Goal: Transaction & Acquisition: Purchase product/service

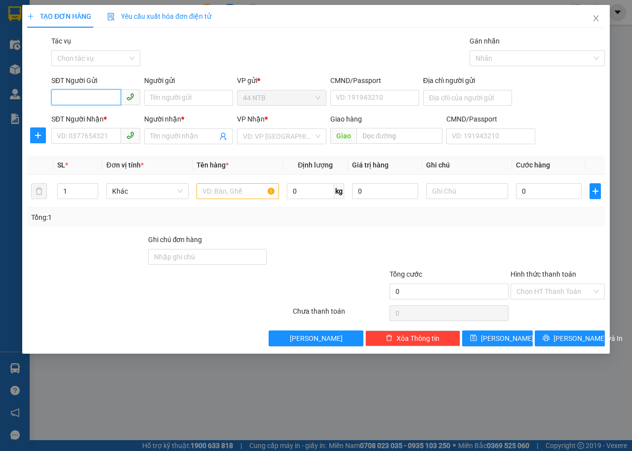
click at [99, 92] on input "SĐT Người Gửi" at bounding box center [86, 97] width 70 height 16
type input "0918454937"
click at [110, 116] on div "0918454937 - CTY_Hoài.Bảo" at bounding box center [101, 117] width 88 height 11
type input "CTY_Hoài.Bảo"
type input "MST 0306076937"
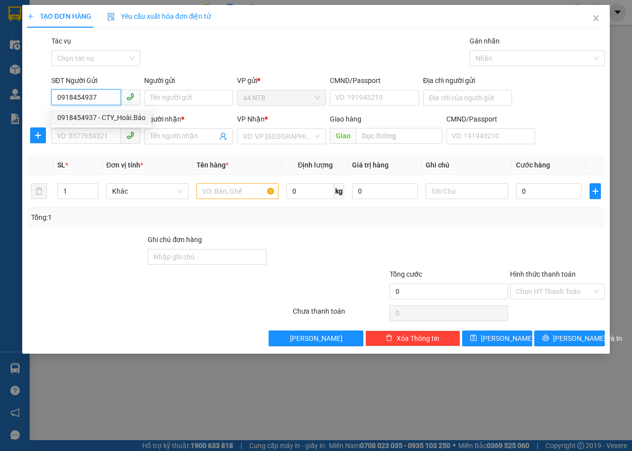
type input "0909094402"
type input "Huy"
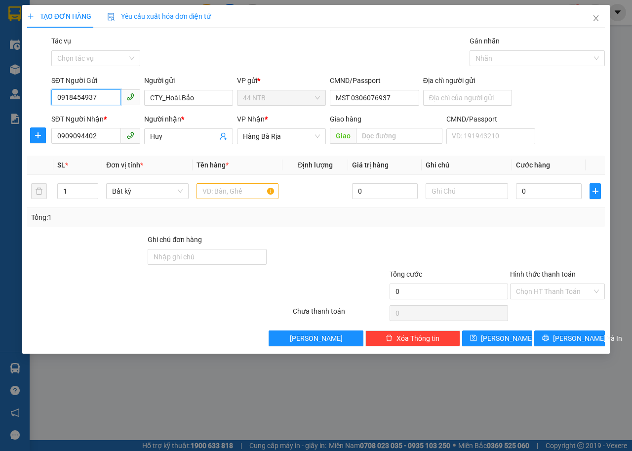
type input "0918454937"
click at [210, 62] on div "Gói vận chuyển * Tiêu chuẩn Tác vụ Chọn tác vụ Gán nhãn Nhãn" at bounding box center [328, 53] width 558 height 35
click at [213, 194] on input "text" at bounding box center [238, 191] width 83 height 16
type input "GÓI"
click at [556, 182] on div "0" at bounding box center [549, 191] width 66 height 20
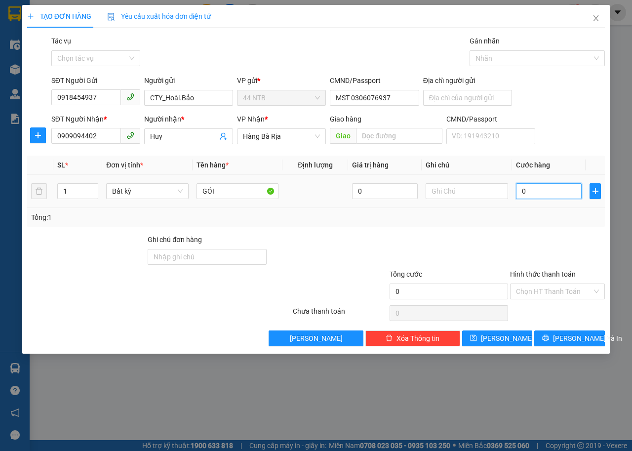
click at [558, 194] on input "0" at bounding box center [549, 191] width 66 height 16
type input "3"
type input "30"
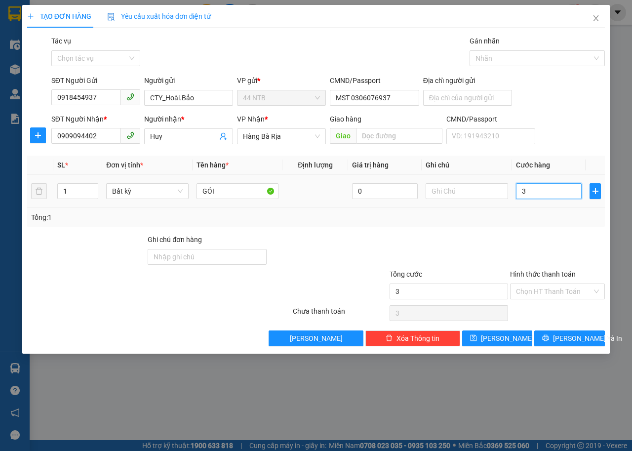
type input "30"
click at [560, 288] on input "Hình thức thanh toán" at bounding box center [554, 291] width 76 height 15
type input "30.000"
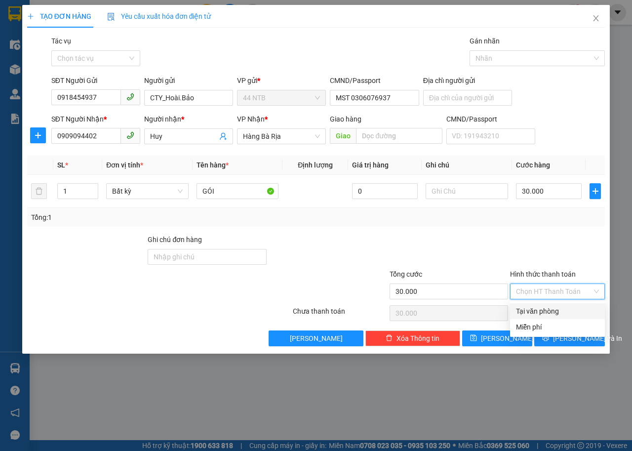
click at [566, 311] on div "Tại văn phòng" at bounding box center [557, 311] width 83 height 11
type input "0"
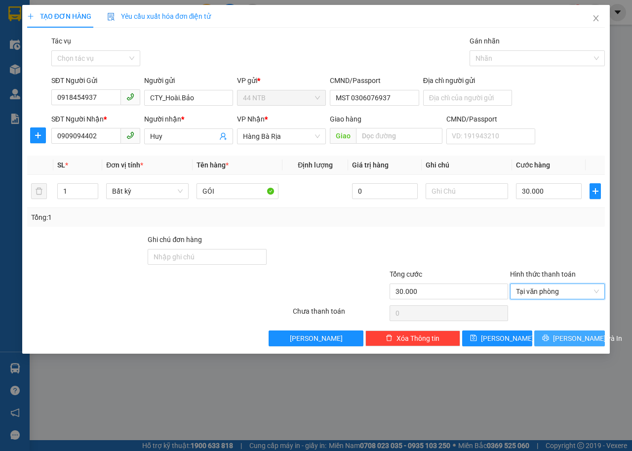
click at [575, 337] on span "[PERSON_NAME] và In" at bounding box center [587, 338] width 69 height 11
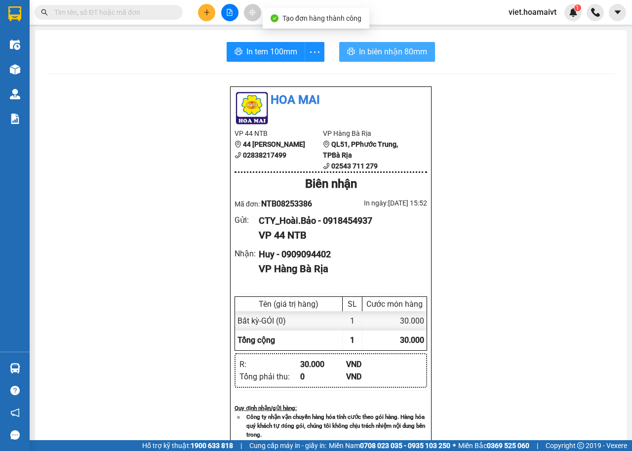
click at [359, 53] on span "In biên nhận 80mm" at bounding box center [393, 51] width 68 height 12
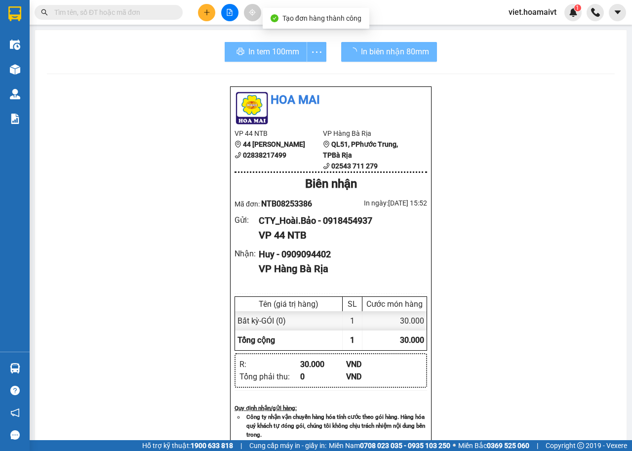
click at [270, 46] on div "In tem 100mm" at bounding box center [276, 52] width 102 height 20
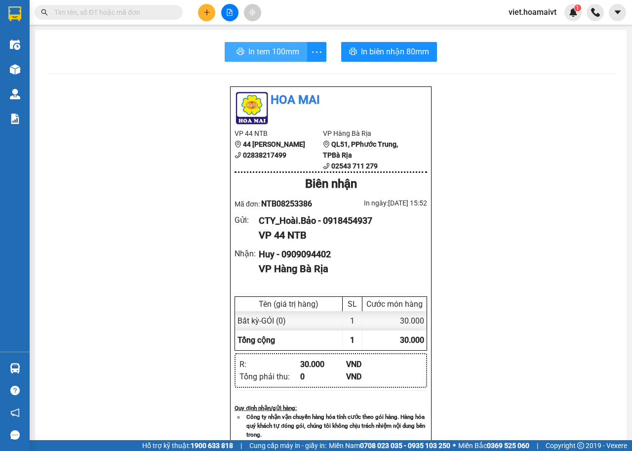
click at [272, 47] on span "In tem 100mm" at bounding box center [274, 51] width 51 height 12
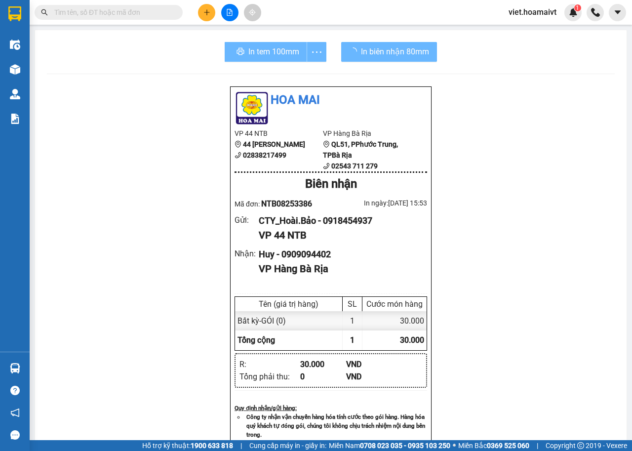
click at [477, 233] on div "Hoa Mai VP 44 NTB 44 [PERSON_NAME] 02838217499 VP Hàng Bà Rịa QL51, PPhước T…" at bounding box center [331, 404] width 568 height 636
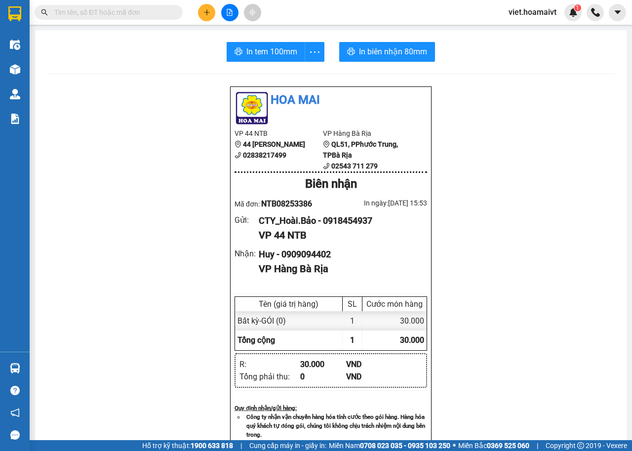
click at [477, 233] on div "Hoa Mai VP 44 NTB 44 [PERSON_NAME] 02838217499 VP Hàng Bà Rịa QL51, PPhước T…" at bounding box center [331, 404] width 568 height 636
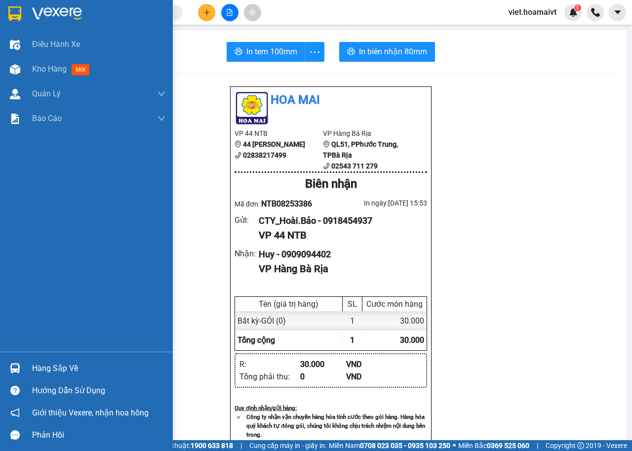
drag, startPoint x: 43, startPoint y: 24, endPoint x: 632, endPoint y: 1, distance: 588.9
click at [43, 24] on div at bounding box center [86, 16] width 173 height 32
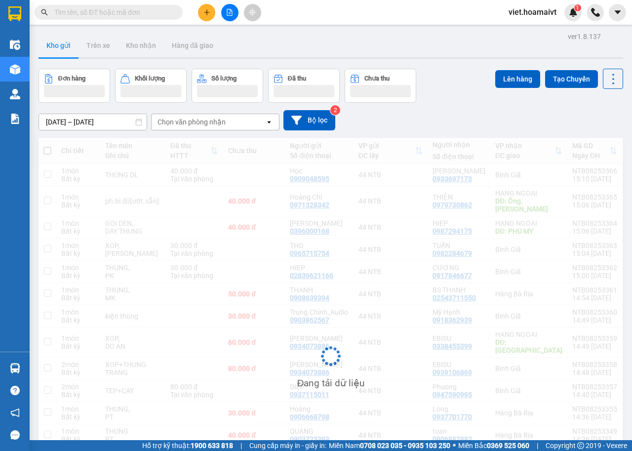
click at [429, 112] on div "[DATE] – [DATE] Press the down arrow key to interact with the calendar and sele…" at bounding box center [331, 120] width 585 height 20
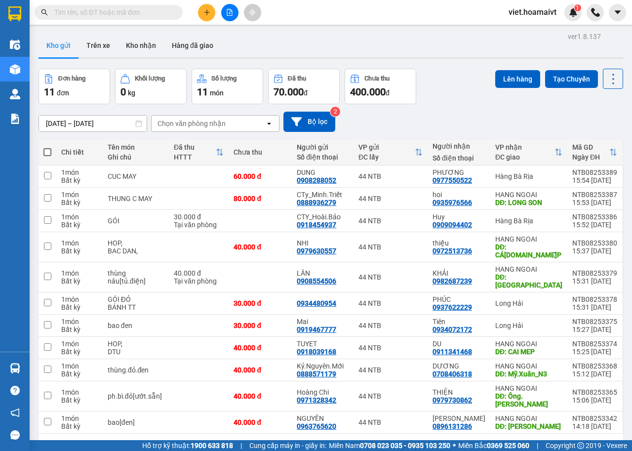
click at [173, 114] on div "[DATE] – [DATE] Press the down arrow key to interact with the calendar and sele…" at bounding box center [331, 122] width 585 height 20
click at [176, 123] on div "Chọn văn phòng nhận" at bounding box center [192, 124] width 68 height 10
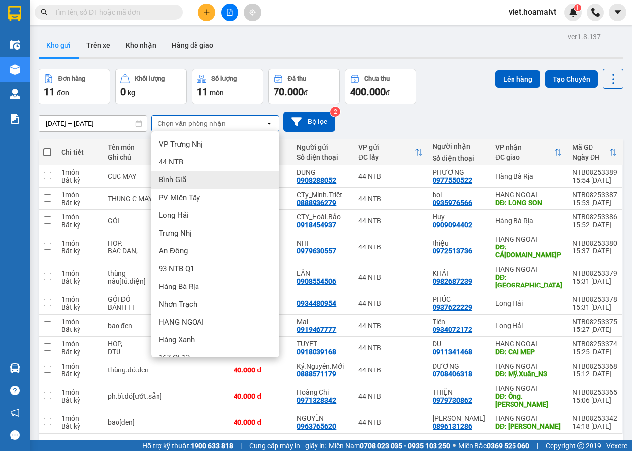
click at [186, 179] on span "Bình Giã" at bounding box center [172, 180] width 27 height 10
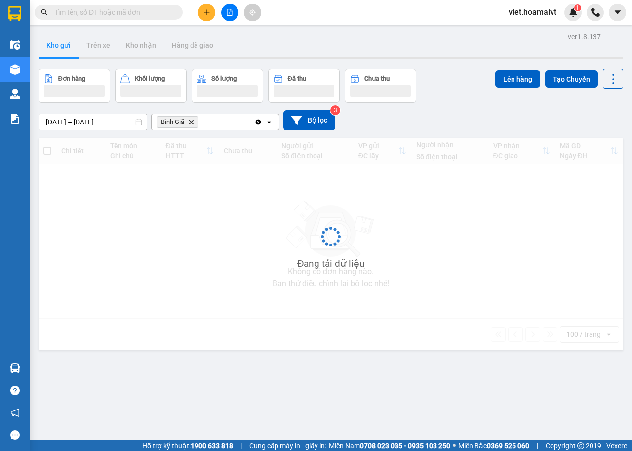
click at [467, 111] on div "[DATE] – [DATE] Press the down arrow key to interact with the calendar and sele…" at bounding box center [331, 120] width 585 height 20
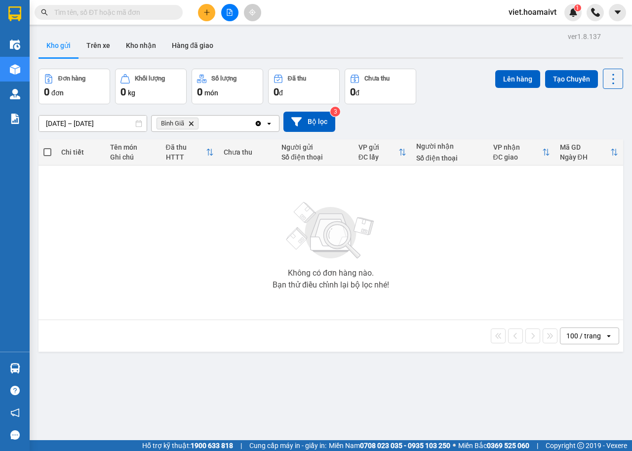
click at [191, 124] on icon "Bình Giã, close by backspace" at bounding box center [191, 123] width 4 height 4
click at [485, 112] on div "[DATE] – [DATE] Press the down arrow key to interact with the calendar and sele…" at bounding box center [331, 122] width 585 height 20
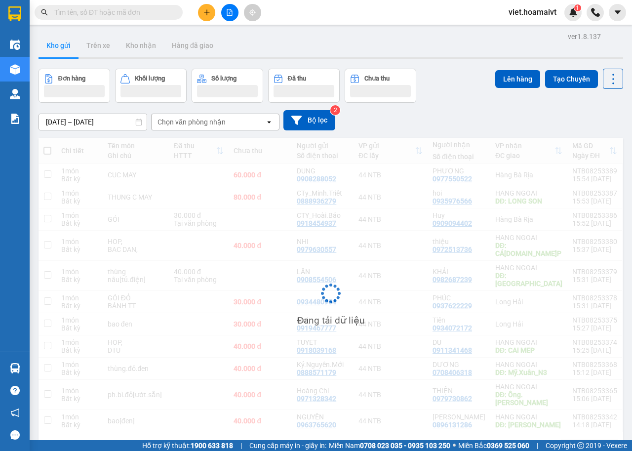
click at [477, 109] on div "[DATE] – [DATE] Press the down arrow key to interact with the calendar and sele…" at bounding box center [331, 120] width 585 height 35
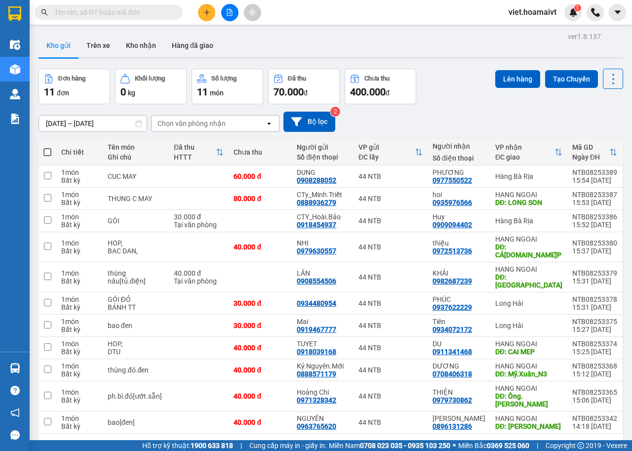
click at [477, 109] on div "[DATE] – [DATE] Press the down arrow key to interact with the calendar and sele…" at bounding box center [331, 121] width 585 height 35
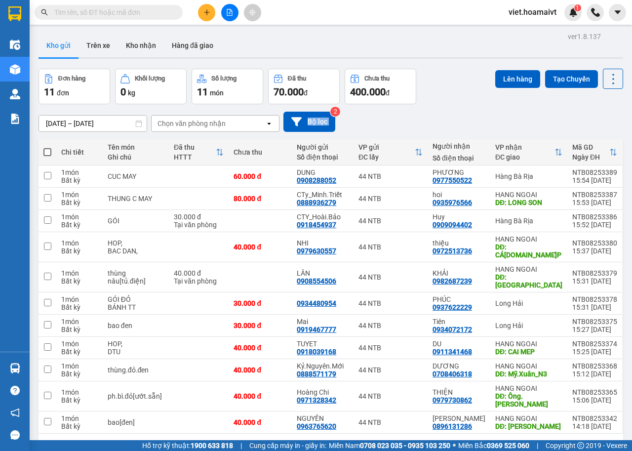
click at [477, 109] on div "[DATE] – [DATE] Press the down arrow key to interact with the calendar and sele…" at bounding box center [331, 121] width 585 height 35
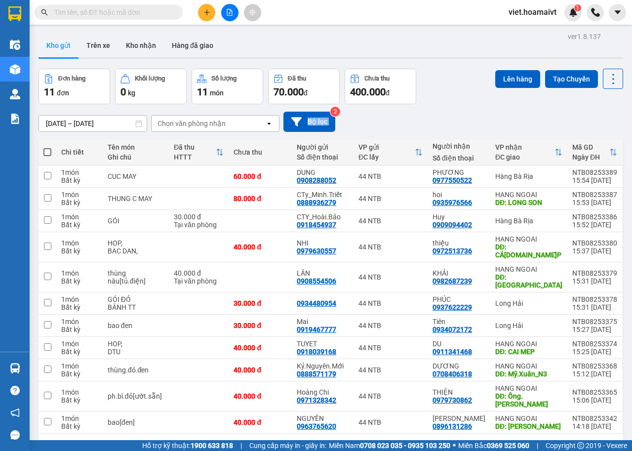
click at [477, 109] on div "[DATE] – [DATE] Press the down arrow key to interact with the calendar and sele…" at bounding box center [331, 121] width 585 height 35
click at [471, 115] on div "[DATE] – [DATE] Press the down arrow key to interact with the calendar and sele…" at bounding box center [331, 122] width 585 height 20
click at [230, 18] on button at bounding box center [229, 12] width 17 height 17
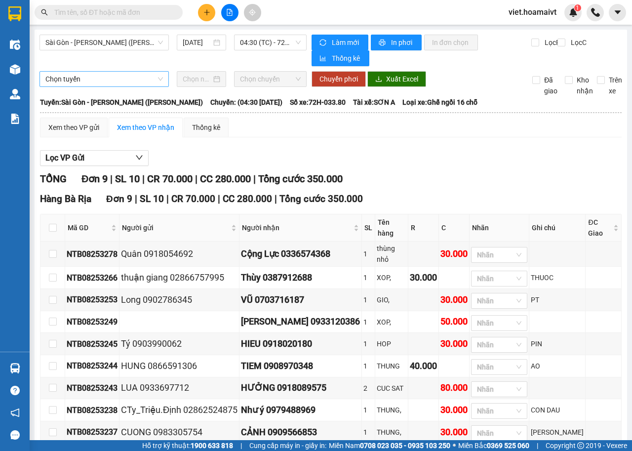
click at [143, 44] on span "Sài Gòn - [PERSON_NAME] ([PERSON_NAME])" at bounding box center [104, 42] width 118 height 15
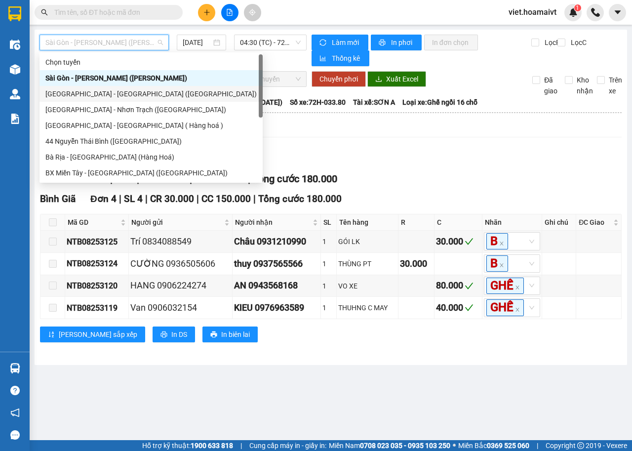
click at [125, 92] on div "[GEOGRAPHIC_DATA] - [GEOGRAPHIC_DATA] ([GEOGRAPHIC_DATA])" at bounding box center [150, 93] width 211 height 11
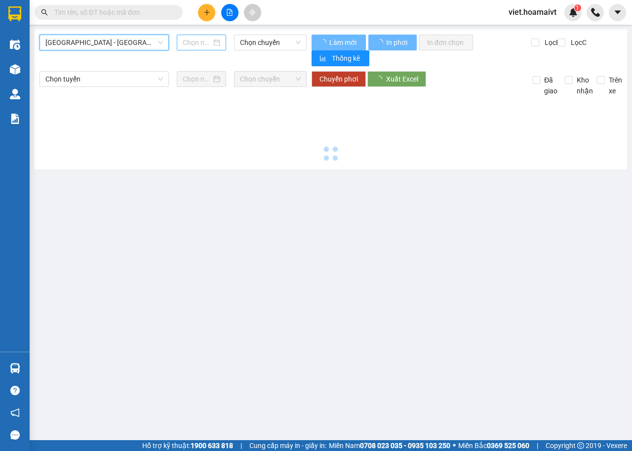
type input "[DATE]"
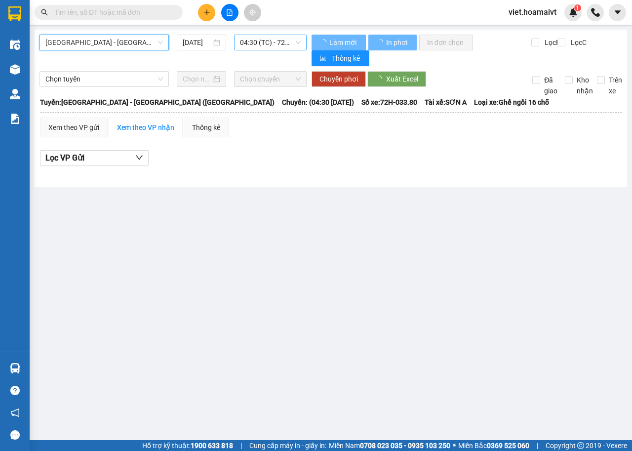
click at [264, 39] on span "04:30 (TC) - 72H-033.80" at bounding box center [270, 42] width 60 height 15
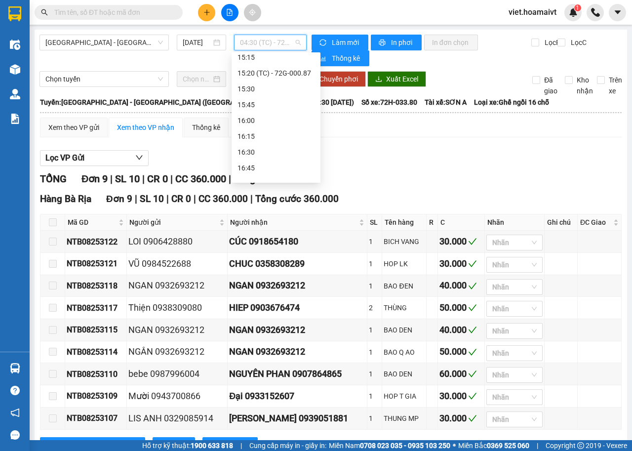
scroll to position [741, 0]
click at [285, 66] on div "15:20 (TC) - 72G-000.87" at bounding box center [276, 64] width 77 height 11
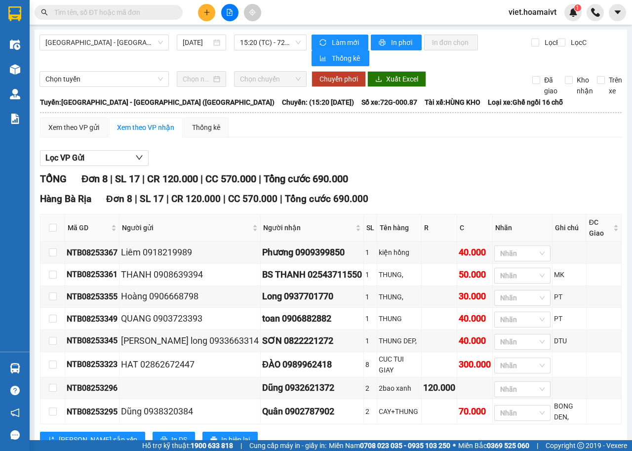
click at [389, 164] on div "Lọc VP Gửi" at bounding box center [331, 158] width 582 height 16
click at [389, 165] on div "Lọc VP Gửi" at bounding box center [331, 158] width 582 height 16
click at [389, 166] on div at bounding box center [331, 166] width 582 height 0
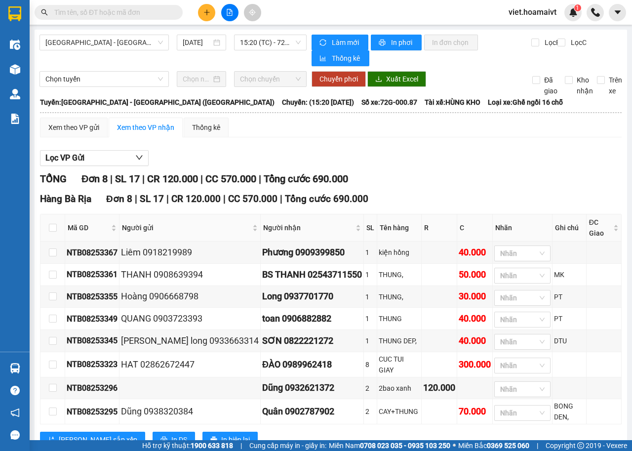
click at [78, 10] on input "text" at bounding box center [112, 12] width 117 height 11
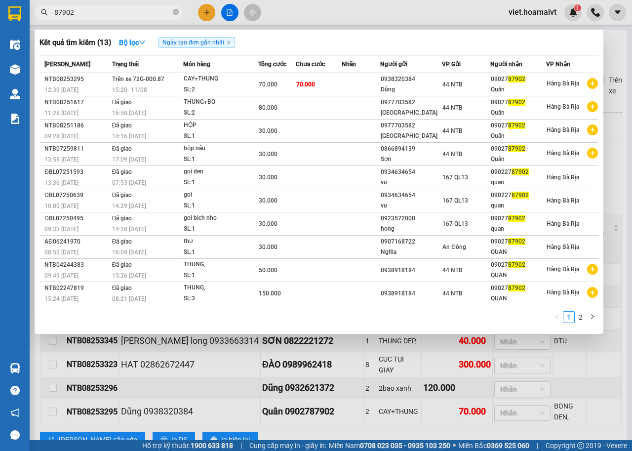
type input "87902"
click at [210, 392] on div at bounding box center [316, 225] width 632 height 451
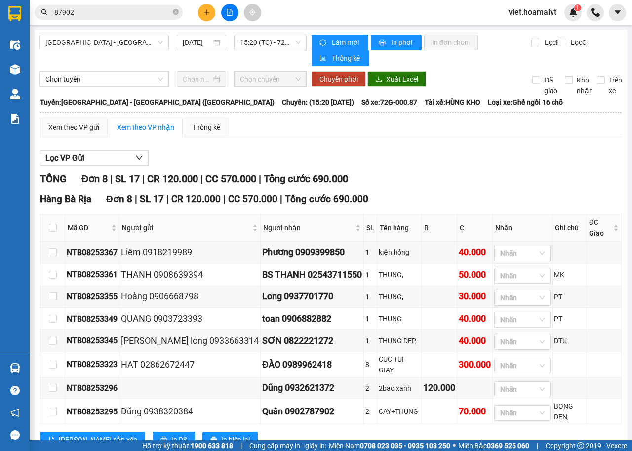
click at [328, 136] on div "Xem theo VP gửi Xem theo VP nhận Thống kê" at bounding box center [331, 128] width 582 height 20
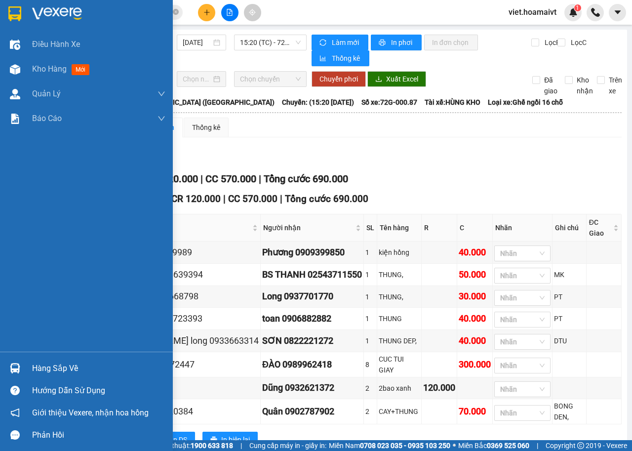
click at [35, 17] on img at bounding box center [57, 13] width 50 height 15
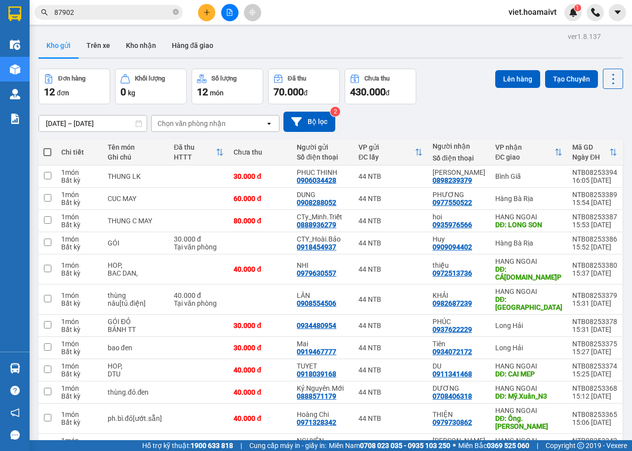
click at [451, 112] on div "[DATE] – [DATE] Press the down arrow key to interact with the calendar and sele…" at bounding box center [331, 122] width 585 height 20
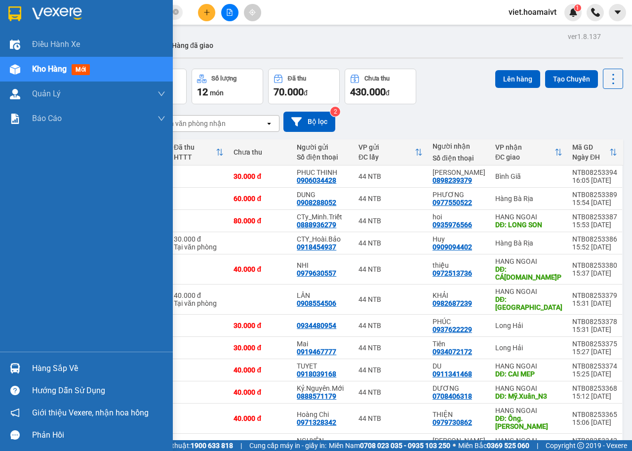
click at [44, 5] on div at bounding box center [86, 16] width 173 height 32
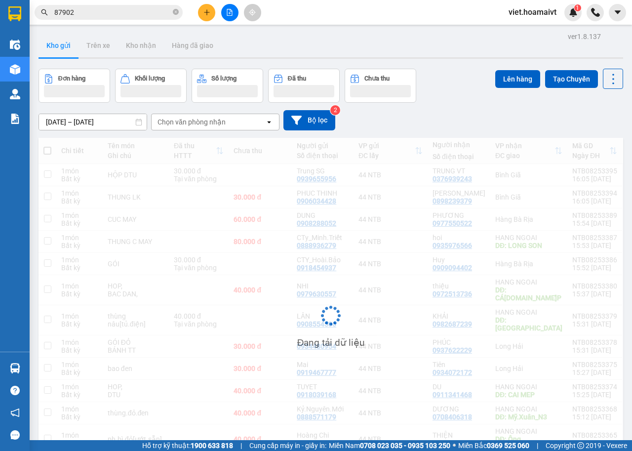
click at [470, 109] on div "[DATE] – [DATE] Press the down arrow key to interact with the calendar and sele…" at bounding box center [331, 120] width 585 height 35
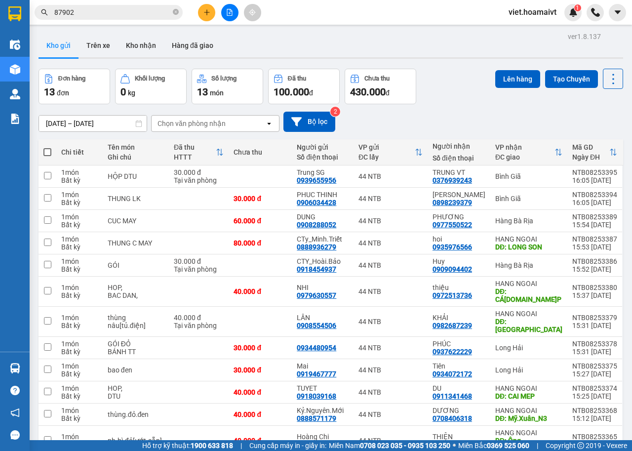
click at [470, 109] on div "[DATE] – [DATE] Press the down arrow key to interact with the calendar and sele…" at bounding box center [331, 121] width 585 height 35
click at [458, 122] on div "[DATE] – [DATE] Press the down arrow key to interact with the calendar and sele…" at bounding box center [331, 122] width 585 height 20
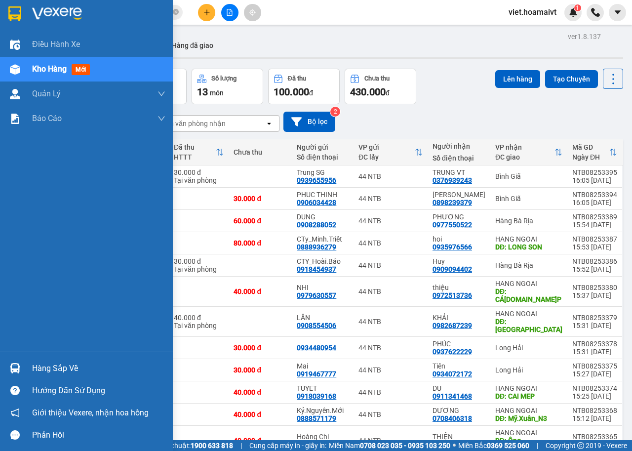
click at [32, 18] on img at bounding box center [57, 13] width 50 height 15
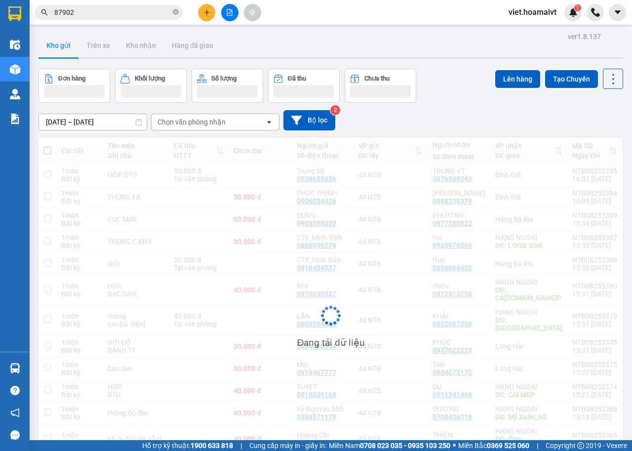
click at [413, 174] on div "Đang tải dữ liệu" at bounding box center [331, 323] width 585 height 371
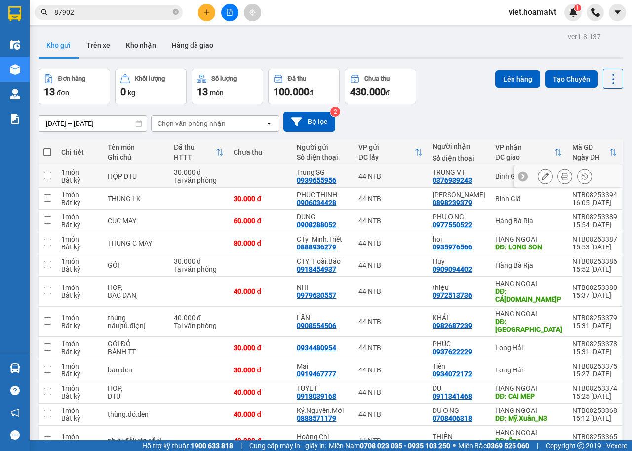
click at [413, 174] on div "44 NTB" at bounding box center [391, 176] width 64 height 8
checkbox input "true"
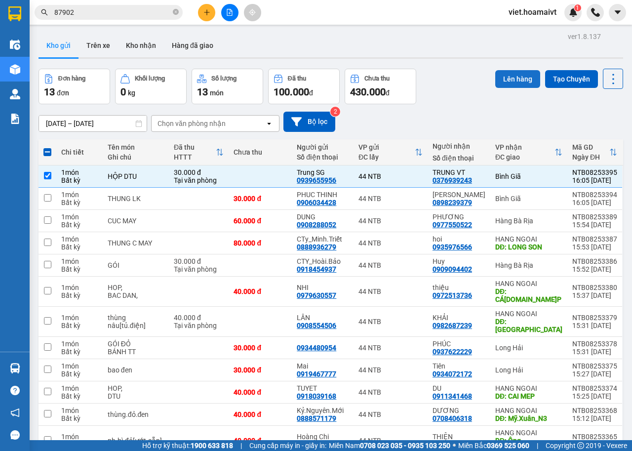
click at [496, 79] on button "Lên hàng" at bounding box center [518, 79] width 45 height 18
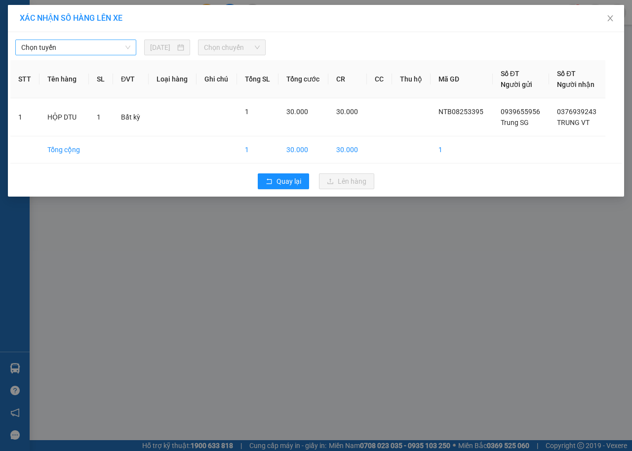
click at [109, 44] on span "Chọn tuyến" at bounding box center [75, 47] width 109 height 15
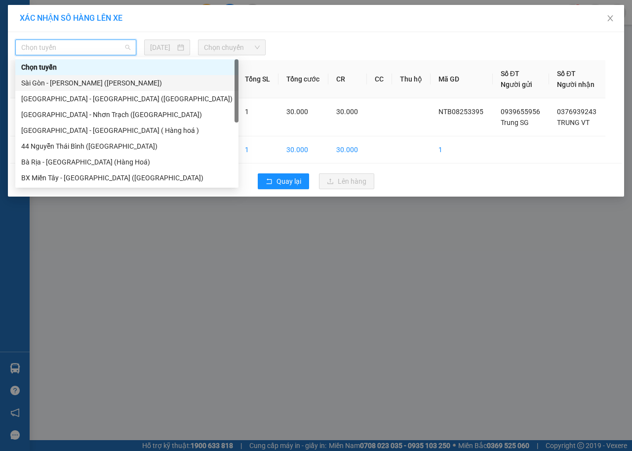
click at [109, 86] on div "Sài Gòn - [PERSON_NAME] ([PERSON_NAME])" at bounding box center [126, 83] width 211 height 11
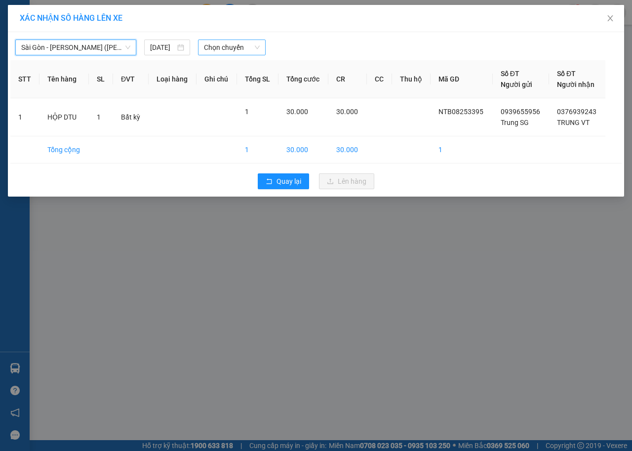
click at [243, 48] on span "Chọn chuyến" at bounding box center [231, 47] width 55 height 15
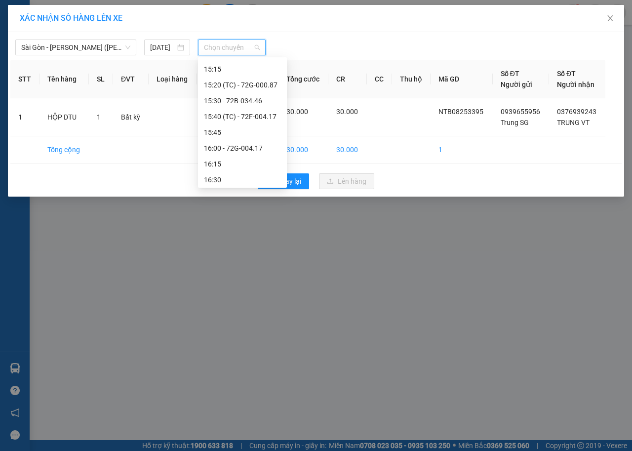
scroll to position [692, 0]
click at [250, 149] on div "16:00 - 72G-004.17" at bounding box center [242, 150] width 77 height 11
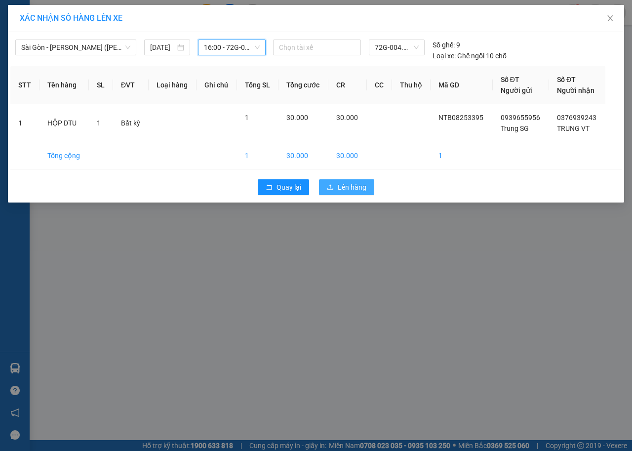
click at [355, 188] on span "Lên hàng" at bounding box center [352, 187] width 29 height 11
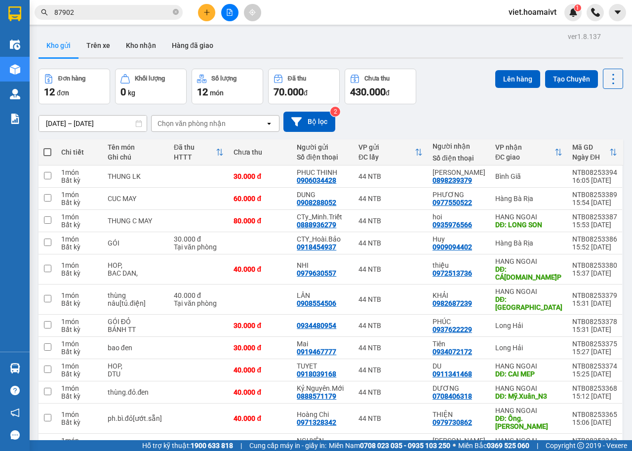
click at [206, 17] on button at bounding box center [206, 12] width 17 height 17
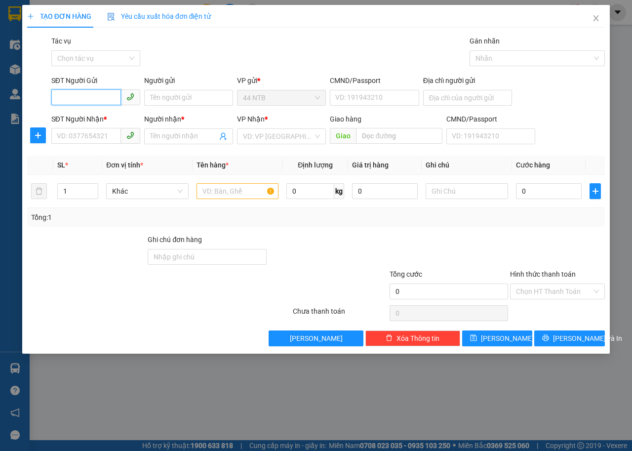
click at [105, 98] on input "SĐT Người Gửi" at bounding box center [86, 97] width 70 height 16
click at [106, 115] on div "0919238342 - Liên" at bounding box center [95, 117] width 77 height 11
type input "0919238342"
type input "Liên"
type input "60_Lý.Chính.Thắng"
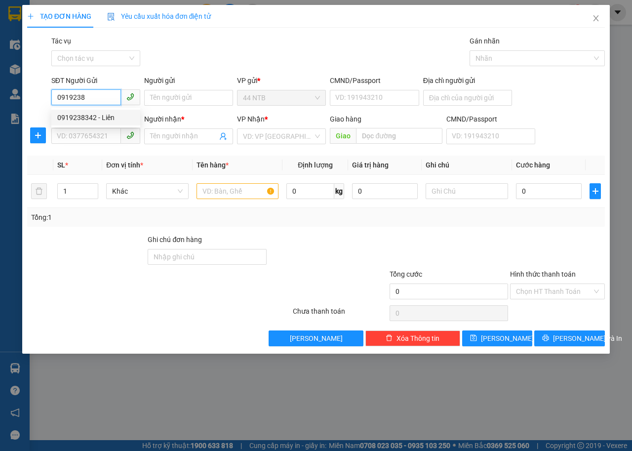
type input "0903704435"
type input "liên"
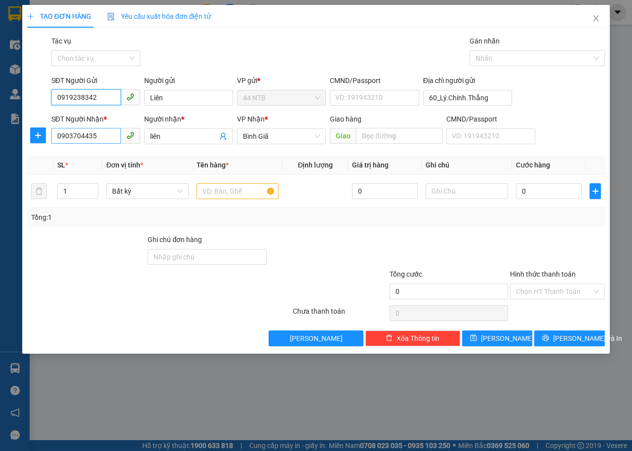
type input "0919238342"
drag, startPoint x: 99, startPoint y: 140, endPoint x: 0, endPoint y: 137, distance: 98.9
click at [0, 137] on div "TẠO ĐƠN HÀNG Yêu cầu xuất hóa đơn điện tử Transit Pickup Surcharge Ids Transit …" at bounding box center [316, 225] width 632 height 451
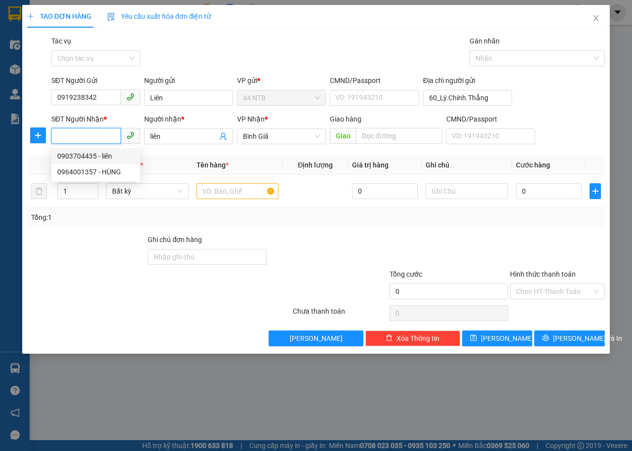
click at [83, 134] on input "SĐT Người Nhận *" at bounding box center [86, 136] width 70 height 16
click at [107, 153] on div "0903704435 - liên" at bounding box center [95, 156] width 77 height 11
type input "0903704435"
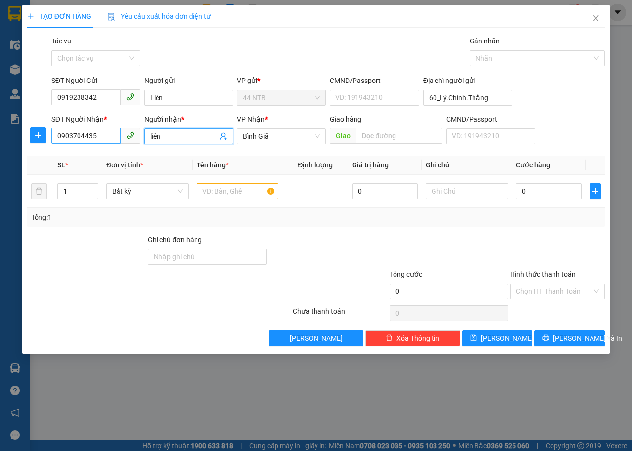
drag, startPoint x: 171, startPoint y: 138, endPoint x: 73, endPoint y: 134, distance: 97.9
click at [74, 135] on div "SĐT Người Nhận * 0903704435 Người nhận * liên liên VP Nhận * Bình Giã Giao hà…" at bounding box center [328, 131] width 558 height 35
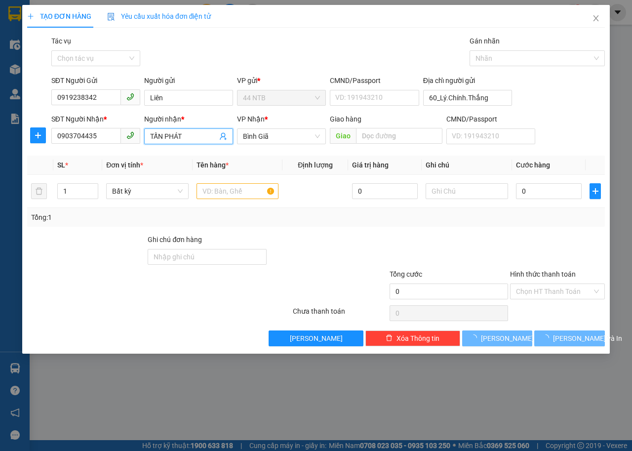
type input "TẤN PHÁT"
click at [198, 55] on div "Gói vận chuyển * Tiêu chuẩn Tác vụ Chọn tác vụ Gán nhãn Nhãn" at bounding box center [328, 53] width 558 height 35
click at [224, 194] on input "text" at bounding box center [238, 191] width 83 height 16
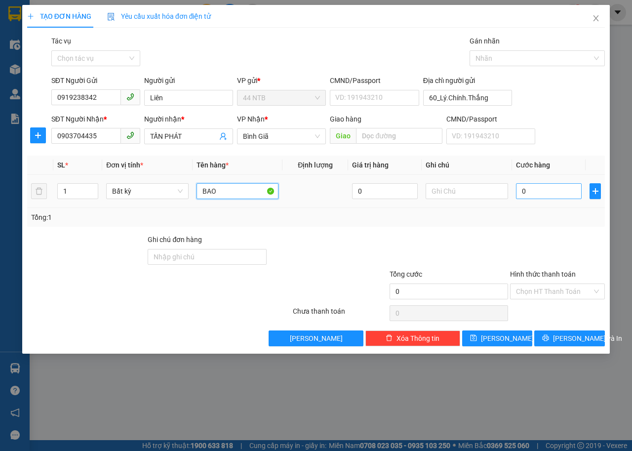
type input "BAO"
click at [543, 189] on input "0" at bounding box center [549, 191] width 66 height 16
type input "3"
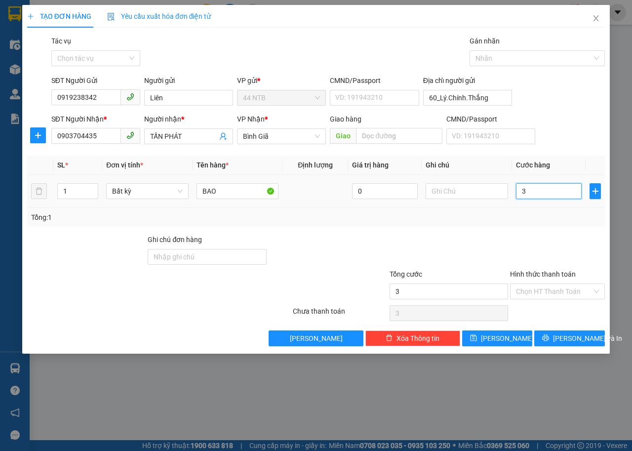
type input "30"
type input "30.000"
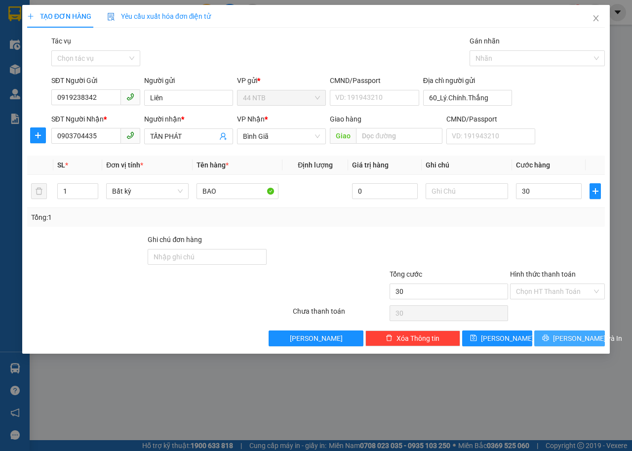
type input "30.000"
click at [568, 344] on button "[PERSON_NAME] và In" at bounding box center [570, 339] width 71 height 16
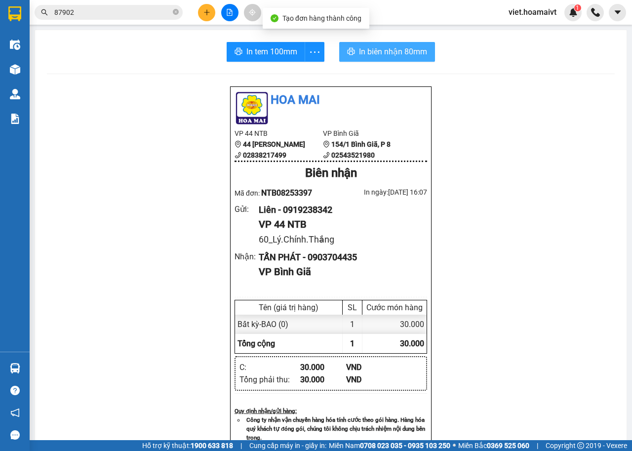
click at [359, 53] on span "In biên nhận 80mm" at bounding box center [393, 51] width 68 height 12
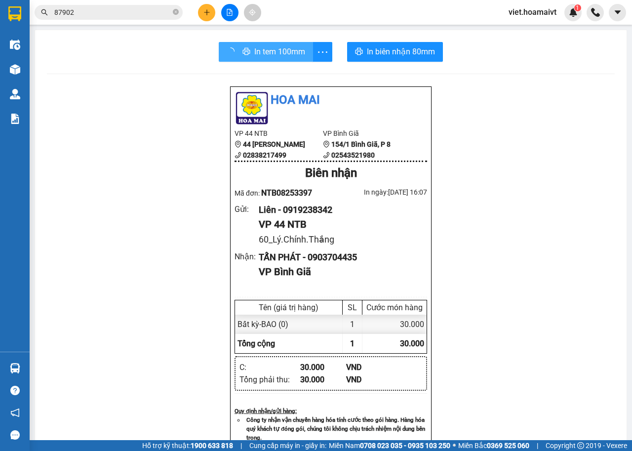
click at [261, 52] on span "In tem 100mm" at bounding box center [279, 51] width 51 height 12
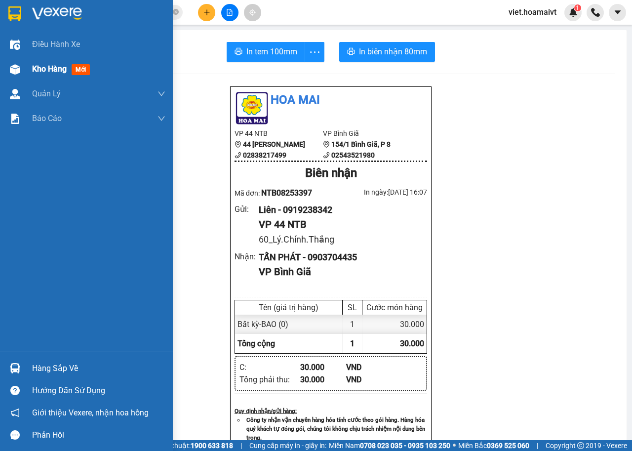
click at [51, 67] on span "Kho hàng" at bounding box center [49, 68] width 35 height 9
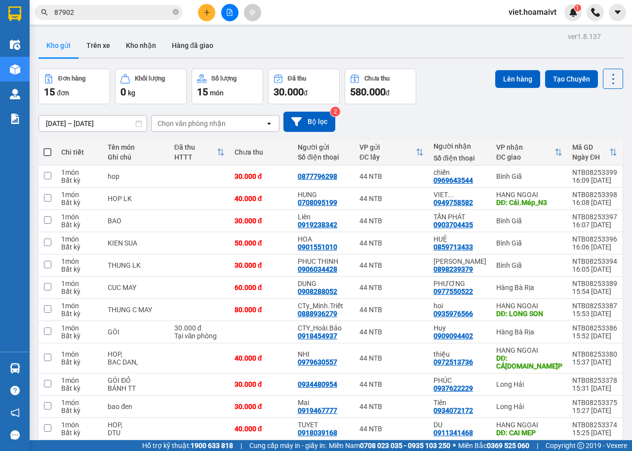
click at [196, 125] on div "Chọn văn phòng nhận" at bounding box center [192, 124] width 68 height 10
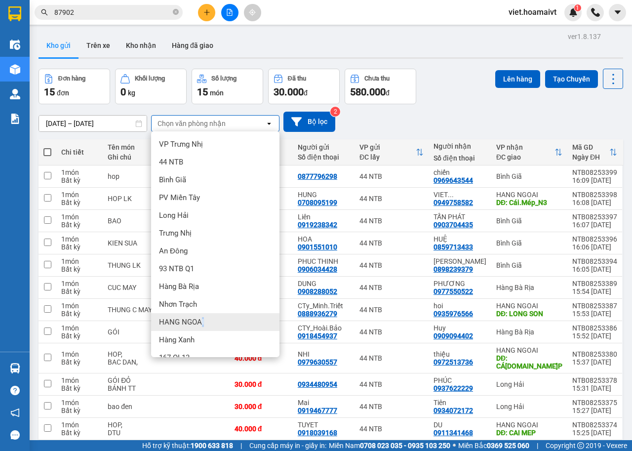
click at [204, 322] on span "HANG NGOAI" at bounding box center [181, 322] width 45 height 10
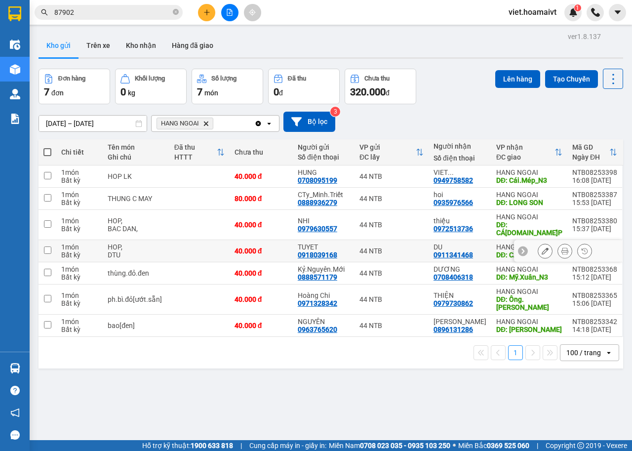
click at [47, 247] on input "checkbox" at bounding box center [47, 250] width 7 height 7
checkbox input "true"
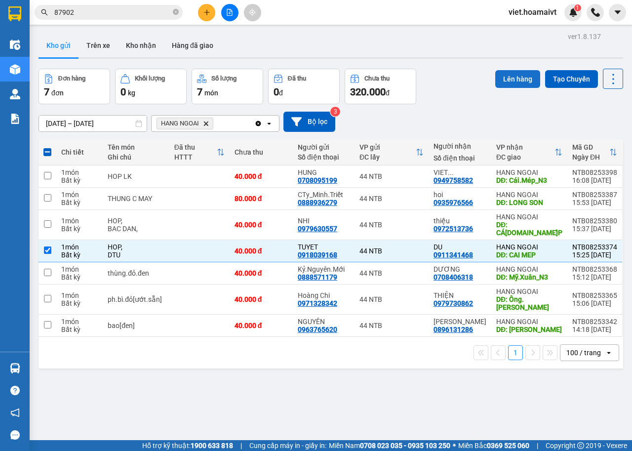
click at [518, 83] on button "Lên hàng" at bounding box center [518, 79] width 45 height 18
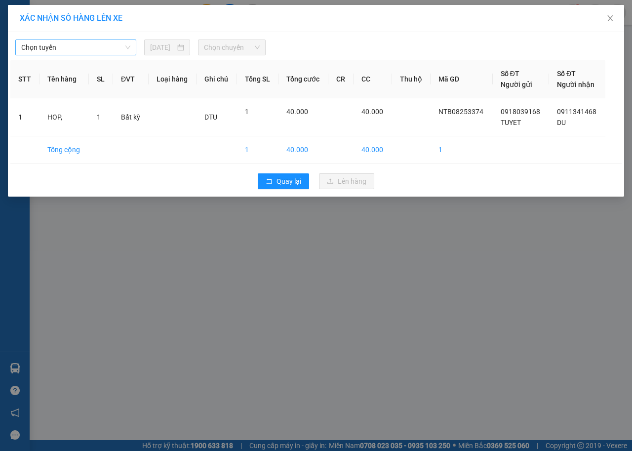
click at [112, 47] on span "Chọn tuyến" at bounding box center [75, 47] width 109 height 15
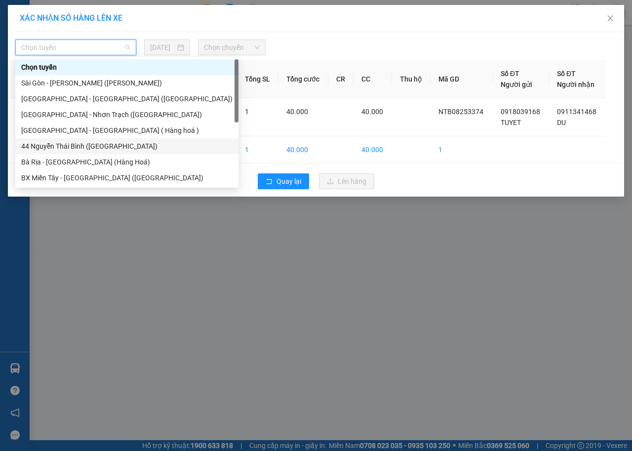
click at [49, 149] on div "44 Nguyễn Thái Bình ([GEOGRAPHIC_DATA])" at bounding box center [126, 146] width 211 height 11
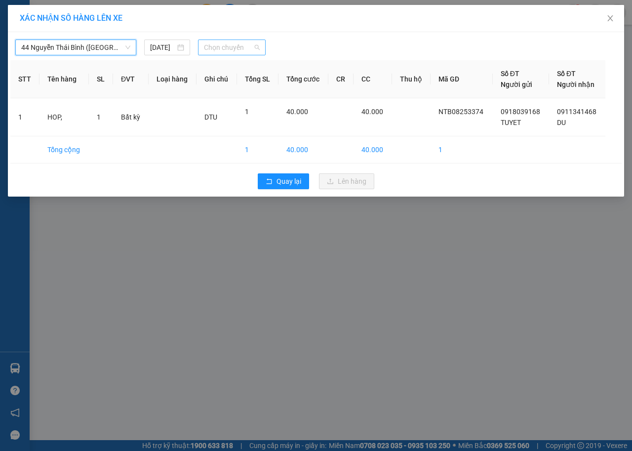
click at [251, 49] on span "Chọn chuyến" at bounding box center [231, 47] width 55 height 15
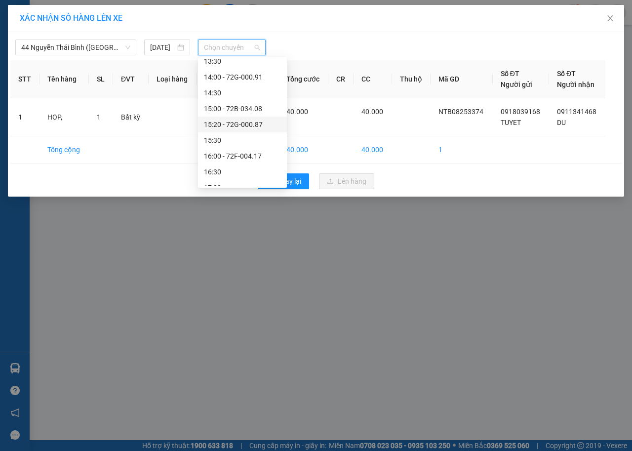
scroll to position [585, 0]
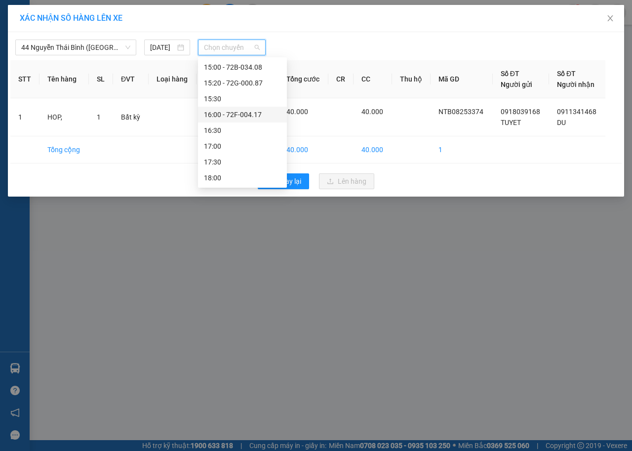
click at [249, 110] on div "16:00 - 72F-004.17" at bounding box center [242, 114] width 77 height 11
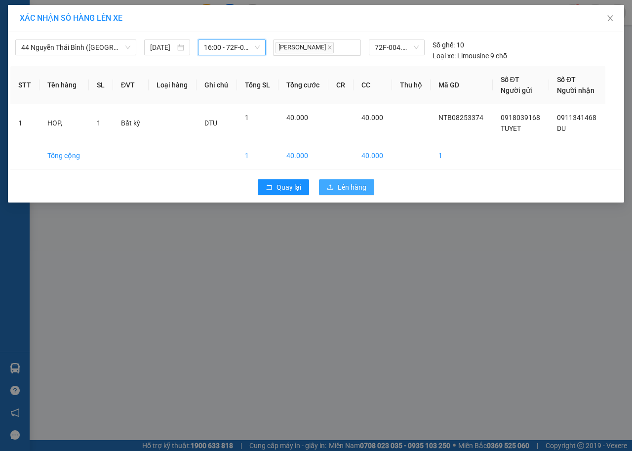
click at [347, 182] on span "Lên hàng" at bounding box center [352, 187] width 29 height 11
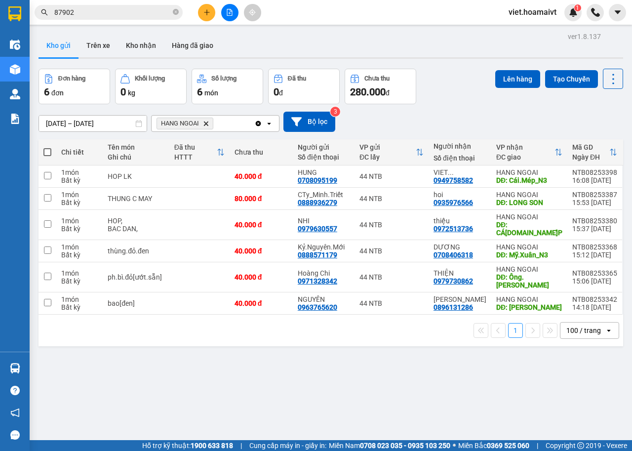
click at [209, 15] on icon "plus" at bounding box center [207, 12] width 7 height 7
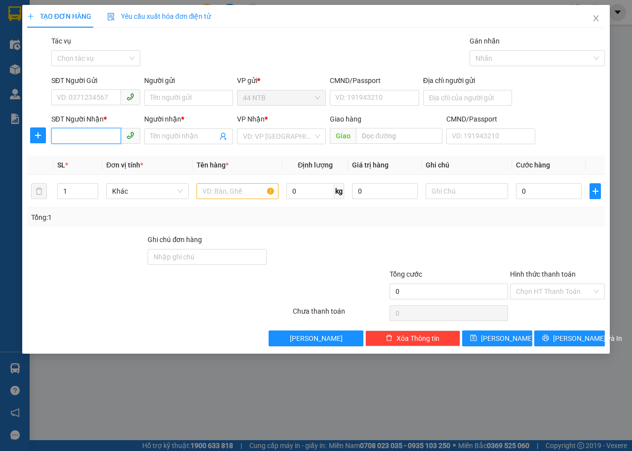
click at [113, 140] on input "SĐT Người Nhận *" at bounding box center [86, 136] width 70 height 16
click at [116, 174] on div "0903952257 - Thuấn" at bounding box center [105, 171] width 97 height 11
type input "0903952257"
type input "Thuấn"
type input "0903952257"
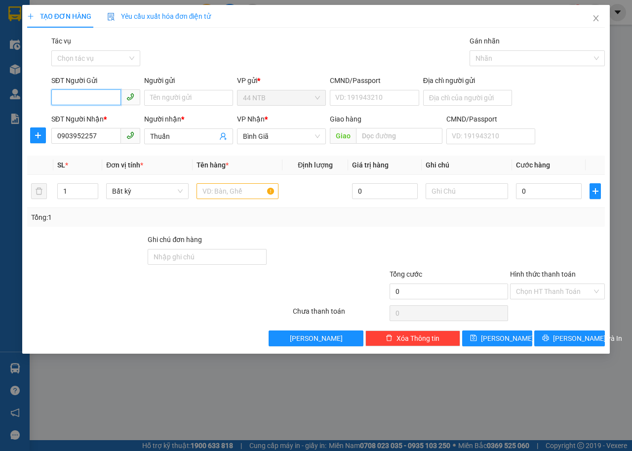
click at [105, 97] on input "SĐT Người Gửi" at bounding box center [86, 97] width 70 height 16
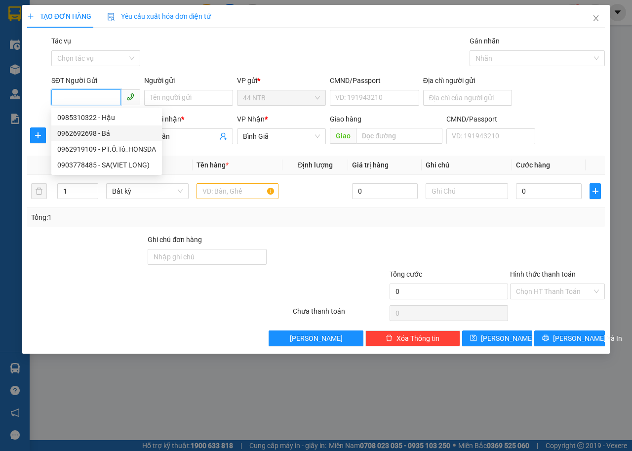
click at [108, 133] on div "0962692698 - Bá" at bounding box center [106, 133] width 99 height 11
type input "0962692698"
type input "Bá"
type input "079096008151"
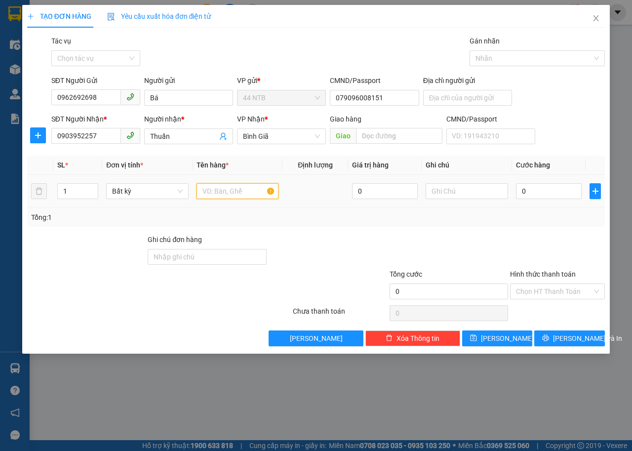
click at [238, 197] on input "text" at bounding box center [238, 191] width 83 height 16
type input "THÙNG PT"
click at [544, 194] on input "0" at bounding box center [549, 191] width 66 height 16
type input "3"
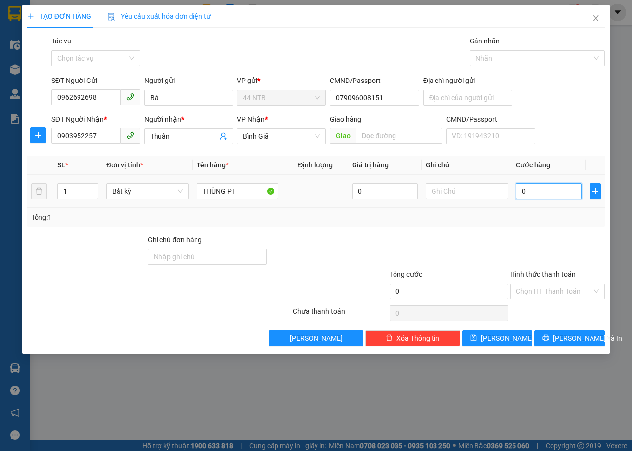
type input "3"
type input "30"
type input "30.000"
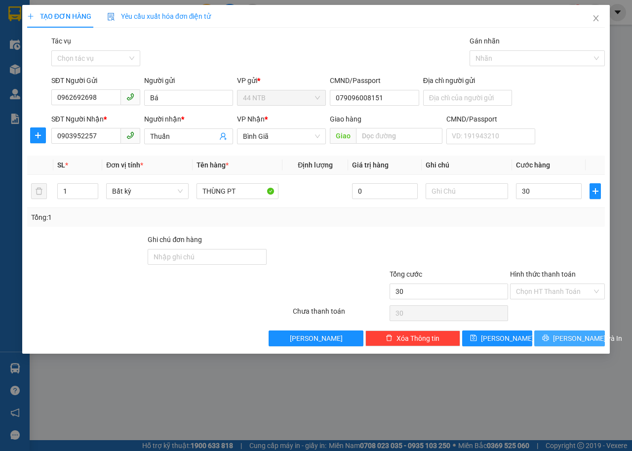
type input "30.000"
click at [567, 336] on span "[PERSON_NAME] và In" at bounding box center [587, 338] width 69 height 11
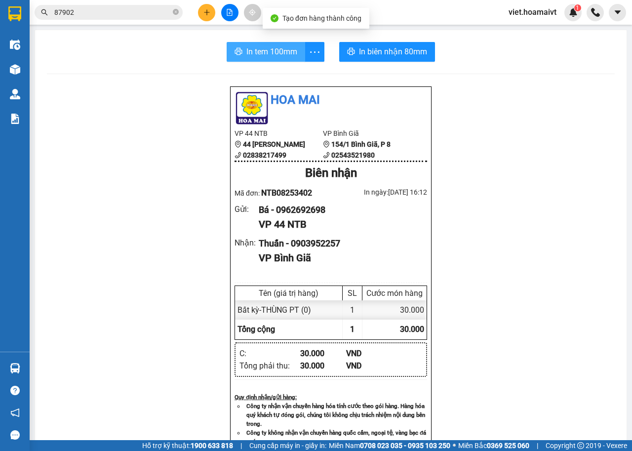
drag, startPoint x: 282, startPoint y: 53, endPoint x: 423, endPoint y: 116, distance: 154.9
click at [285, 54] on span "In tem 100mm" at bounding box center [272, 51] width 51 height 12
click at [205, 10] on icon "plus" at bounding box center [207, 12] width 7 height 7
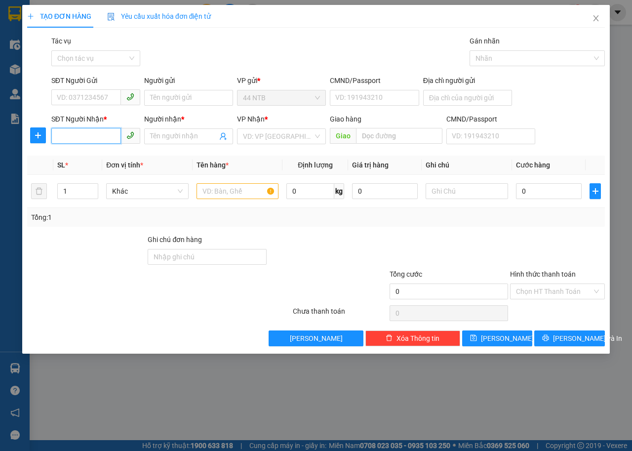
click at [100, 137] on input "SĐT Người Nhận *" at bounding box center [86, 136] width 70 height 16
type input "0985041198"
click at [105, 156] on div "0985041198 - TRUNG" at bounding box center [95, 156] width 77 height 11
type input "TRUNG"
type input "CÁI MÉP"
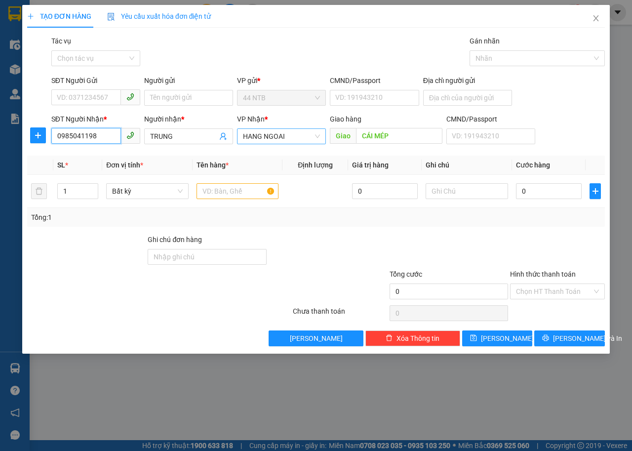
click at [318, 135] on span "HANG NGOAI" at bounding box center [281, 136] width 77 height 15
type input "0985041198"
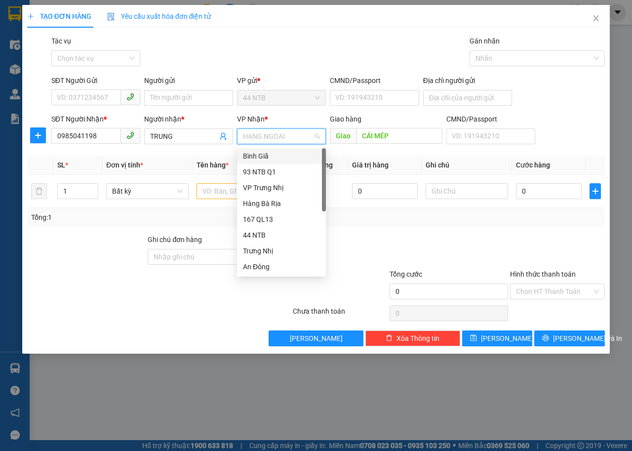
click at [284, 156] on div "Bình Giã" at bounding box center [281, 156] width 77 height 11
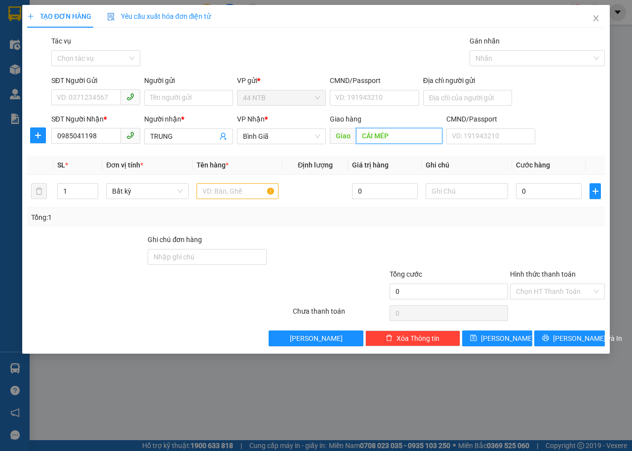
click at [390, 135] on input "CÁI MÉP" at bounding box center [399, 136] width 86 height 16
click at [227, 192] on input "text" at bounding box center [238, 191] width 83 height 16
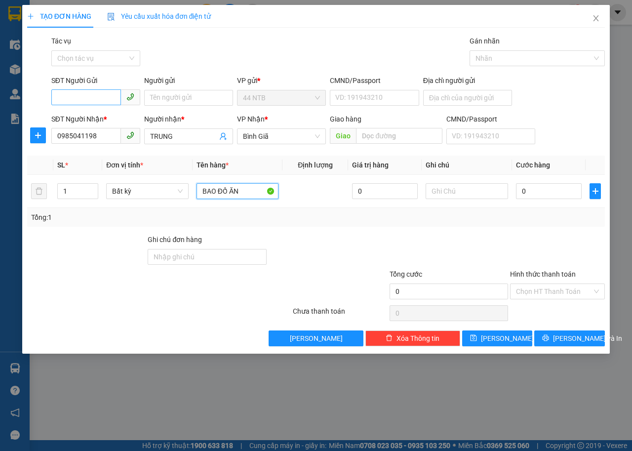
type input "BAO ĐỒ ĂN"
click at [99, 101] on input "SĐT Người Gửi" at bounding box center [86, 97] width 70 height 16
type input "0775688701"
click at [177, 98] on input "Người gửi" at bounding box center [188, 98] width 89 height 16
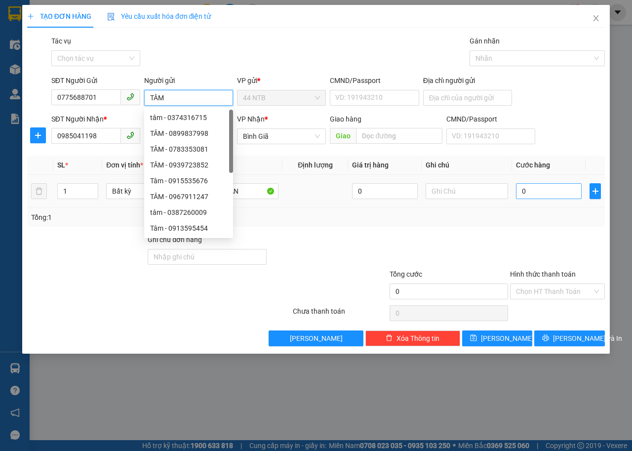
type input "TÂM"
click at [540, 195] on input "0" at bounding box center [549, 191] width 66 height 16
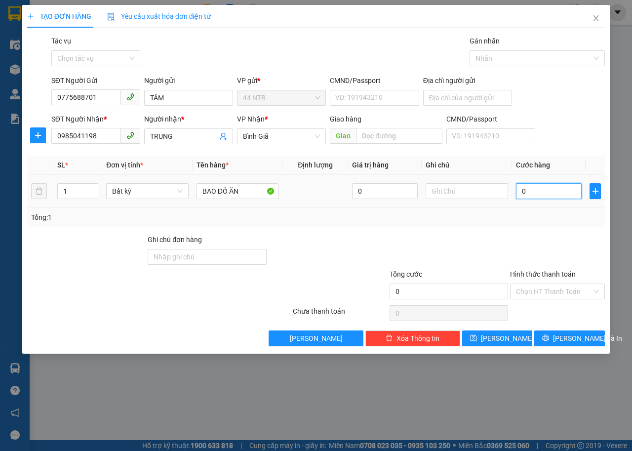
type input "3"
type input "30"
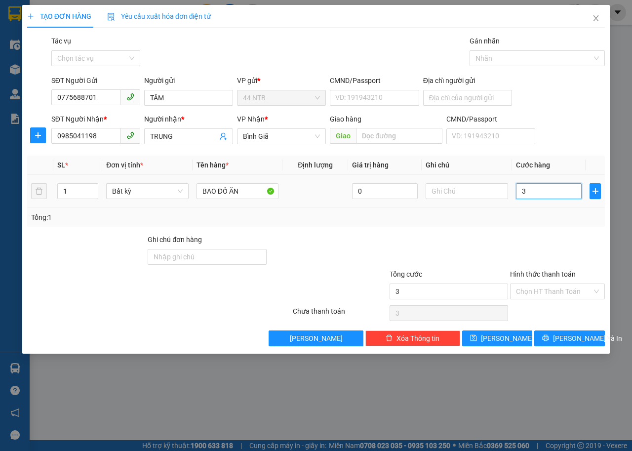
type input "30"
type input "30.000"
click at [562, 335] on span "[PERSON_NAME] và In" at bounding box center [587, 338] width 69 height 11
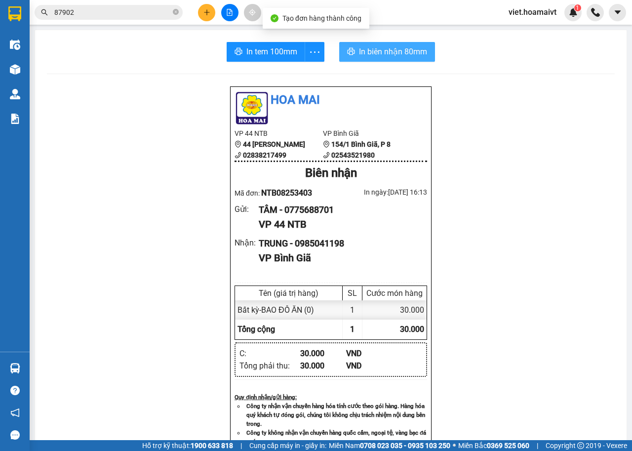
click at [373, 50] on span "In biên nhận 80mm" at bounding box center [393, 51] width 68 height 12
click at [414, 55] on span "In biên nhận 80mm" at bounding box center [393, 51] width 68 height 12
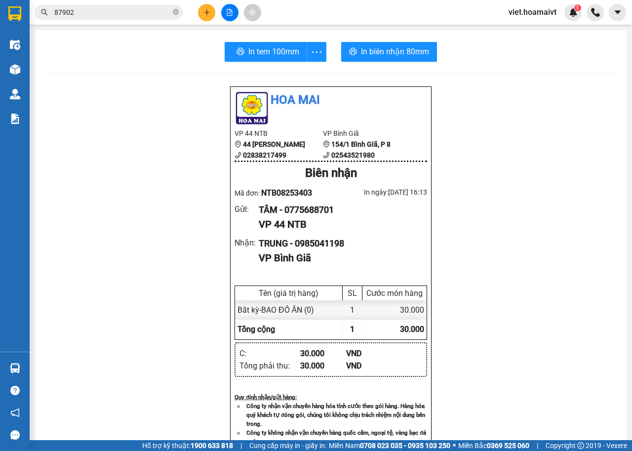
click at [283, 53] on div "In tem 100mm" at bounding box center [276, 52] width 102 height 20
drag, startPoint x: 497, startPoint y: 279, endPoint x: 283, endPoint y: 52, distance: 311.4
click at [283, 52] on span "In tem 100mm" at bounding box center [272, 51] width 51 height 12
click at [205, 13] on icon "plus" at bounding box center [207, 12] width 7 height 7
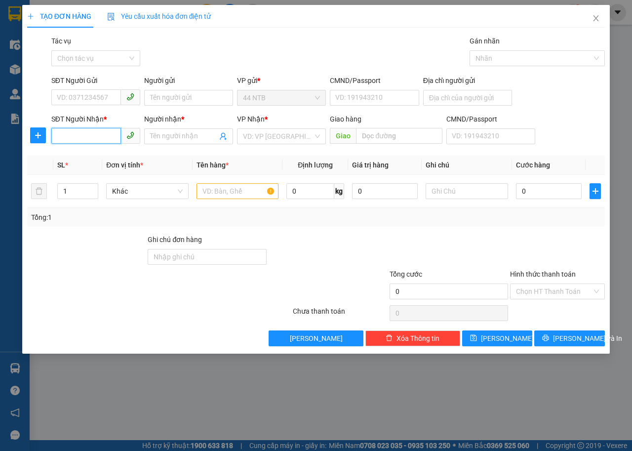
click at [112, 135] on input "SĐT Người Nhận *" at bounding box center [86, 136] width 70 height 16
click at [108, 156] on div "0932021997 - chú Chữ" at bounding box center [95, 156] width 77 height 11
type input "0932021997"
type input "chú Chữ"
type input "0932021997"
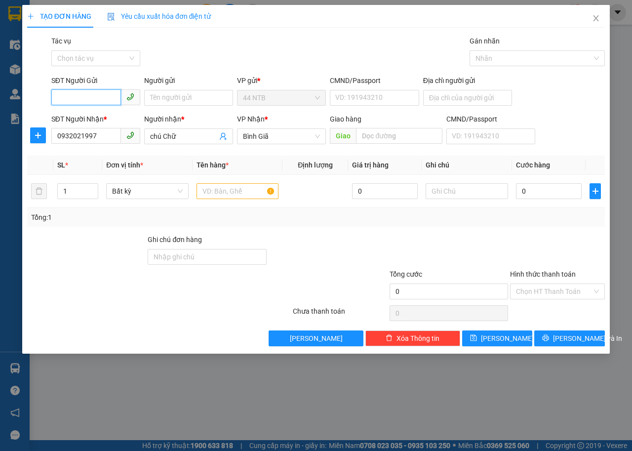
click at [104, 98] on input "SĐT Người Gửi" at bounding box center [86, 97] width 70 height 16
click at [112, 133] on div "0913267651 - [PERSON_NAME]" at bounding box center [105, 133] width 97 height 11
type input "0913267651"
type input "Châu"
type input "079176021190"
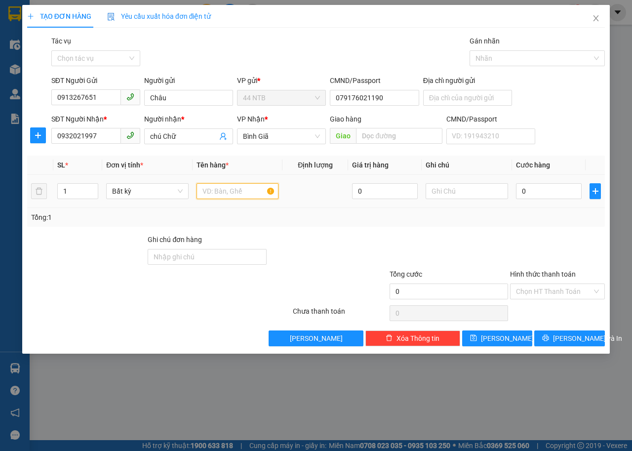
click at [224, 189] on input "text" at bounding box center [238, 191] width 83 height 16
type input "THÙNG"
click at [543, 188] on input "0" at bounding box center [549, 191] width 66 height 16
type input "6"
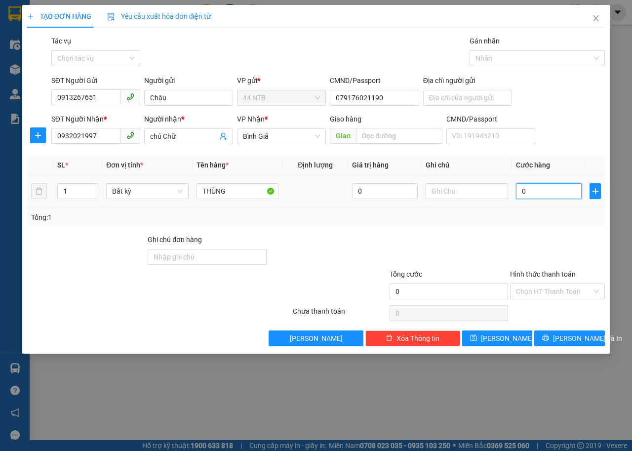
type input "6"
type input "60"
type input "60.000"
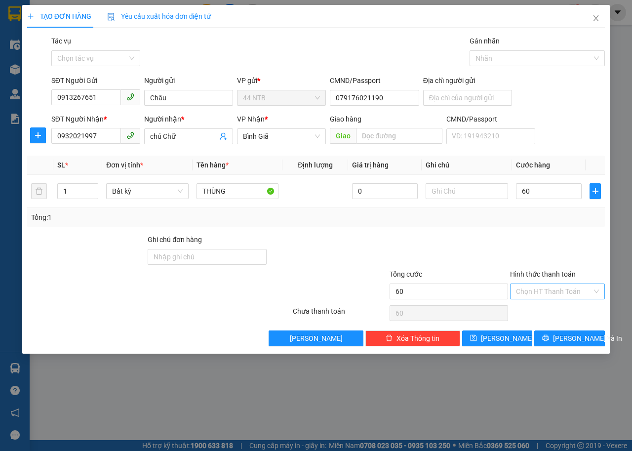
type input "60.000"
click at [562, 292] on input "Hình thức thanh toán" at bounding box center [554, 291] width 76 height 15
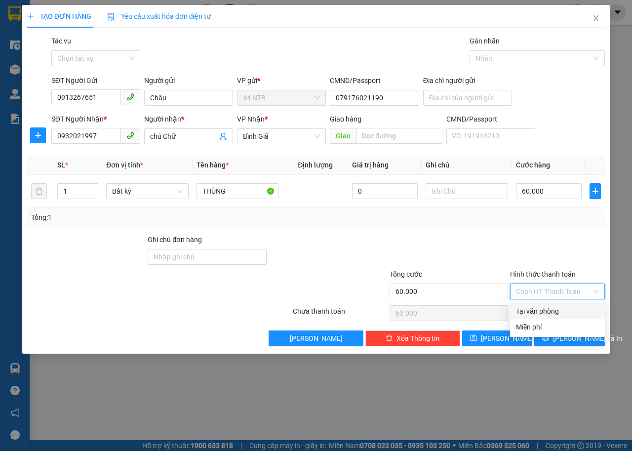
drag, startPoint x: 553, startPoint y: 308, endPoint x: 558, endPoint y: 329, distance: 21.3
click at [553, 308] on div "Tại văn phòng" at bounding box center [557, 311] width 83 height 11
type input "0"
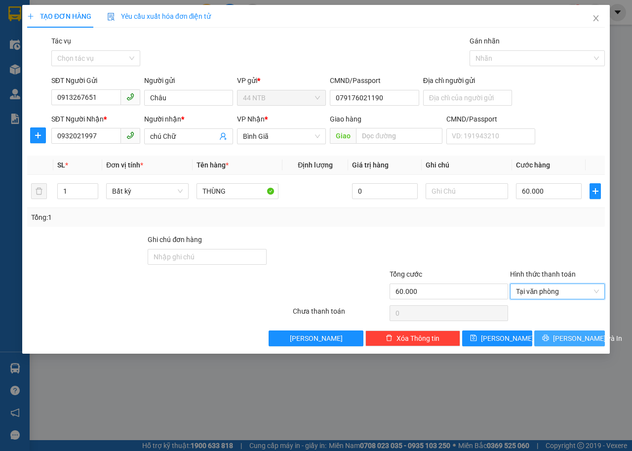
click at [558, 334] on button "[PERSON_NAME] và In" at bounding box center [570, 339] width 71 height 16
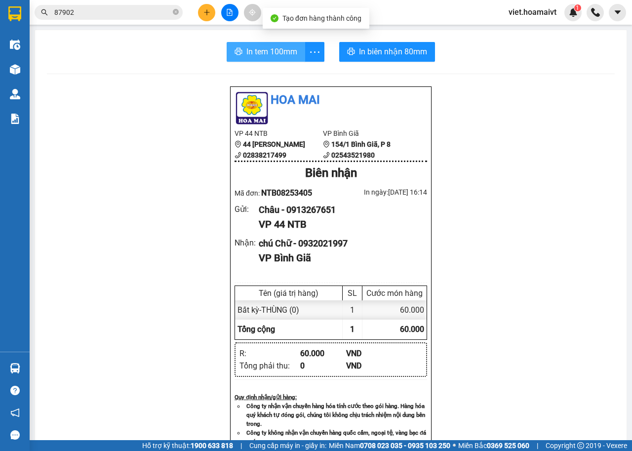
click at [279, 52] on span "In tem 100mm" at bounding box center [272, 51] width 51 height 12
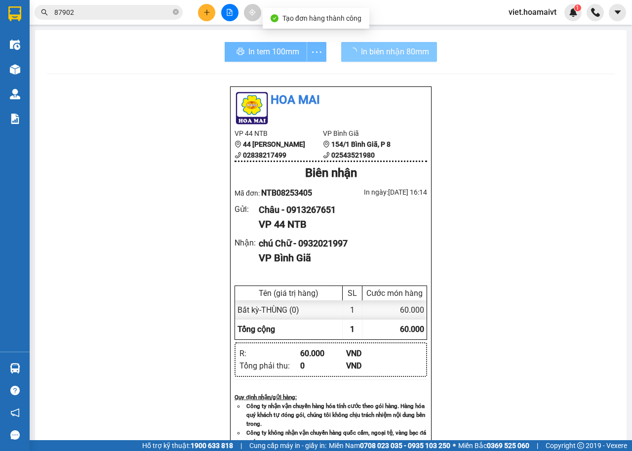
click at [390, 56] on span "In biên nhận 80mm" at bounding box center [395, 51] width 68 height 12
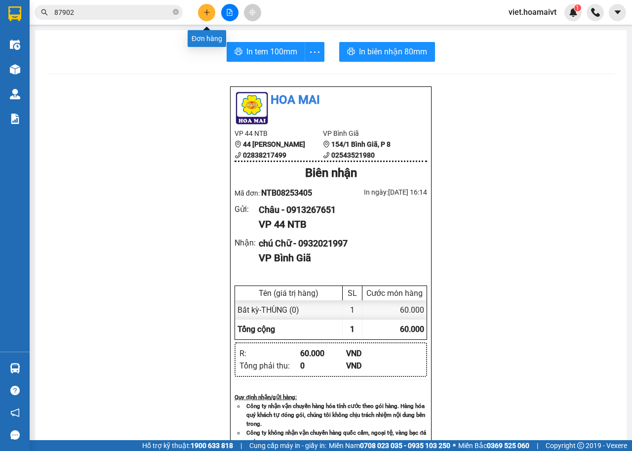
click at [206, 13] on icon "plus" at bounding box center [207, 12] width 7 height 7
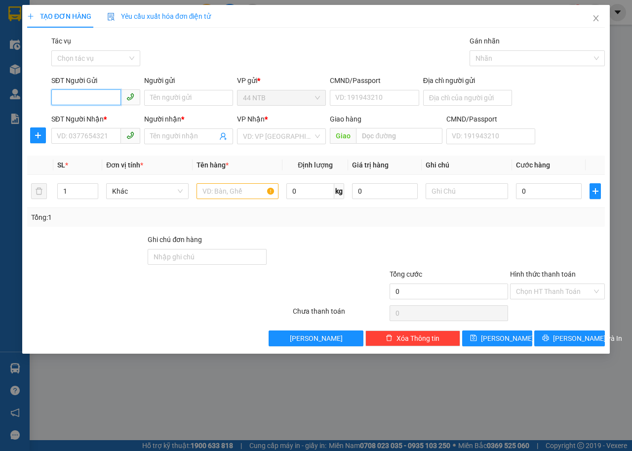
click at [85, 101] on input "SĐT Người Gửi" at bounding box center [86, 97] width 70 height 16
click at [86, 96] on input "SĐT Người Gửi" at bounding box center [86, 97] width 70 height 16
type input "0886611001"
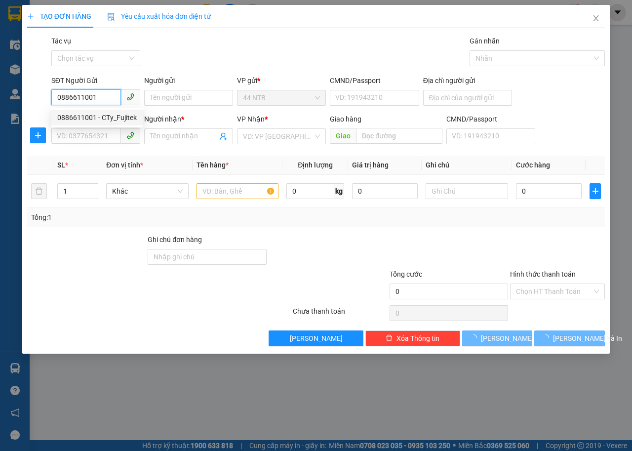
click at [106, 122] on div "0886611001 - CTy_Fujitek" at bounding box center [97, 117] width 80 height 11
type input "CTy_Fujitek"
type input "060082009958"
type input "0327572614"
type input "THANG"
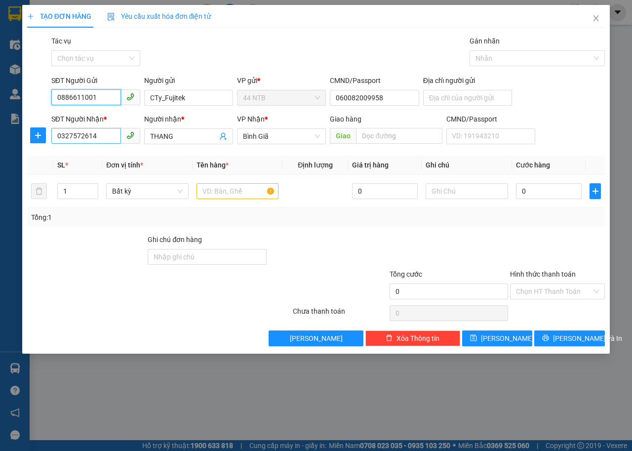
type input "0886611001"
drag, startPoint x: 82, startPoint y: 139, endPoint x: 0, endPoint y: 140, distance: 81.5
click at [0, 140] on div "TẠO ĐƠN HÀNG Yêu cầu xuất hóa đơn điện tử Transit Pickup Surcharge Ids Transit …" at bounding box center [316, 225] width 632 height 451
type input "0985930922"
click at [127, 157] on div "0985930922 - thiện" at bounding box center [95, 156] width 77 height 11
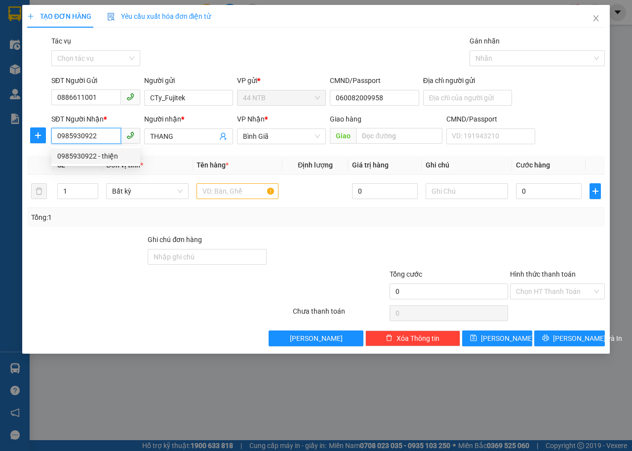
type input "181 [PERSON_NAME]"
type input "thiện"
type input "P.Mỹ_C.Mart"
type input "0985930922"
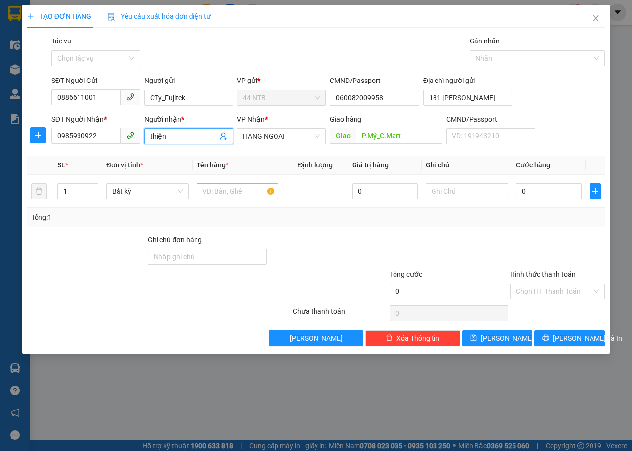
drag, startPoint x: 187, startPoint y: 135, endPoint x: 58, endPoint y: 147, distance: 129.5
click at [59, 147] on div "SĐT Người Nhận * 0985930922 Người nhận * thiện VP Nhận * HANG NGOAI Giao hàng G…" at bounding box center [328, 131] width 558 height 35
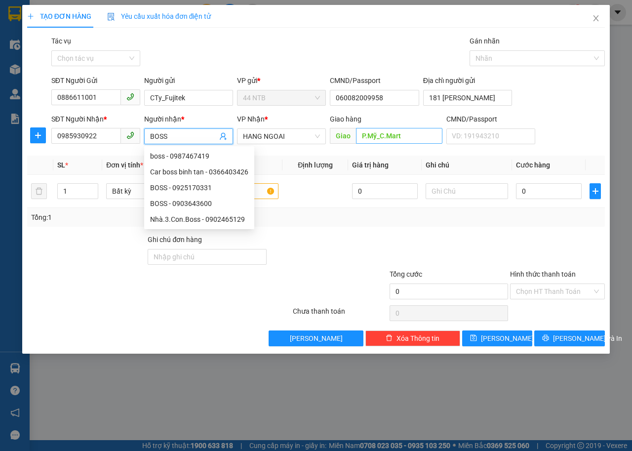
type input "BOSS"
click at [387, 134] on input "P.Mỹ_C.Mart" at bounding box center [399, 136] width 86 height 16
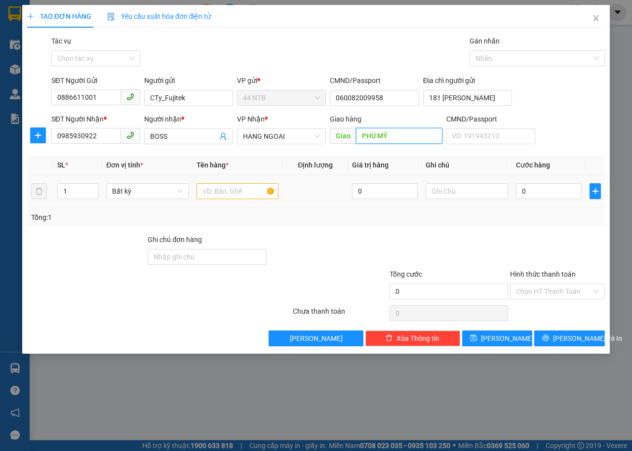
type input "PHÚ MỸ"
click at [198, 189] on input "text" at bounding box center [238, 191] width 83 height 16
type input "H"
type input "GÓI ĐEN"
click at [547, 191] on input "0" at bounding box center [549, 191] width 66 height 16
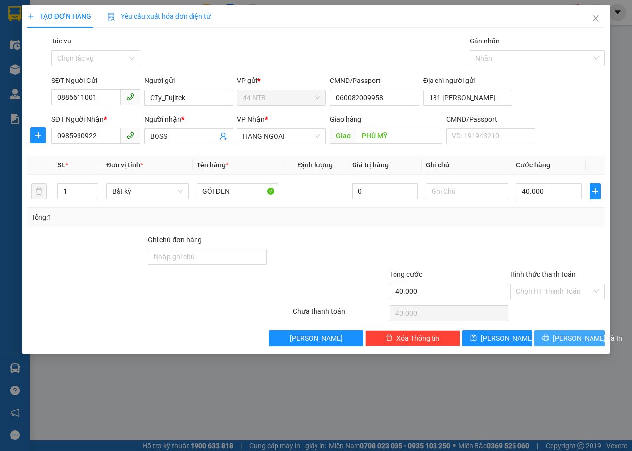
click at [575, 343] on span "[PERSON_NAME] và In" at bounding box center [587, 338] width 69 height 11
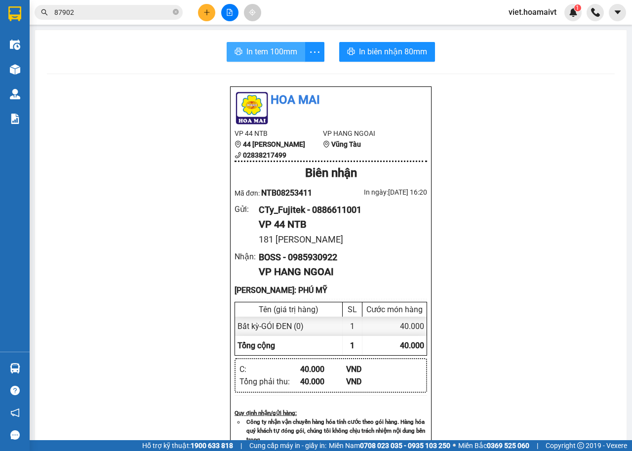
click at [297, 57] on button "In tem 100mm" at bounding box center [266, 52] width 79 height 20
click at [512, 224] on div "Hoa Mai VP 44 NTB 44 [PERSON_NAME] 02838217499 VP HANG NGOAI Vũng Tàu Biên nhậ…" at bounding box center [331, 419] width 568 height 667
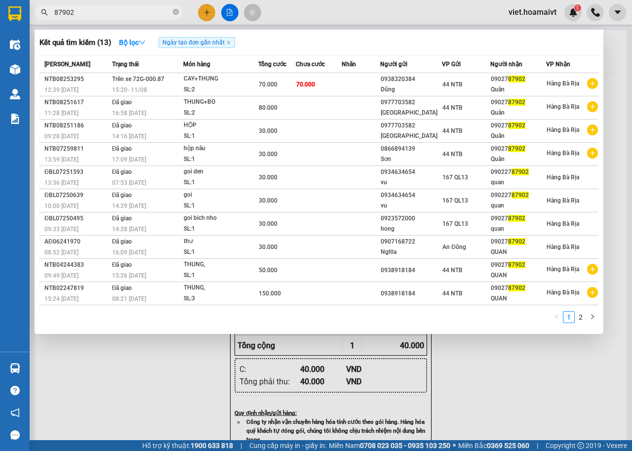
click at [96, 14] on input "87902" at bounding box center [112, 12] width 117 height 11
click at [457, 382] on div at bounding box center [316, 225] width 632 height 451
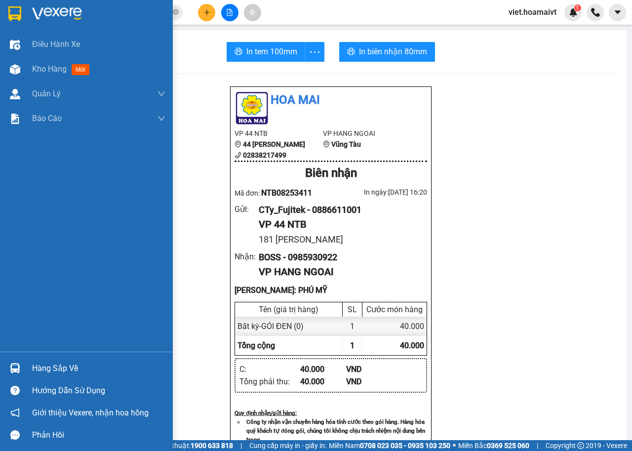
click at [66, 1] on div at bounding box center [86, 16] width 173 height 32
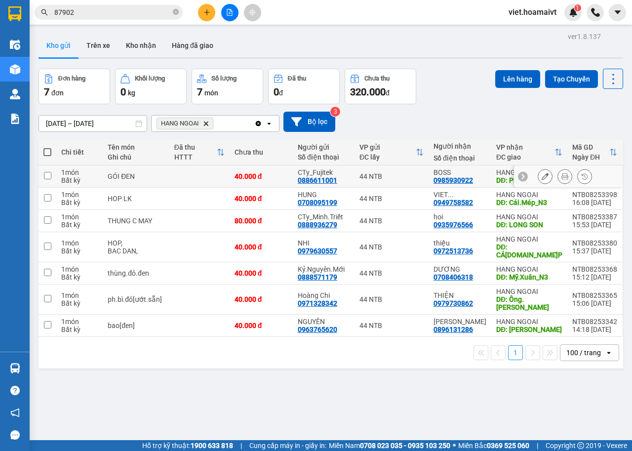
click at [542, 176] on icon at bounding box center [545, 176] width 7 height 7
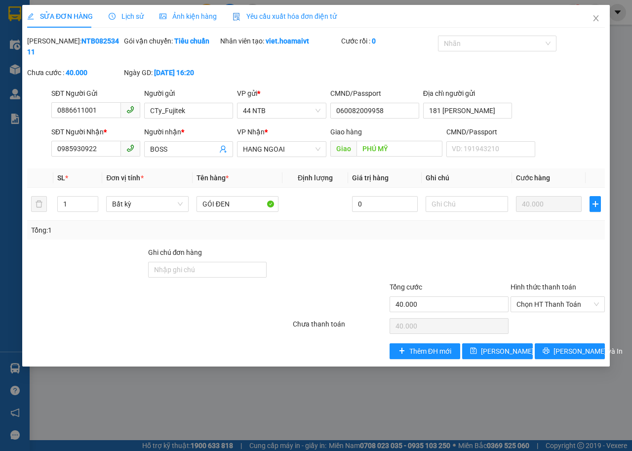
type input "0886611001"
type input "CTy_Fujitek"
type input "060082009958"
type input "181 [PERSON_NAME]"
type input "0985930922"
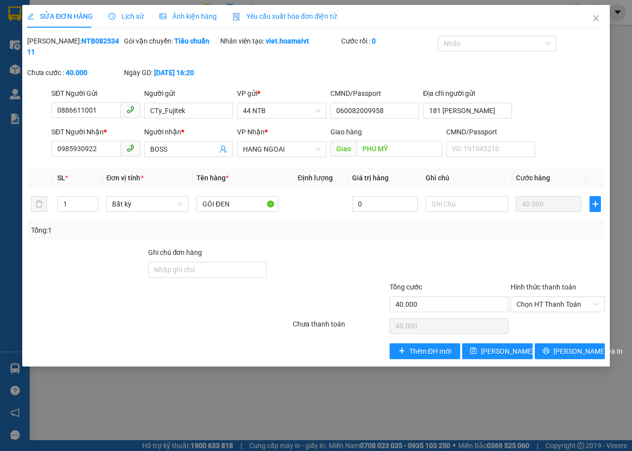
type input "BOSS"
type input "PHÚ MỸ"
type input "40.000"
type input "7C NGUYỄN NGỌC PHƯƠNG,BÌNH THẠNH"
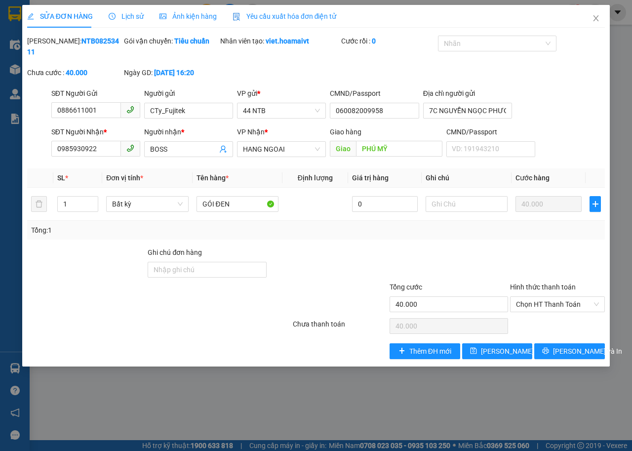
click at [361, 68] on div "Mã ĐH: NTB08253411 Gói vận chuyển: Tiêu chuẩn Nhân viên tạo: viet.hoamaivt Cước…" at bounding box center [316, 62] width 580 height 52
click at [509, 348] on span "[PERSON_NAME] thay đổi" at bounding box center [520, 351] width 79 height 11
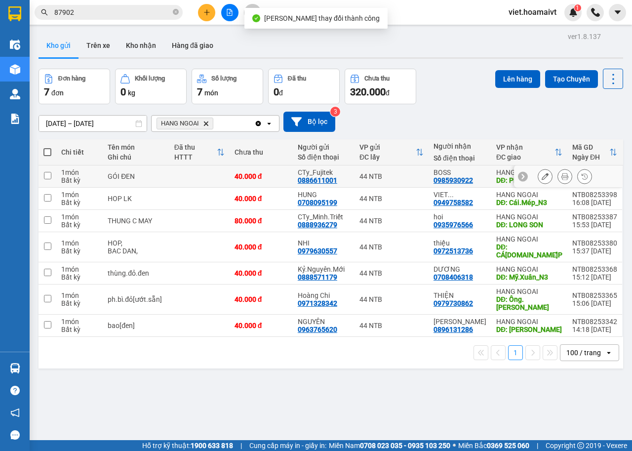
click at [562, 179] on icon at bounding box center [565, 176] width 7 height 7
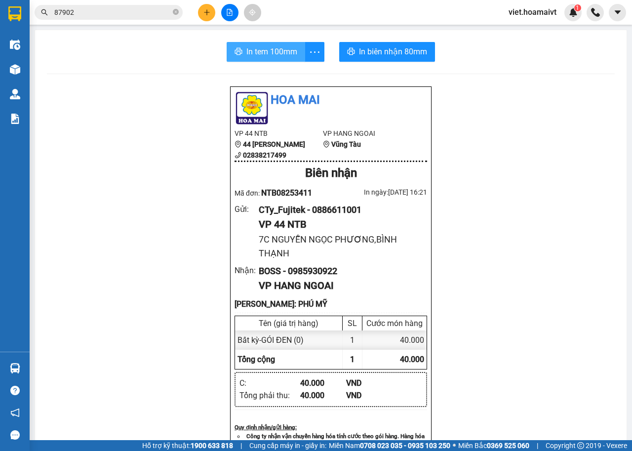
click at [261, 49] on span "In tem 100mm" at bounding box center [272, 51] width 51 height 12
click at [524, 303] on div "Hoa Mai VP 44 NTB 44 [PERSON_NAME] 02838217499 VP HANG NGOAI Vũng Tàu Biên nhậ…" at bounding box center [331, 431] width 568 height 690
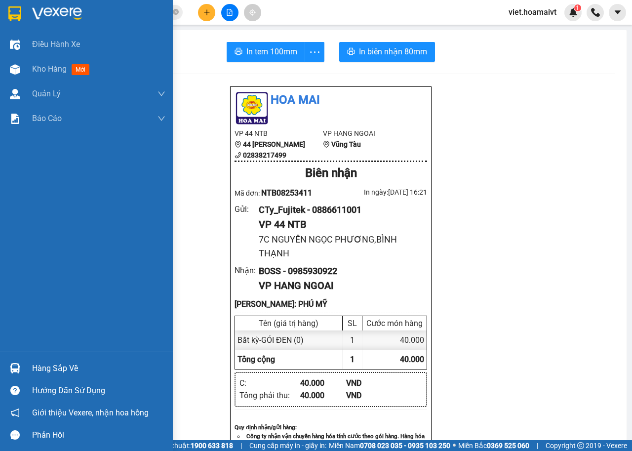
click at [26, 13] on div at bounding box center [86, 16] width 173 height 32
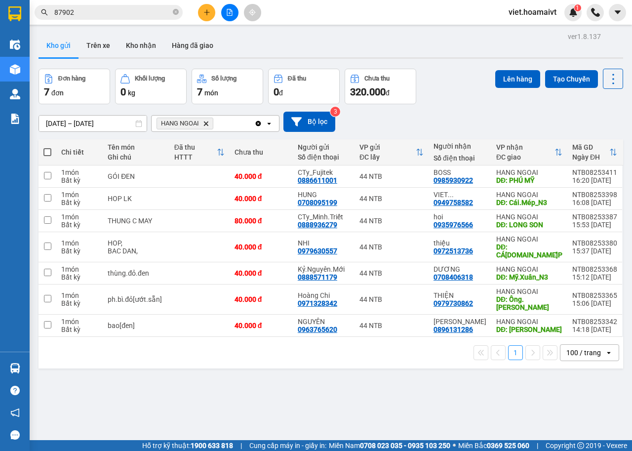
click at [471, 115] on div "[DATE] – [DATE] Press the down arrow key to interact with the calendar and sele…" at bounding box center [331, 122] width 585 height 20
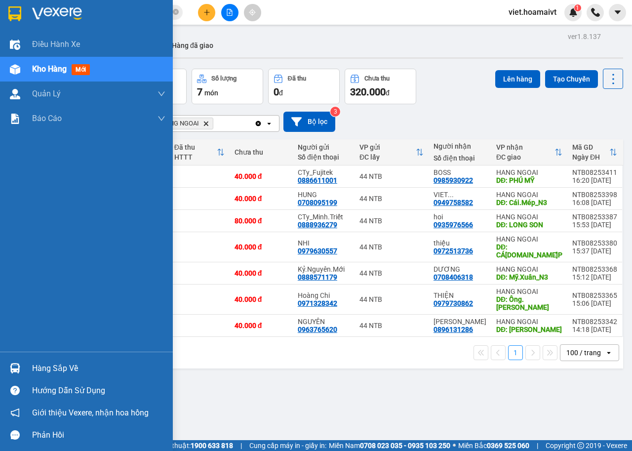
click at [43, 13] on img at bounding box center [57, 13] width 50 height 15
click at [43, 5] on div at bounding box center [86, 16] width 173 height 32
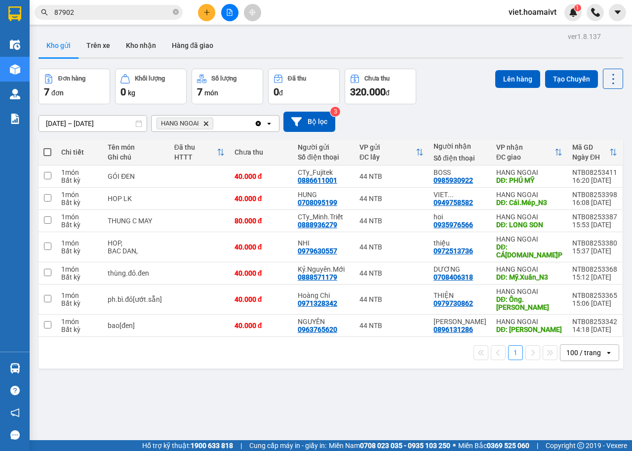
click at [467, 106] on div "[DATE] – [DATE] Press the down arrow key to interact with the calendar and sele…" at bounding box center [331, 121] width 585 height 35
click at [379, 367] on div "ver 1.8.137 Kho gửi Trên xe Kho nhận Hàng đã giao Đơn hàng 7 đơn Khối lượng 0 k…" at bounding box center [331, 255] width 593 height 451
click at [205, 16] on button at bounding box center [206, 12] width 17 height 17
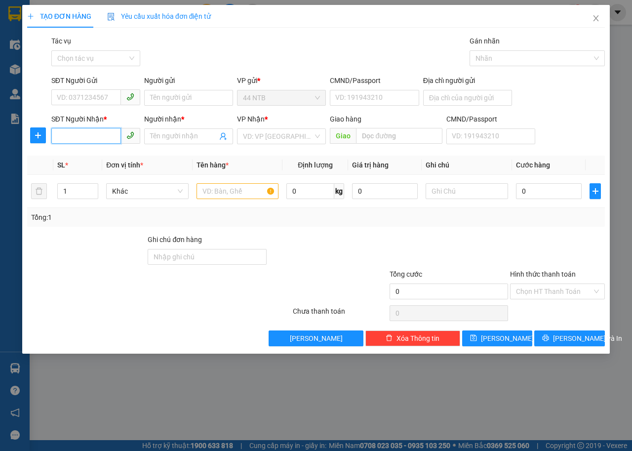
click at [108, 134] on input "SĐT Người Nhận *" at bounding box center [86, 136] width 70 height 16
type input "0938808999"
drag, startPoint x: 117, startPoint y: 158, endPoint x: 115, endPoint y: 139, distance: 19.4
click at [117, 158] on div "0938808999 - Mộc Trà" at bounding box center [95, 156] width 77 height 11
type input "Mộc Trà"
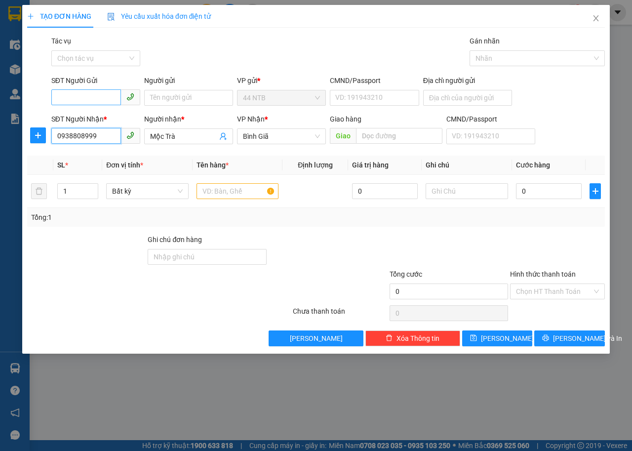
type input "0938808999"
click at [110, 100] on input "SĐT Người Gửi" at bounding box center [86, 97] width 70 height 16
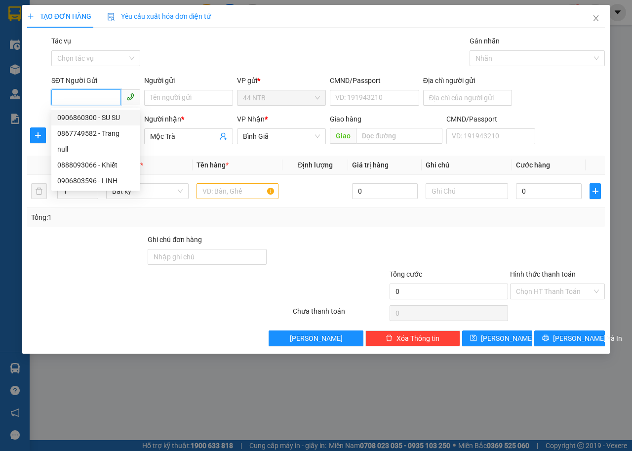
click at [114, 114] on div "0906860300 - SU SU" at bounding box center [95, 117] width 77 height 11
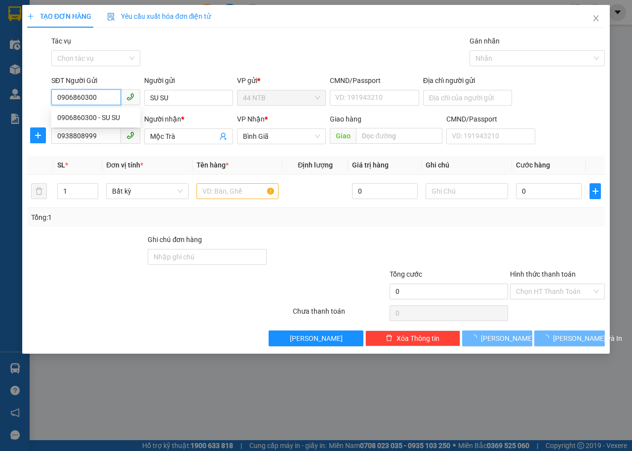
type input "0906860300"
type input "SU SU"
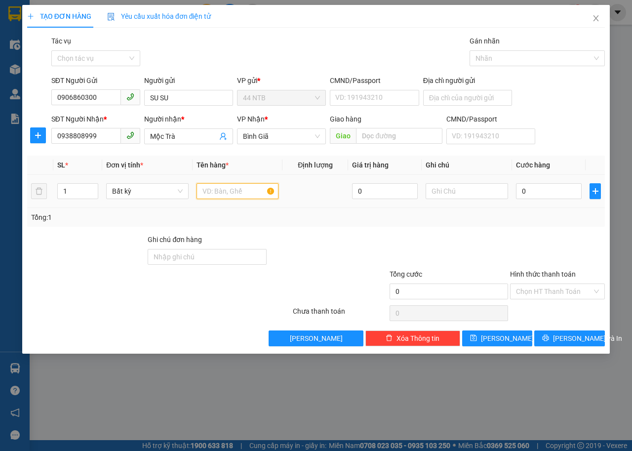
click at [208, 185] on input "text" at bounding box center [238, 191] width 83 height 16
type input "BAO Q A"
click at [561, 193] on input "0" at bounding box center [549, 191] width 66 height 16
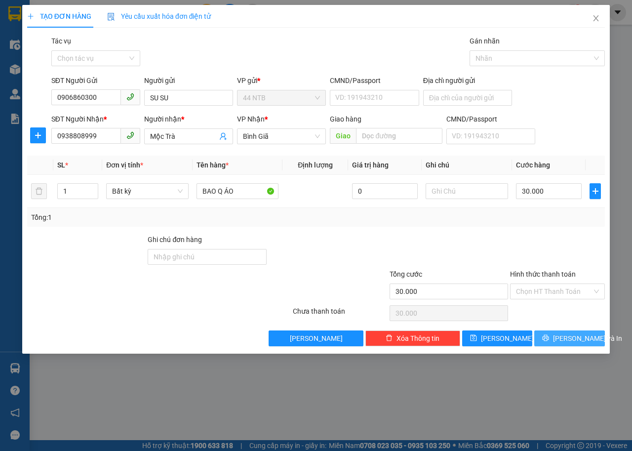
click at [562, 334] on span "[PERSON_NAME] và In" at bounding box center [587, 338] width 69 height 11
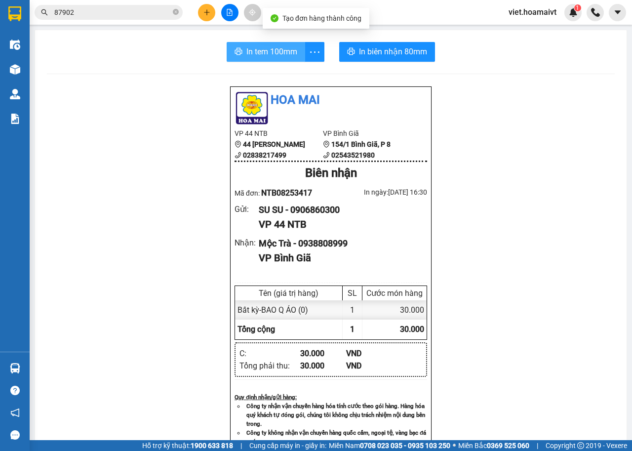
click at [284, 57] on span "In tem 100mm" at bounding box center [272, 51] width 51 height 12
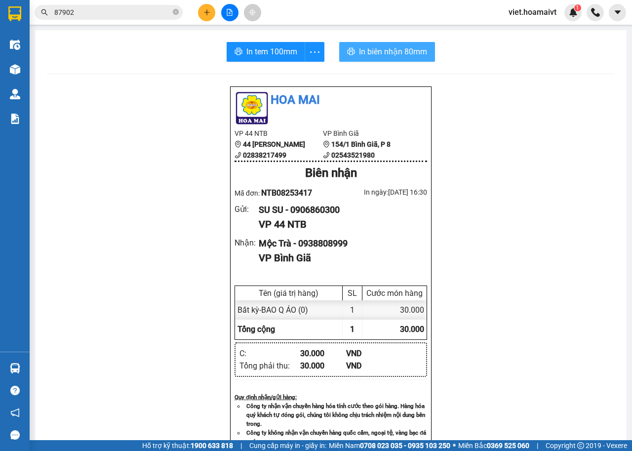
click at [419, 60] on button "In biên nhận 80mm" at bounding box center [387, 52] width 96 height 20
click at [207, 9] on icon "plus" at bounding box center [207, 12] width 7 height 7
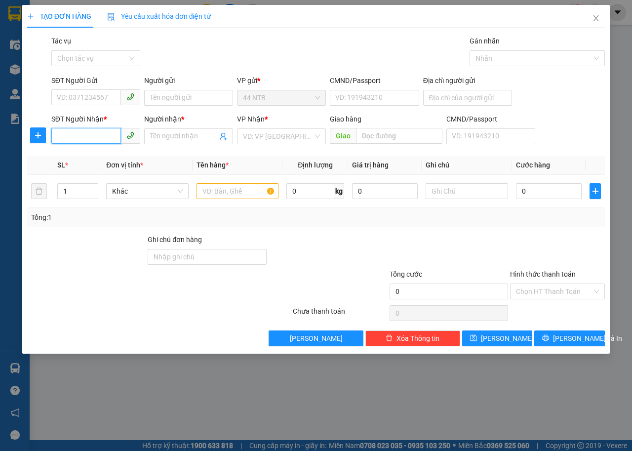
click at [105, 138] on input "SĐT Người Nhận *" at bounding box center [86, 136] width 70 height 16
type input "0797683986"
click at [118, 155] on div "0797683986 - THIÊN" at bounding box center [95, 156] width 77 height 11
type input "THIÊN"
type input "0797683986"
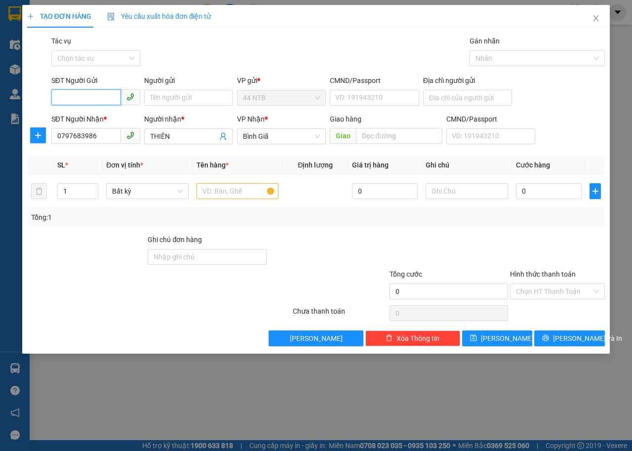
click at [113, 98] on input "SĐT Người Gửi" at bounding box center [86, 97] width 70 height 16
drag, startPoint x: 98, startPoint y: 118, endPoint x: 136, endPoint y: 104, distance: 40.6
click at [103, 116] on div "0911554758" at bounding box center [95, 117] width 77 height 11
type input "0911554758"
click at [149, 97] on input "Người gửi" at bounding box center [188, 98] width 89 height 16
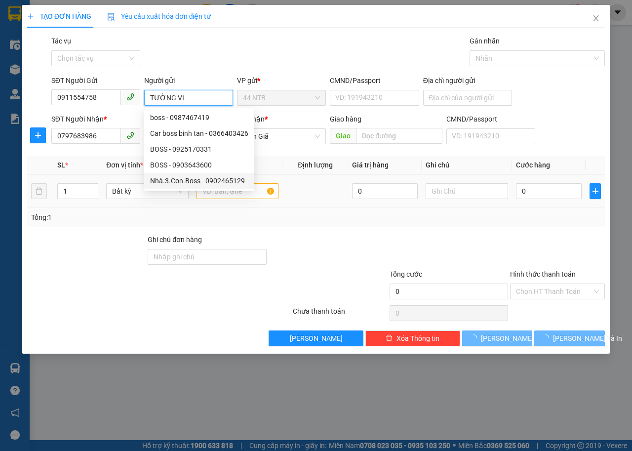
type input "TƯỜNG VI"
click at [258, 197] on input "text" at bounding box center [238, 191] width 83 height 16
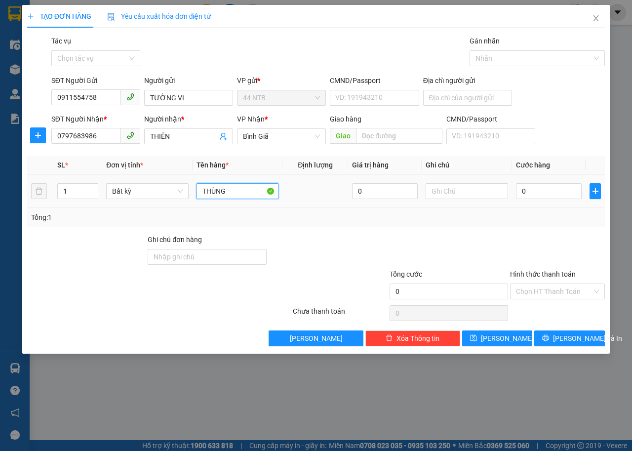
type input "THÙNG"
click at [539, 189] on input "0" at bounding box center [549, 191] width 66 height 16
click at [547, 335] on button "[PERSON_NAME] và In" at bounding box center [570, 339] width 71 height 16
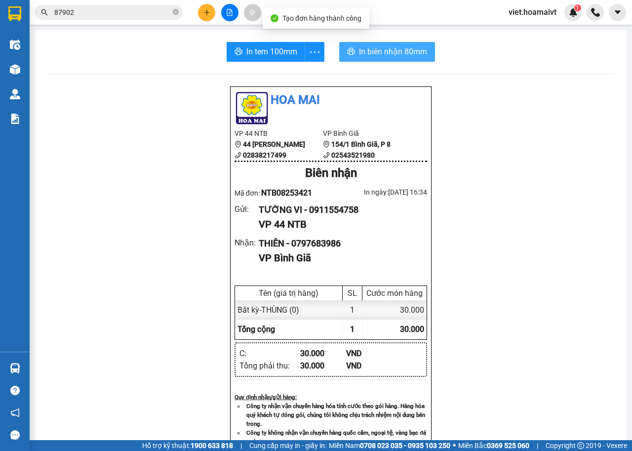
click at [385, 54] on span "In biên nhận 80mm" at bounding box center [393, 51] width 68 height 12
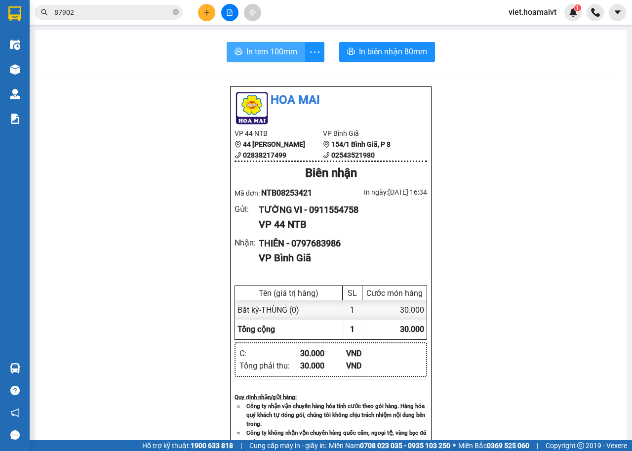
click at [261, 53] on span "In tem 100mm" at bounding box center [272, 51] width 51 height 12
click at [209, 13] on icon "plus" at bounding box center [207, 12] width 7 height 7
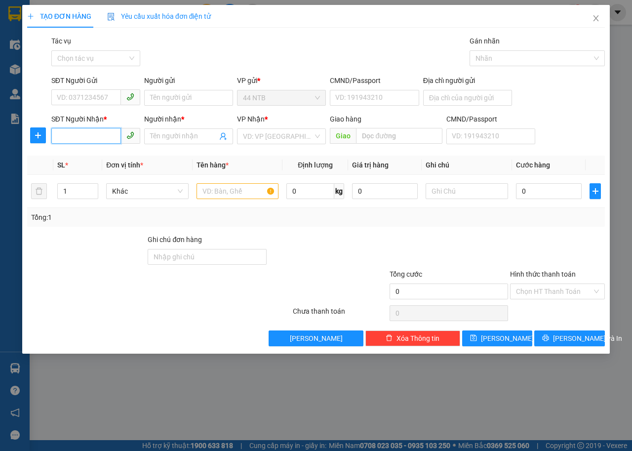
click at [105, 138] on input "SĐT Người Nhận *" at bounding box center [86, 136] width 70 height 16
type input "0765120485"
click at [110, 154] on div "0765120485 - THÀNH" at bounding box center [95, 156] width 77 height 11
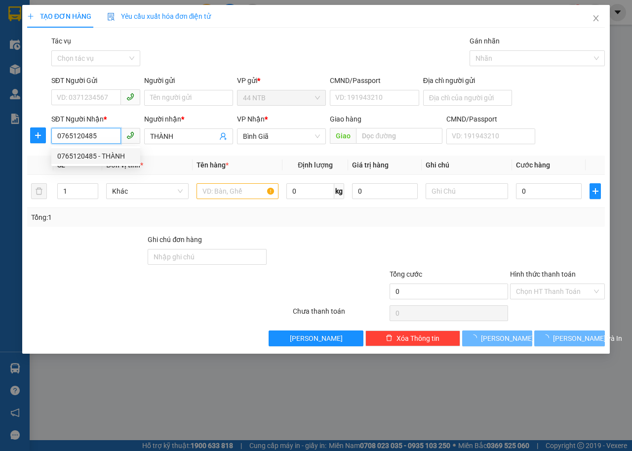
type input "THÀNH"
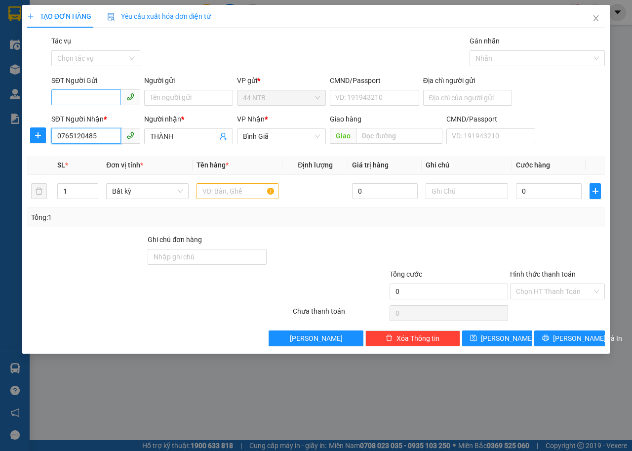
type input "0765120485"
click at [111, 94] on input "SĐT Người Gửi" at bounding box center [86, 97] width 70 height 16
type input "0918489013"
click at [108, 118] on div "0918489013 - [PERSON_NAME]" at bounding box center [105, 117] width 97 height 11
type input "[PERSON_NAME]"
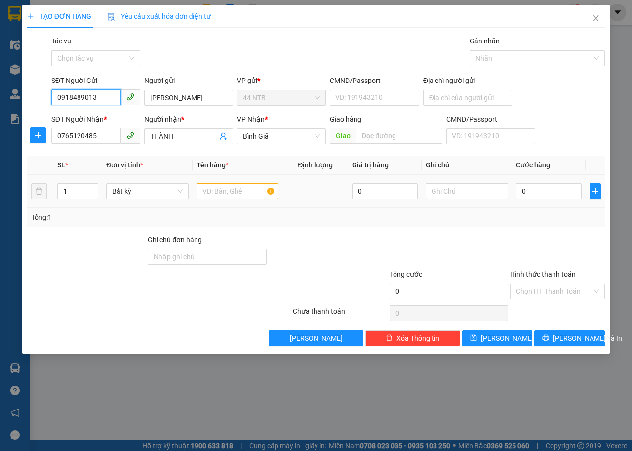
type input "0918489013"
click at [210, 190] on input "text" at bounding box center [238, 191] width 83 height 16
type input "HỘP LK"
click at [545, 195] on input "0" at bounding box center [549, 191] width 66 height 16
type input "3"
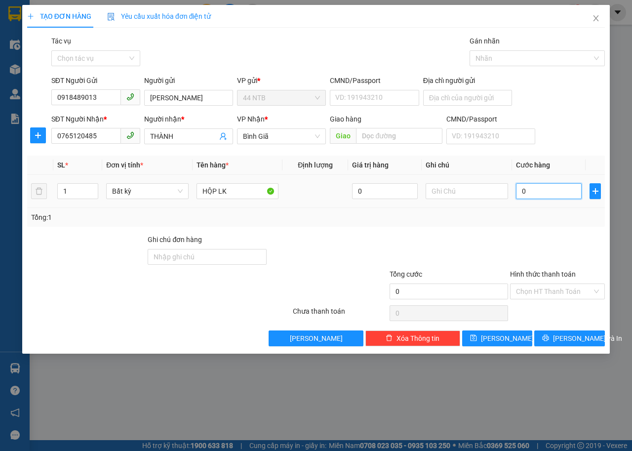
type input "3"
type input "30"
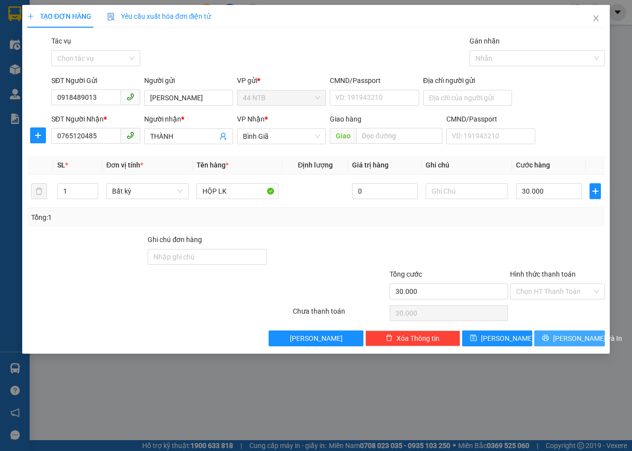
click at [559, 338] on button "[PERSON_NAME] và In" at bounding box center [570, 339] width 71 height 16
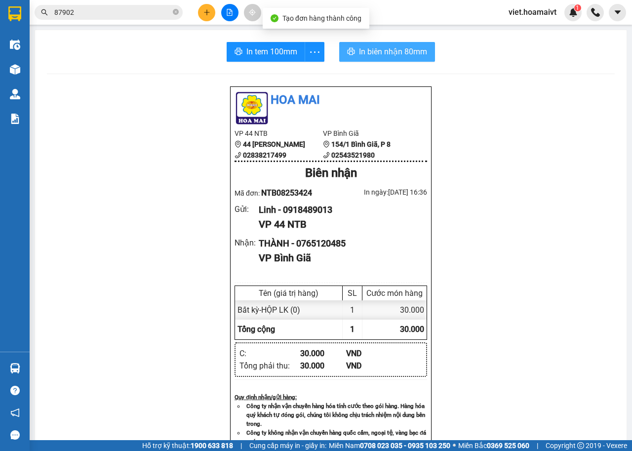
click at [362, 48] on span "In biên nhận 80mm" at bounding box center [393, 51] width 68 height 12
click at [281, 54] on span "In tem 100mm" at bounding box center [272, 51] width 51 height 12
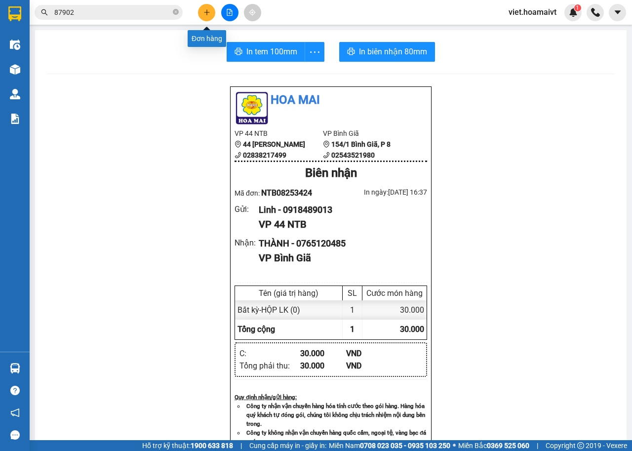
click at [202, 10] on button at bounding box center [206, 12] width 17 height 17
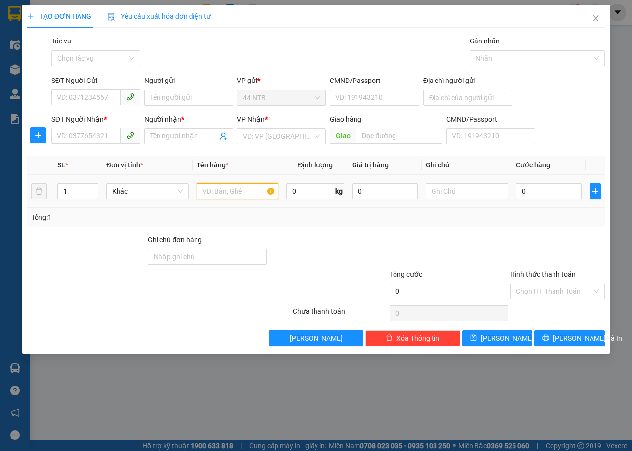
click at [211, 192] on input "text" at bounding box center [238, 191] width 83 height 16
type input "THÙNG NÓN"
click at [271, 137] on input "search" at bounding box center [278, 136] width 70 height 15
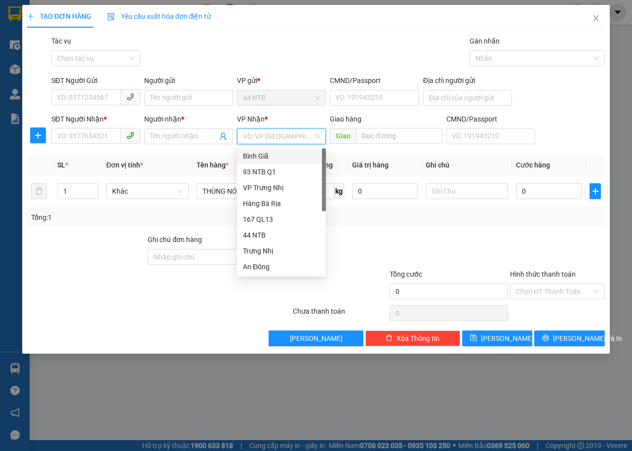
click at [271, 154] on div "Bình Giã" at bounding box center [281, 156] width 77 height 11
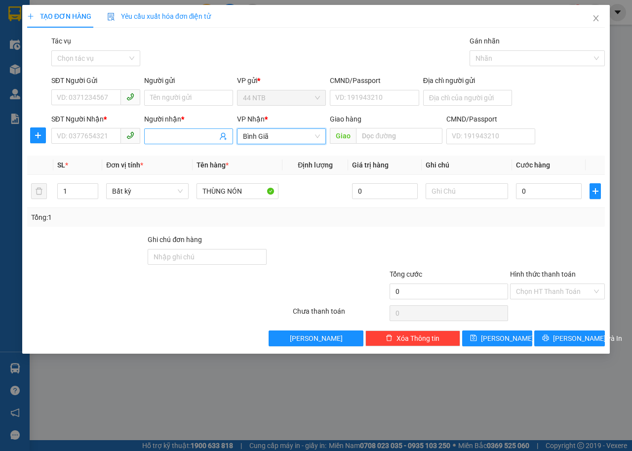
click at [184, 135] on input "Người nhận *" at bounding box center [183, 136] width 67 height 11
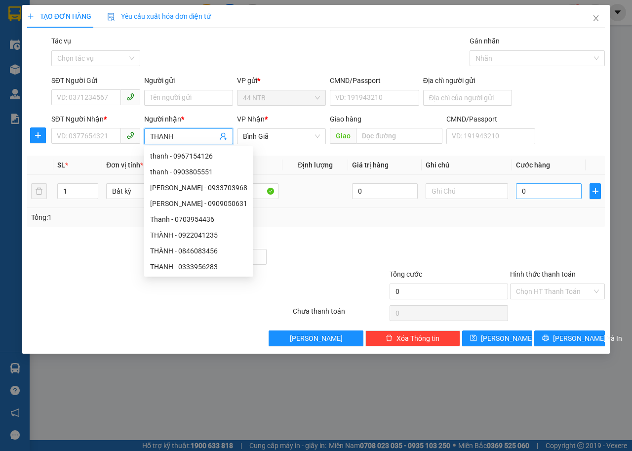
type input "THANH"
click at [530, 192] on input "0" at bounding box center [549, 191] width 66 height 16
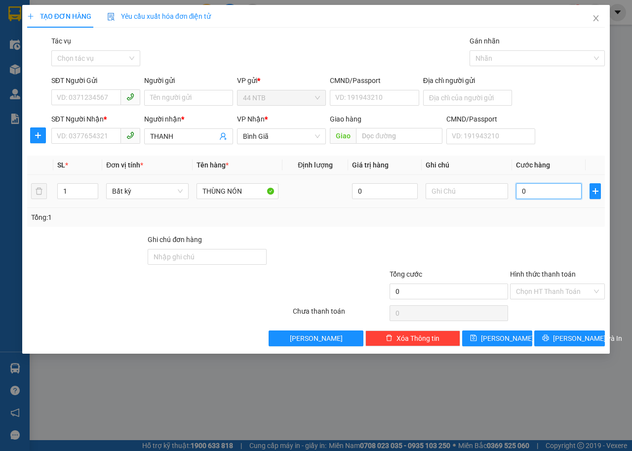
type input "3"
type input "30"
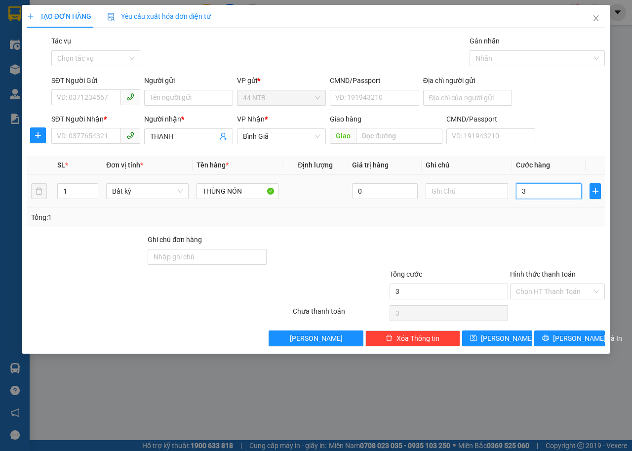
type input "30"
type input "30.000"
click at [554, 290] on input "Hình thức thanh toán" at bounding box center [554, 291] width 76 height 15
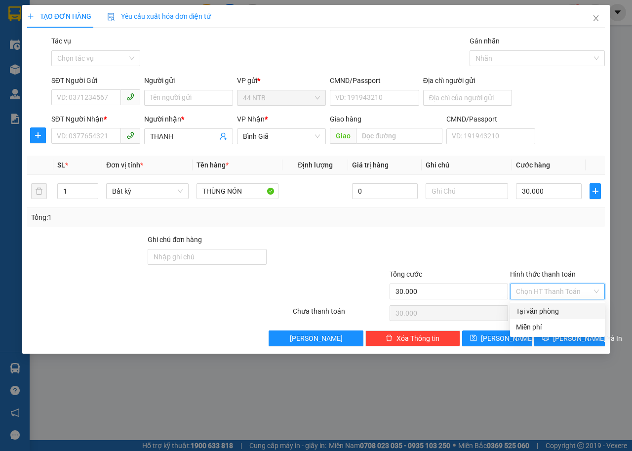
click at [551, 307] on div "Tại văn phòng" at bounding box center [557, 311] width 83 height 11
type input "0"
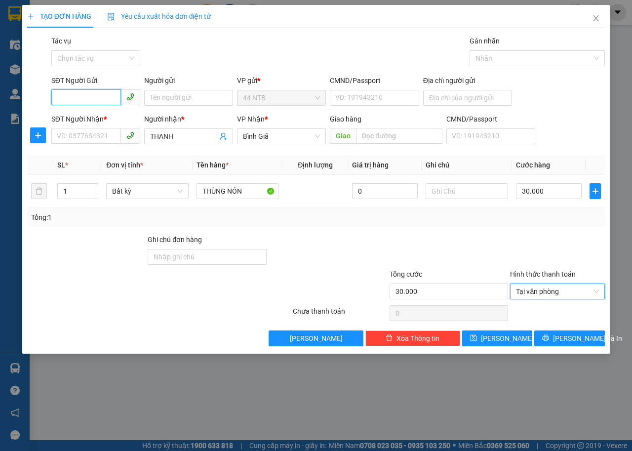
click at [118, 100] on input "SĐT Người Gửi" at bounding box center [86, 97] width 70 height 16
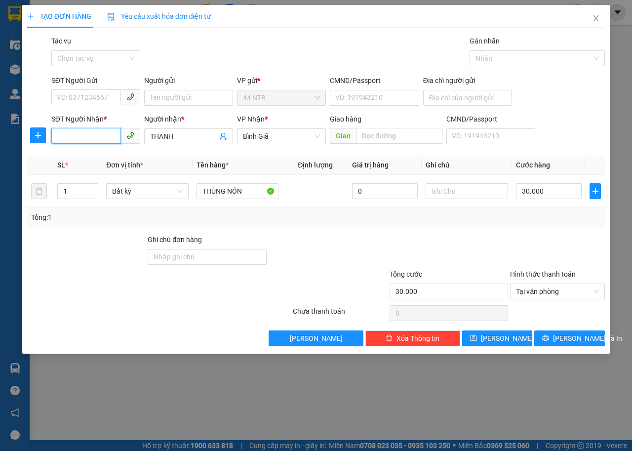
click at [107, 136] on input "SĐT Người Nhận *" at bounding box center [86, 136] width 70 height 16
type input "0385752426"
click at [112, 156] on div "0385752426 - THẮNG" at bounding box center [95, 156] width 77 height 11
type input "THẮNG"
type input "0385752426"
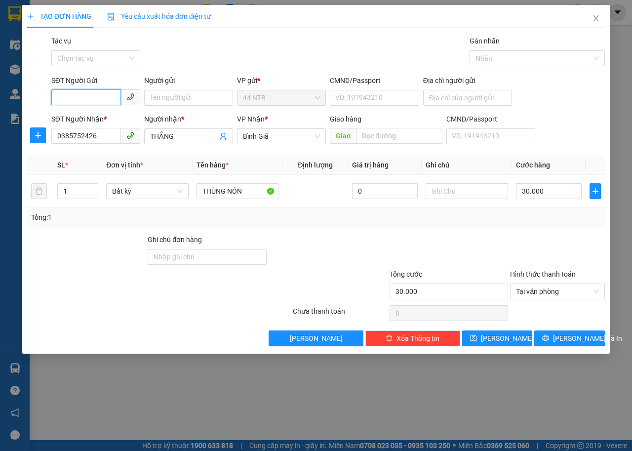
click at [112, 99] on input "SĐT Người Gửi" at bounding box center [86, 97] width 70 height 16
type input "0903391202"
click at [161, 98] on input "Người gửi" at bounding box center [188, 98] width 89 height 16
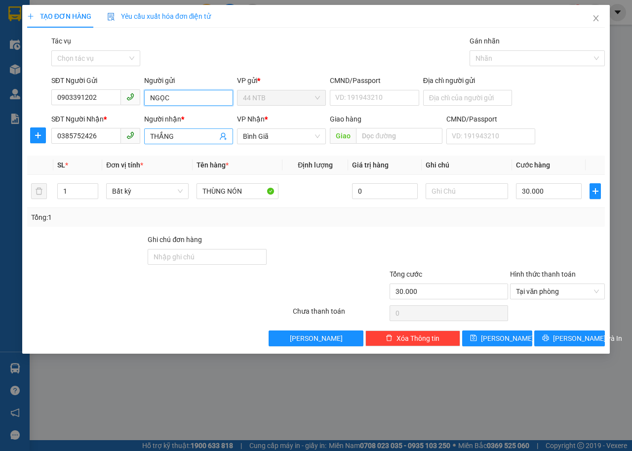
type input "NGỌC"
click at [163, 135] on input "THẮNG" at bounding box center [183, 136] width 67 height 11
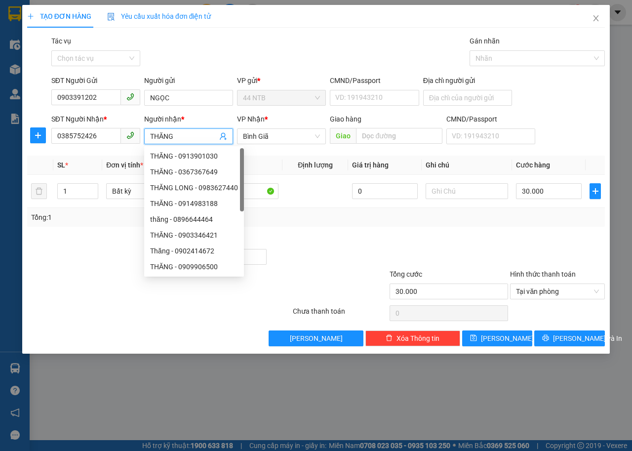
type input "THĂNG"
click at [547, 221] on div "Tổng: 1" at bounding box center [316, 217] width 570 height 11
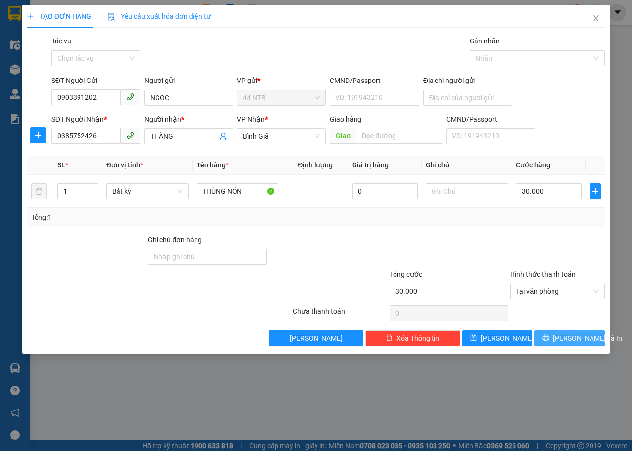
click at [549, 335] on icon "printer" at bounding box center [545, 337] width 7 height 7
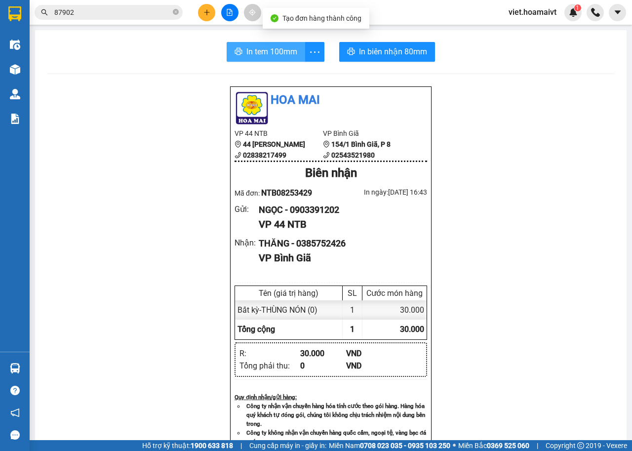
click at [290, 53] on span "In tem 100mm" at bounding box center [272, 51] width 51 height 12
click at [388, 54] on span "In biên nhận 80mm" at bounding box center [393, 51] width 68 height 12
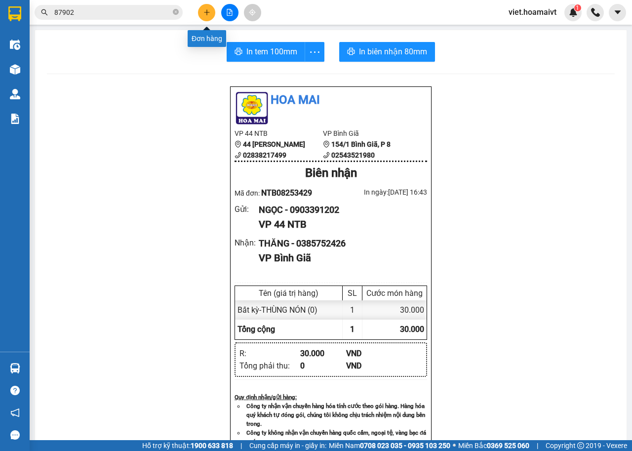
click at [207, 15] on icon "plus" at bounding box center [207, 12] width 7 height 7
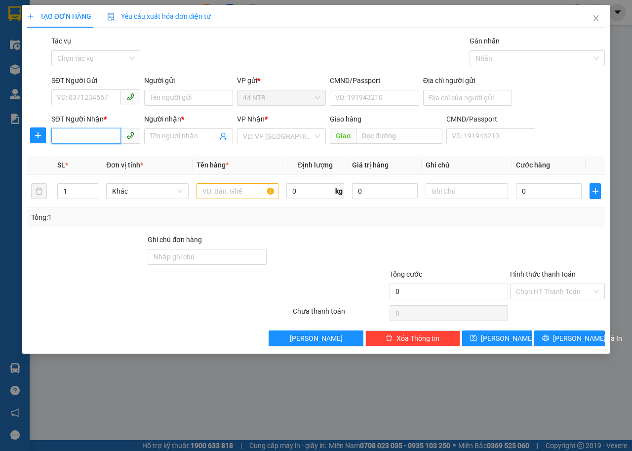
click at [113, 140] on input "SĐT Người Nhận *" at bounding box center [86, 136] width 70 height 16
type input "0355592333"
click at [154, 138] on input "Người nhận *" at bounding box center [183, 136] width 67 height 11
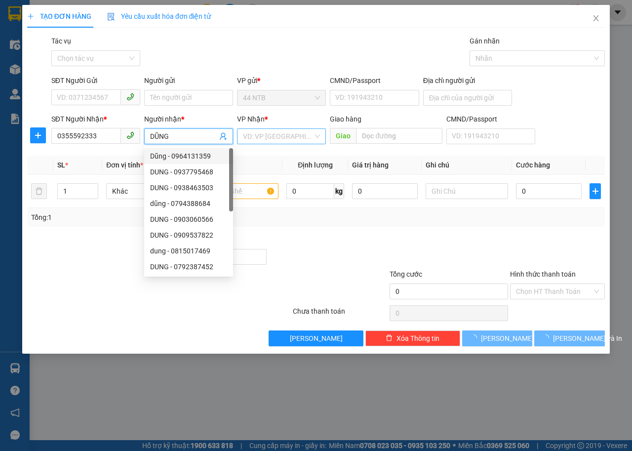
type input "DŨNG"
click at [248, 129] on input "search" at bounding box center [278, 136] width 70 height 15
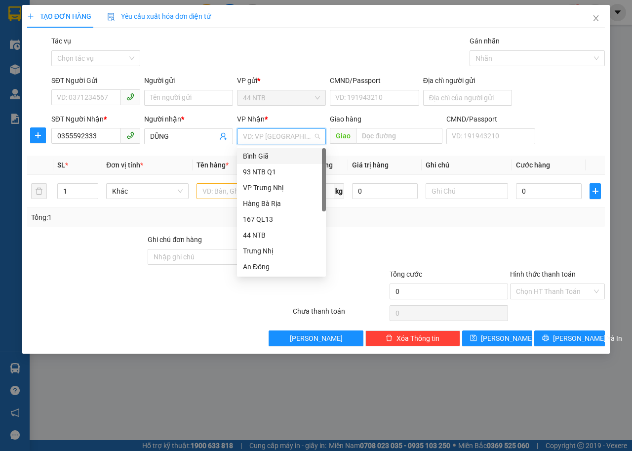
click at [268, 157] on div "Bình Giã" at bounding box center [281, 156] width 77 height 11
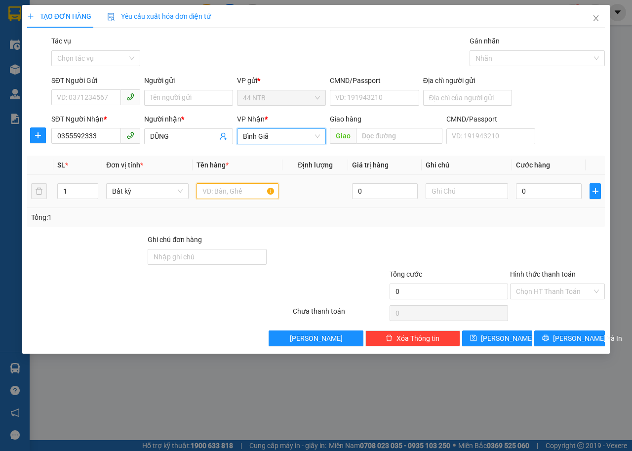
click at [217, 192] on input "text" at bounding box center [238, 191] width 83 height 16
type input "HỘP"
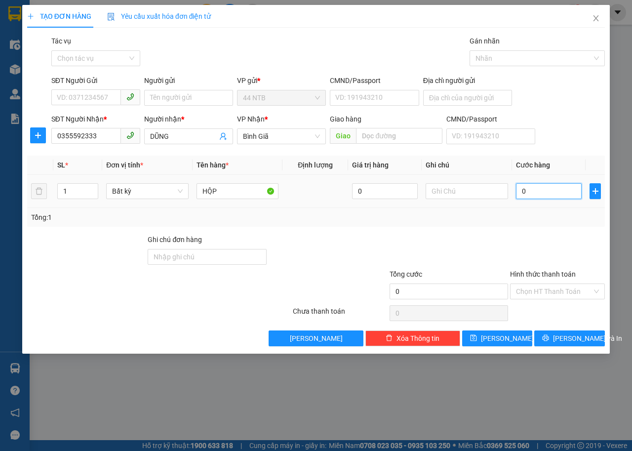
click at [540, 189] on input "0" at bounding box center [549, 191] width 66 height 16
type input "3"
type input "30"
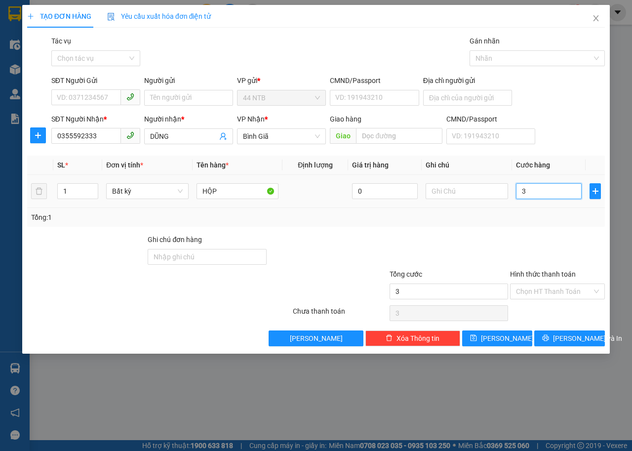
type input "30"
type input "30.000"
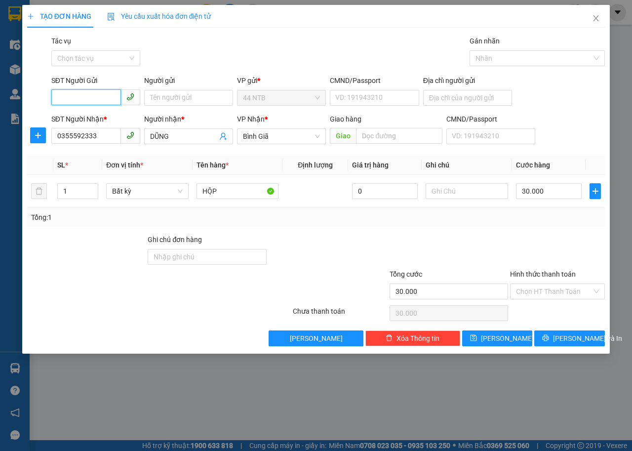
click at [104, 98] on input "SĐT Người Gửi" at bounding box center [86, 97] width 70 height 16
type input "091999348"
click at [105, 117] on div "0919993486 - Luân" at bounding box center [95, 117] width 77 height 11
click at [559, 341] on button "[PERSON_NAME] và In" at bounding box center [570, 339] width 71 height 16
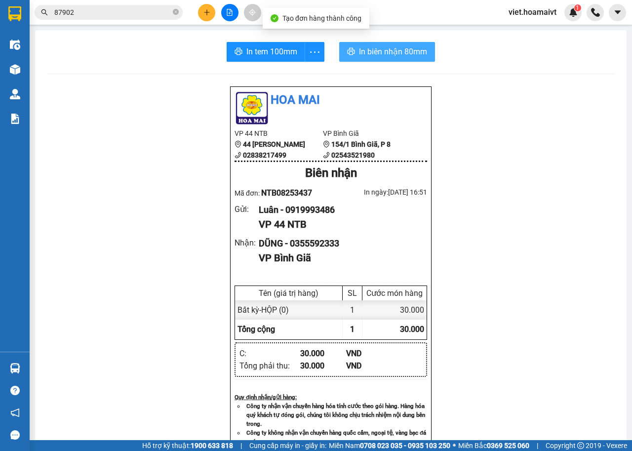
click at [371, 46] on span "In biên nhận 80mm" at bounding box center [393, 51] width 68 height 12
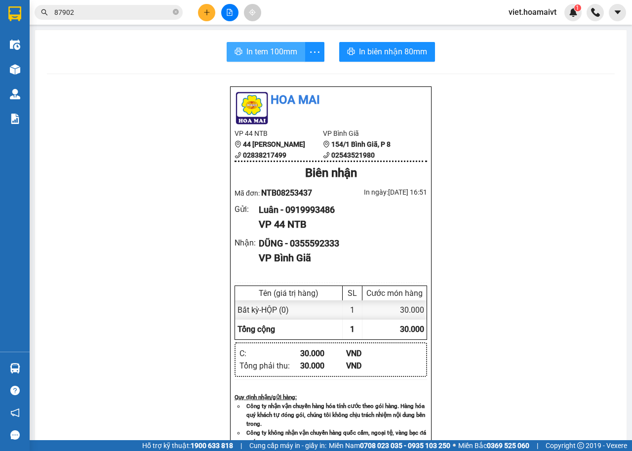
click at [278, 53] on span "In tem 100mm" at bounding box center [272, 51] width 51 height 12
click at [210, 14] on button at bounding box center [206, 12] width 17 height 17
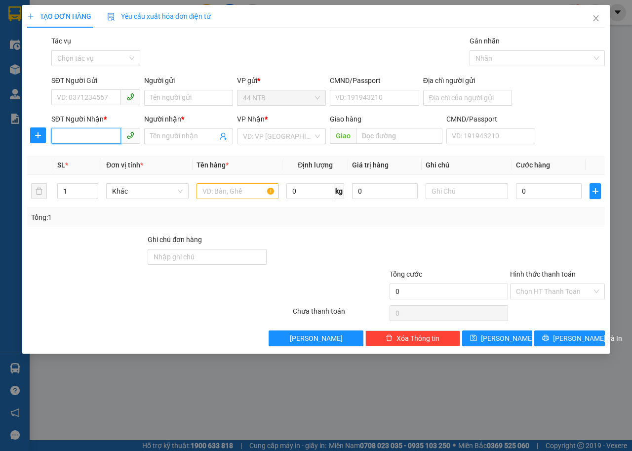
click at [99, 139] on input "SĐT Người Nhận *" at bounding box center [86, 136] width 70 height 16
type input "0904702479"
click at [107, 157] on div "0904702479 - [PERSON_NAME]" at bounding box center [105, 156] width 97 height 11
type input "KHÁNH"
type input "Cái.Mép_N3"
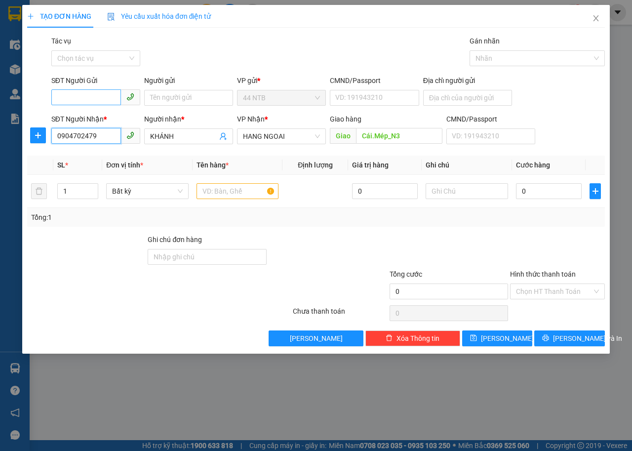
type input "0904702479"
click at [108, 98] on input "SĐT Người Gửi" at bounding box center [86, 97] width 70 height 16
type input "0932055778"
click at [110, 119] on div "0932055778 - VŨ" at bounding box center [95, 117] width 77 height 11
type input "VŨ"
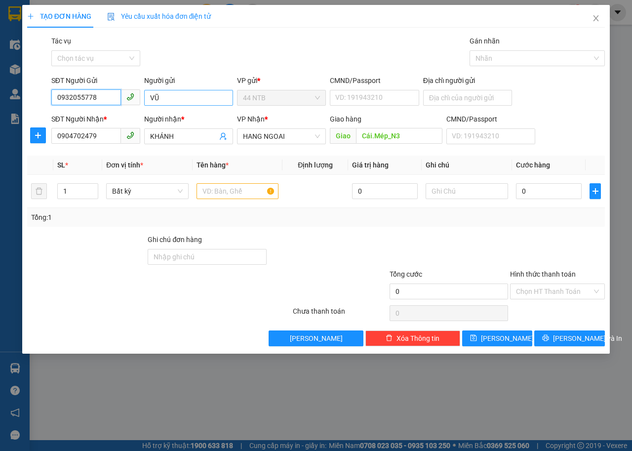
type input "0932055778"
click at [163, 93] on input "VŨ" at bounding box center [188, 98] width 89 height 16
type input "V"
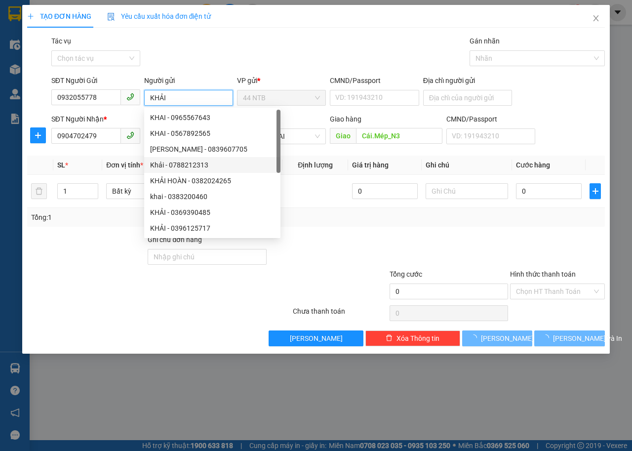
type input "KHẢI"
click at [380, 236] on div at bounding box center [328, 251] width 121 height 35
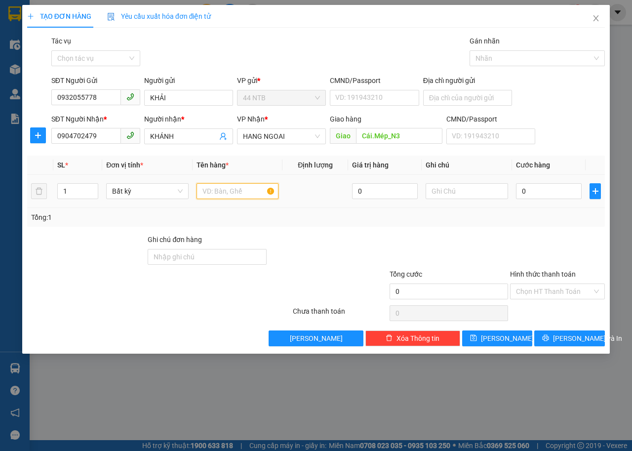
click at [225, 192] on input "text" at bounding box center [238, 191] width 83 height 16
type input "HỘP INOX"
click at [537, 191] on input "0" at bounding box center [549, 191] width 66 height 16
type input "4"
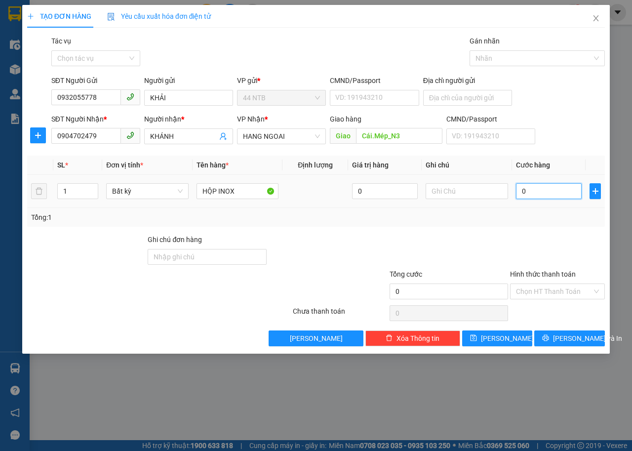
type input "4"
type input "40"
click at [546, 338] on button "[PERSON_NAME] và In" at bounding box center [570, 339] width 71 height 16
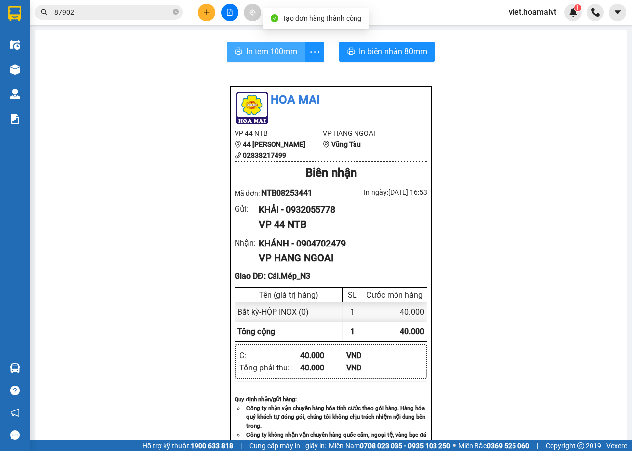
click at [281, 51] on span "In tem 100mm" at bounding box center [272, 51] width 51 height 12
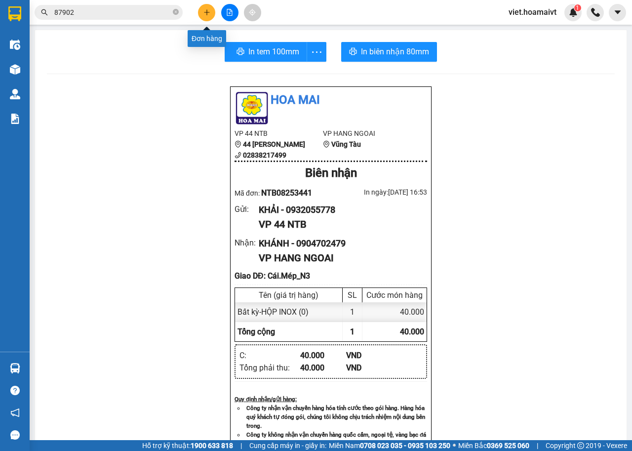
click at [208, 13] on icon "plus" at bounding box center [207, 12] width 7 height 7
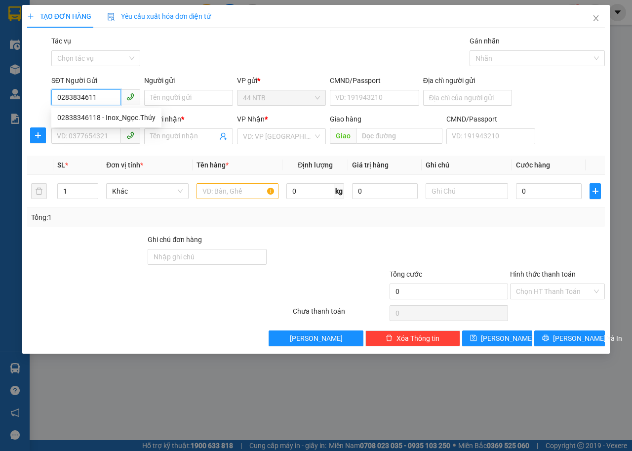
type input "02838346118"
click at [109, 120] on div "02838346118 - Inox_Ngọc.Thúy" at bounding box center [106, 117] width 98 height 11
type input "Inox_Ngọc.Thúy"
type input "0933769907"
type input "THƯ"
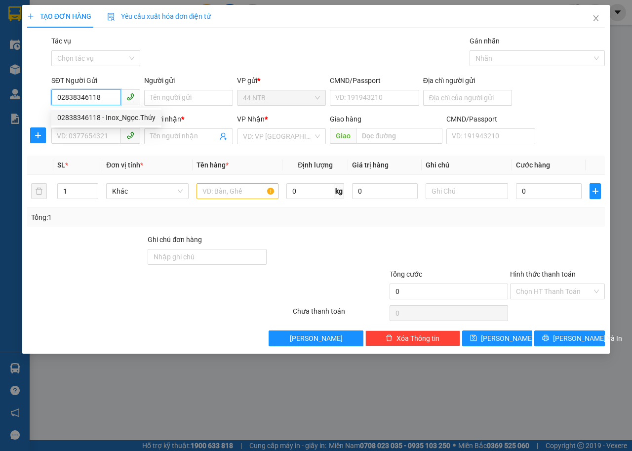
type input "67_L.Phước"
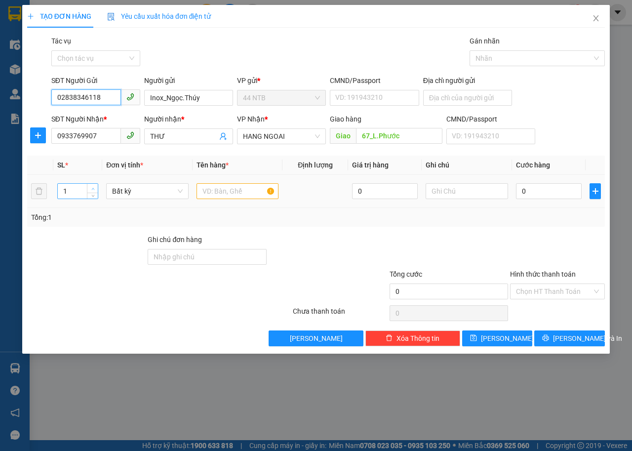
type input "02838346118"
type input "2"
click at [93, 186] on span "up" at bounding box center [93, 189] width 6 height 6
click at [229, 195] on input "text" at bounding box center [238, 191] width 83 height 16
type input "KIEN"
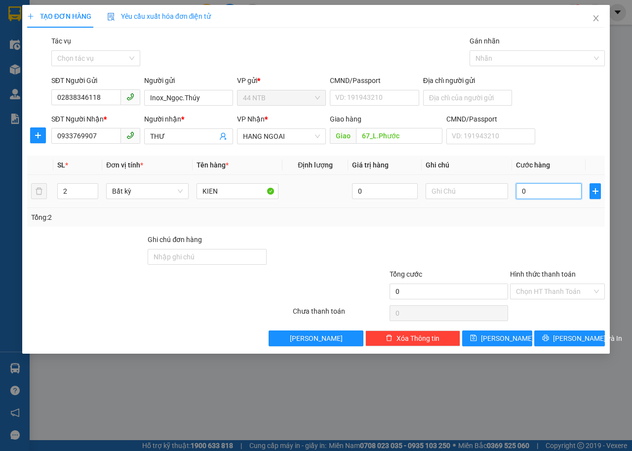
click at [532, 194] on input "0" at bounding box center [549, 191] width 66 height 16
click at [561, 339] on span "[PERSON_NAME] và In" at bounding box center [587, 338] width 69 height 11
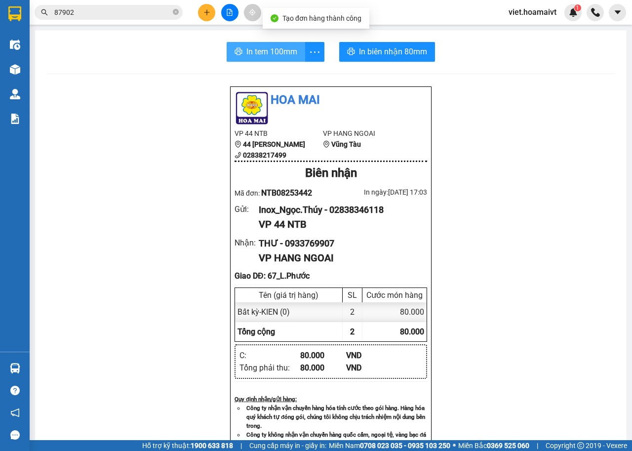
click at [254, 51] on span "In tem 100mm" at bounding box center [272, 51] width 51 height 12
click at [205, 17] on button at bounding box center [206, 12] width 17 height 17
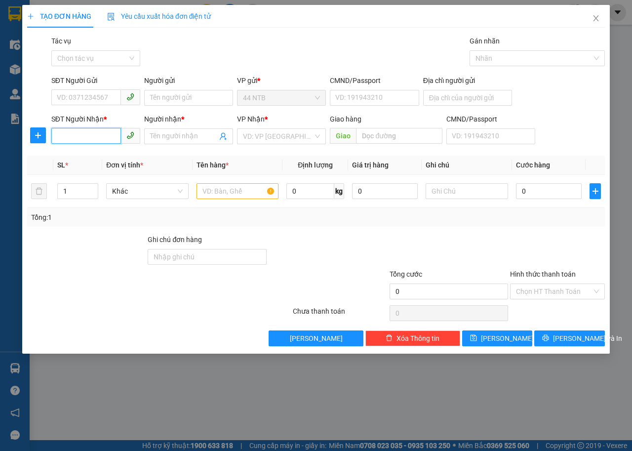
click at [99, 139] on input "SĐT Người Nhận *" at bounding box center [86, 136] width 70 height 16
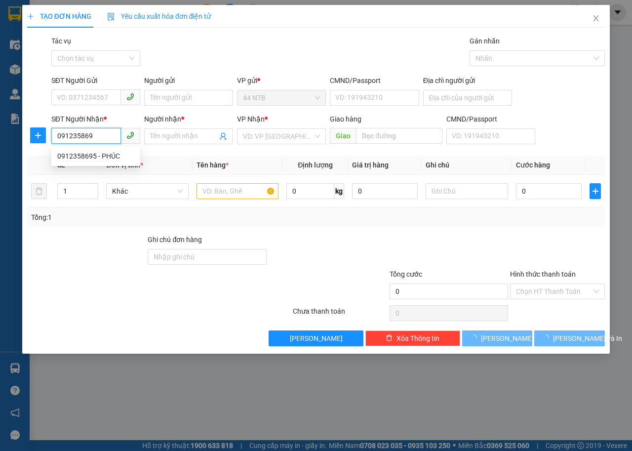
type input "0912358695"
click at [106, 157] on div "0912358695 - PHÚC" at bounding box center [95, 156] width 77 height 11
type input "PHÚC"
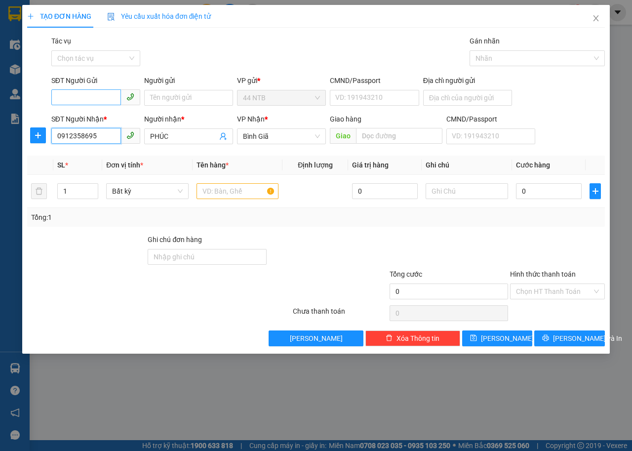
type input "0912358695"
click at [109, 98] on input "SĐT Người Gửi" at bounding box center [86, 97] width 70 height 16
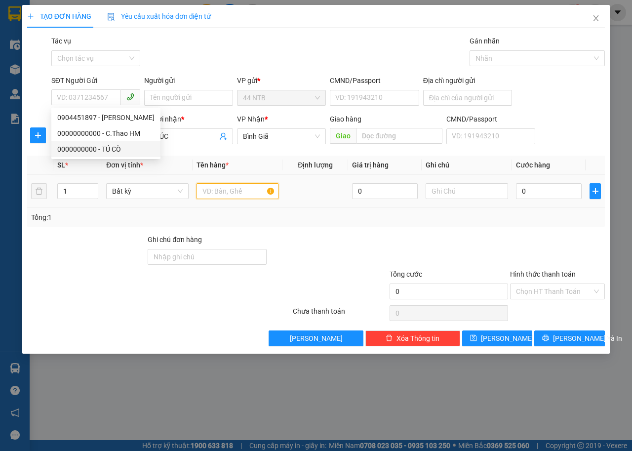
click at [234, 194] on input "text" at bounding box center [238, 191] width 83 height 16
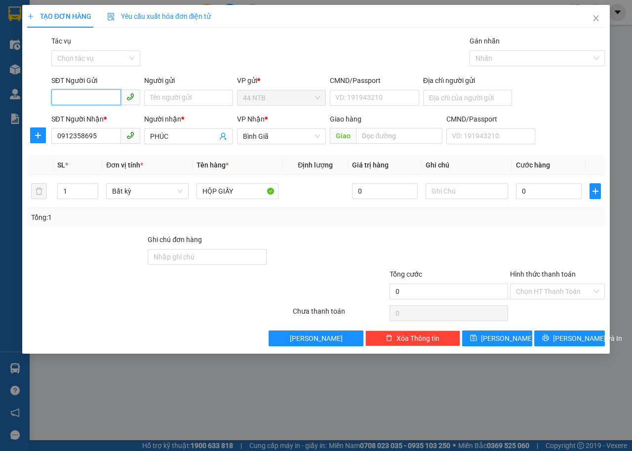
click at [97, 96] on input "SĐT Người Gửi" at bounding box center [86, 97] width 70 height 16
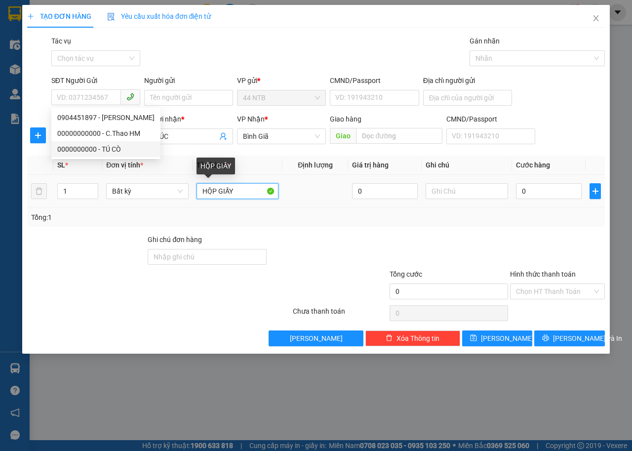
click at [247, 193] on input "HỘP GIẤY" at bounding box center [238, 191] width 83 height 16
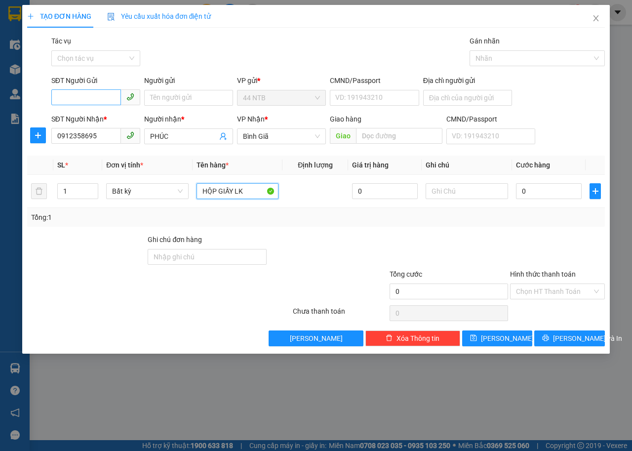
type input "HỘP GIẤY LK"
click at [104, 98] on input "SĐT Người Gửi" at bounding box center [86, 97] width 70 height 16
type input "0904451897"
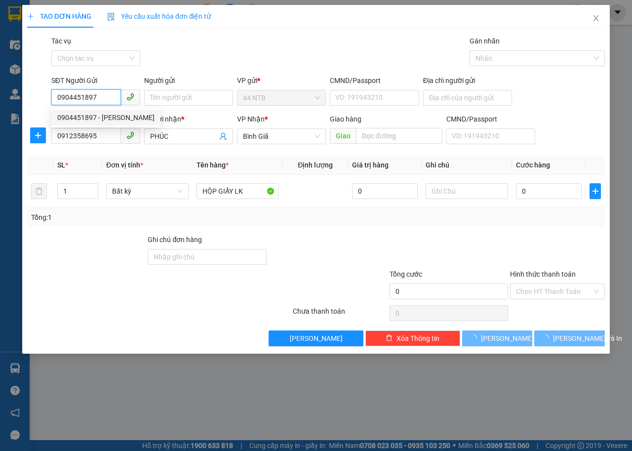
click at [123, 115] on div "0904451897 - [PERSON_NAME]" at bounding box center [105, 117] width 97 height 11
type input "[PERSON_NAME]"
type input "079191029185."
type input "0904451897"
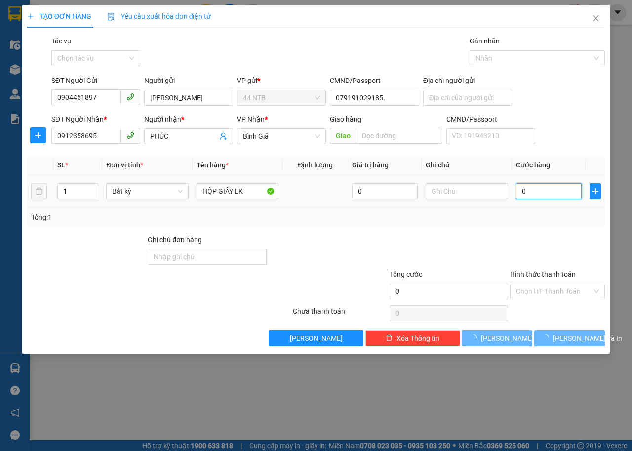
click at [525, 190] on input "0" at bounding box center [549, 191] width 66 height 16
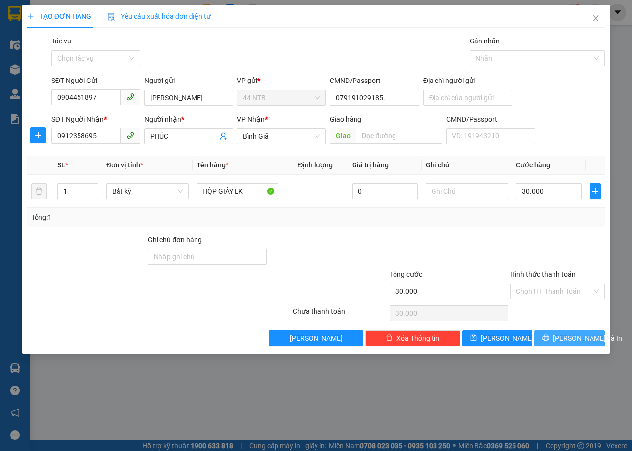
click at [565, 340] on span "[PERSON_NAME] và In" at bounding box center [587, 338] width 69 height 11
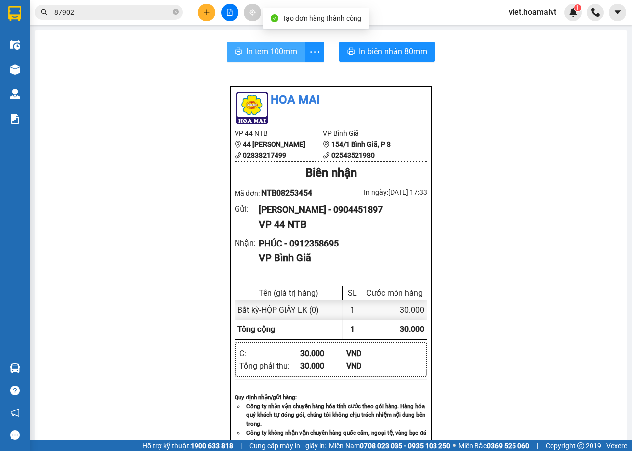
click at [270, 51] on span "In tem 100mm" at bounding box center [272, 51] width 51 height 12
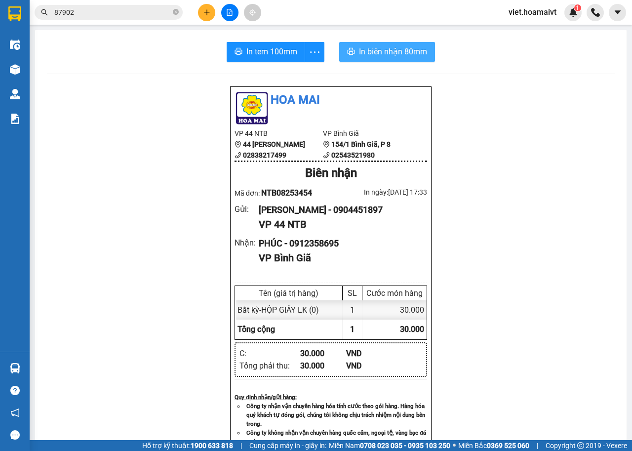
click at [384, 56] on span "In biên nhận 80mm" at bounding box center [393, 51] width 68 height 12
click at [211, 15] on button at bounding box center [206, 12] width 17 height 17
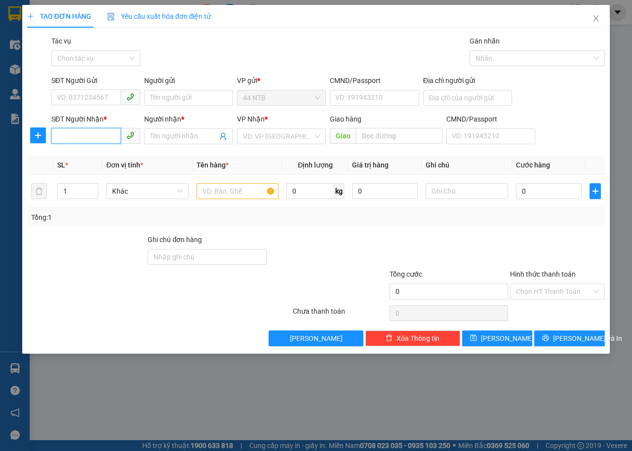
click at [93, 135] on input "SĐT Người Nhận *" at bounding box center [86, 136] width 70 height 16
click at [101, 157] on div "0792308899 - THAI" at bounding box center [95, 156] width 77 height 11
type input "0792308899"
click at [115, 95] on input "SĐT Người Gửi" at bounding box center [86, 97] width 70 height 16
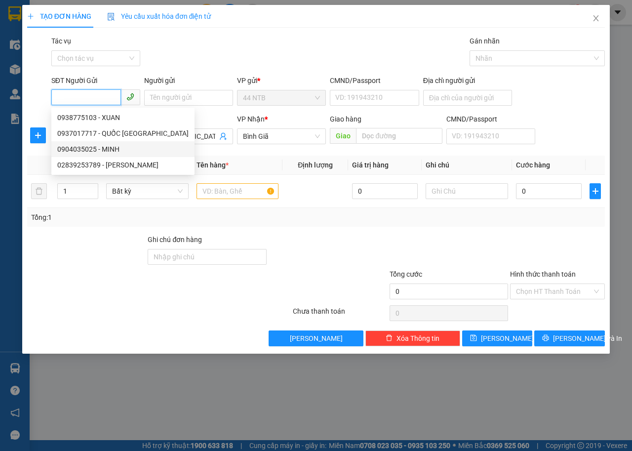
click at [117, 150] on div "0904035025 - MINH" at bounding box center [122, 149] width 131 height 11
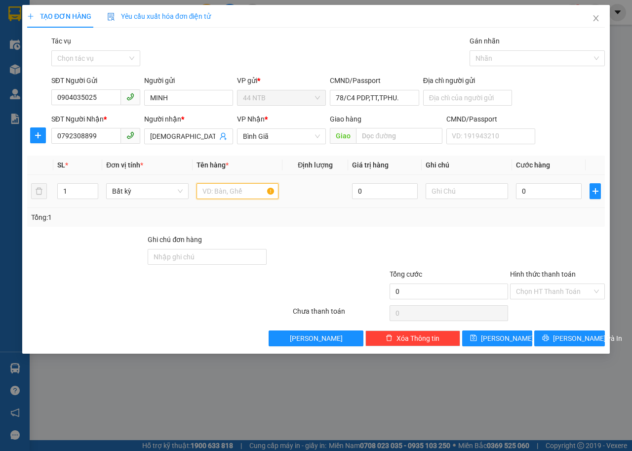
click at [220, 190] on input "text" at bounding box center [238, 191] width 83 height 16
click at [530, 194] on input "0" at bounding box center [549, 191] width 66 height 16
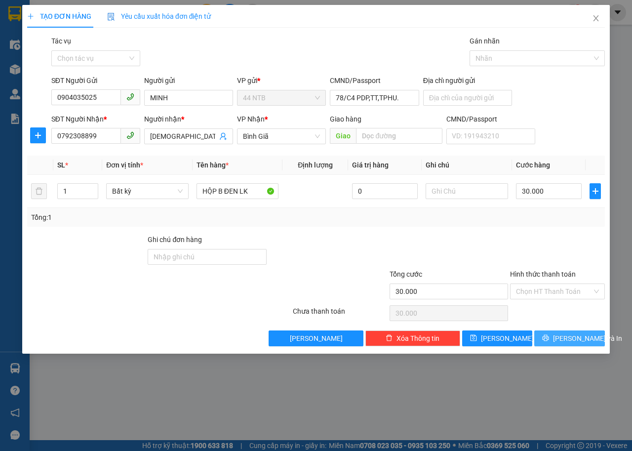
click at [567, 336] on span "[PERSON_NAME] và In" at bounding box center [587, 338] width 69 height 11
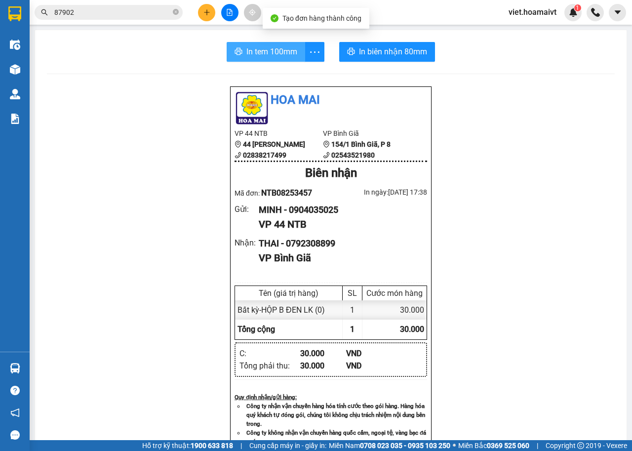
click at [285, 50] on span "In tem 100mm" at bounding box center [272, 51] width 51 height 12
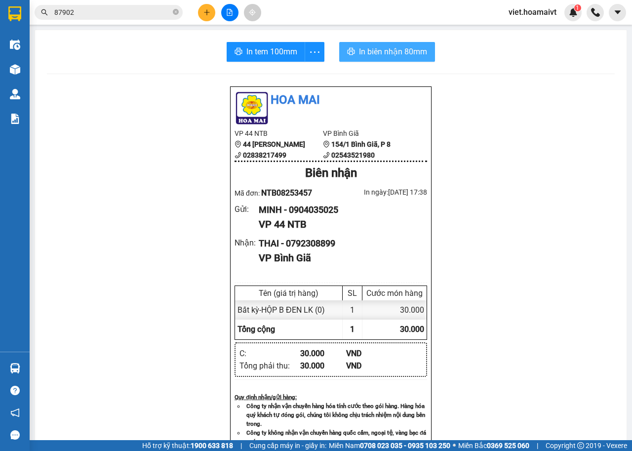
click at [354, 48] on button "In biên nhận 80mm" at bounding box center [387, 52] width 96 height 20
click at [207, 15] on icon "plus" at bounding box center [207, 12] width 7 height 7
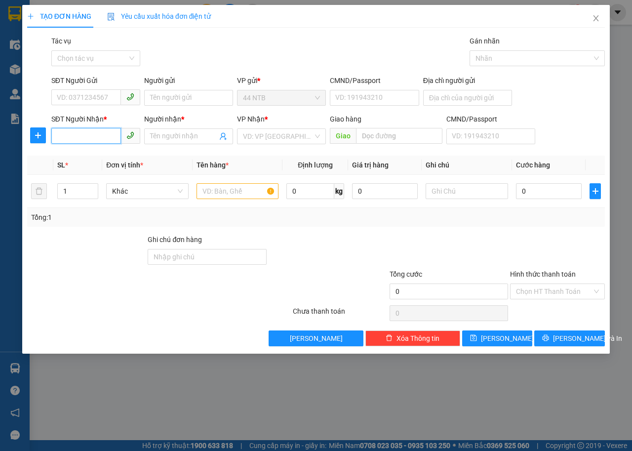
click at [113, 135] on input "SĐT Người Nhận *" at bounding box center [86, 136] width 70 height 16
click at [104, 157] on div "0906049414 - ĐÀO" at bounding box center [95, 156] width 77 height 11
click at [107, 96] on input "SĐT Người Gửi" at bounding box center [86, 97] width 70 height 16
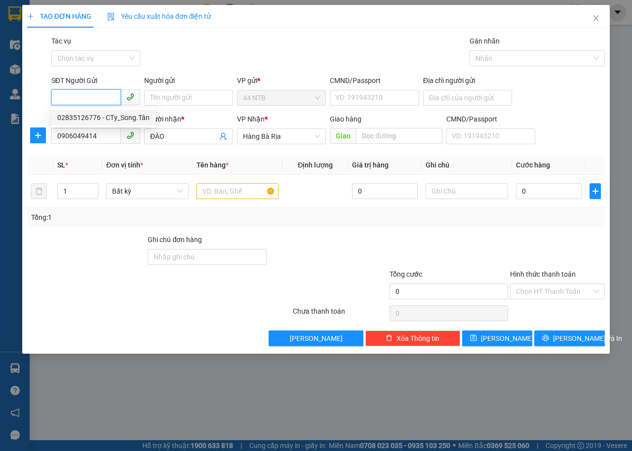
click at [120, 120] on div "02835126776 - CTy_Song.Tân" at bounding box center [103, 117] width 92 height 11
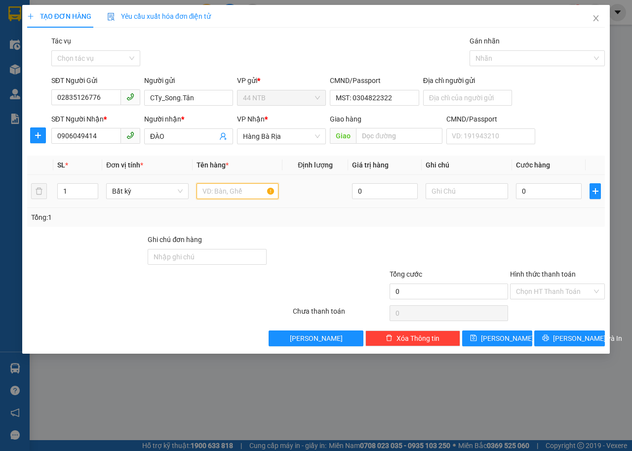
click at [246, 191] on input "text" at bounding box center [238, 191] width 83 height 16
click at [552, 191] on input "0" at bounding box center [549, 191] width 66 height 16
click at [562, 287] on input "Hình thức thanh toán" at bounding box center [554, 291] width 76 height 15
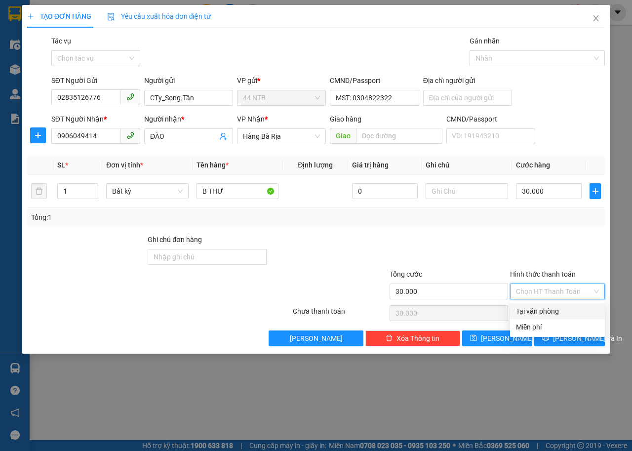
click at [563, 308] on div "Tại văn phòng" at bounding box center [557, 311] width 83 height 11
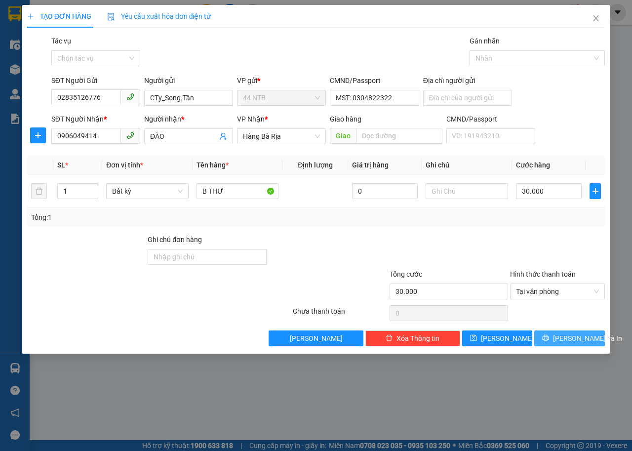
click at [567, 340] on span "[PERSON_NAME] và In" at bounding box center [587, 338] width 69 height 11
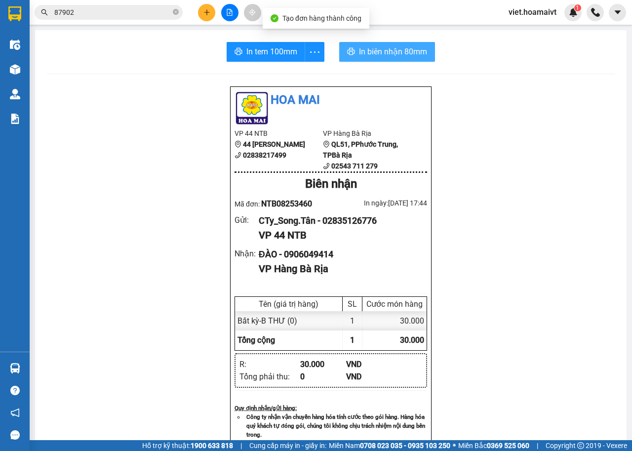
click at [364, 55] on span "In biên nhận 80mm" at bounding box center [393, 51] width 68 height 12
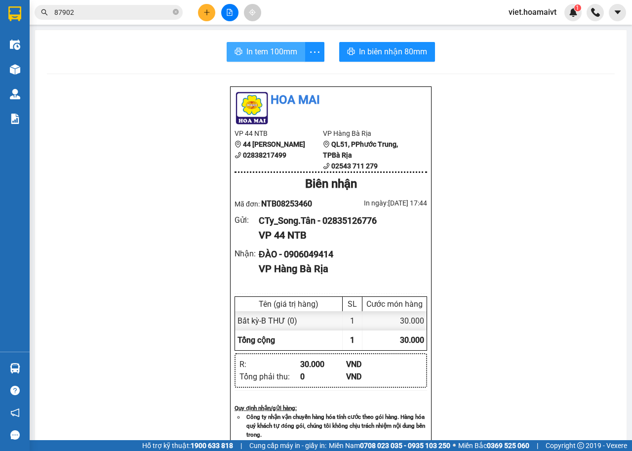
click at [263, 50] on span "In tem 100mm" at bounding box center [272, 51] width 51 height 12
click at [207, 14] on icon "plus" at bounding box center [207, 11] width 0 height 5
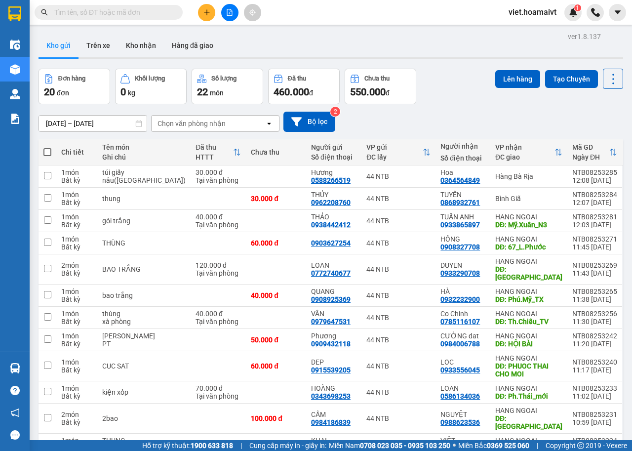
click at [474, 126] on div "[DATE] – [DATE] Press the down arrow key to interact with the calendar and sele…" at bounding box center [331, 122] width 585 height 20
click at [228, 15] on icon "file-add" at bounding box center [229, 12] width 5 height 7
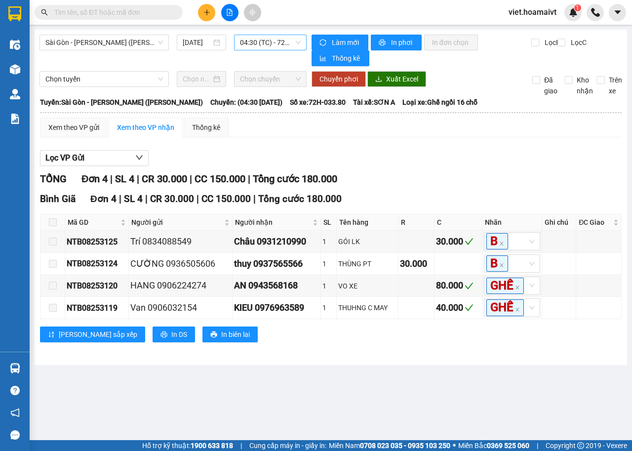
click at [259, 41] on span "04:30 (TC) - 72H-033.80" at bounding box center [270, 42] width 60 height 15
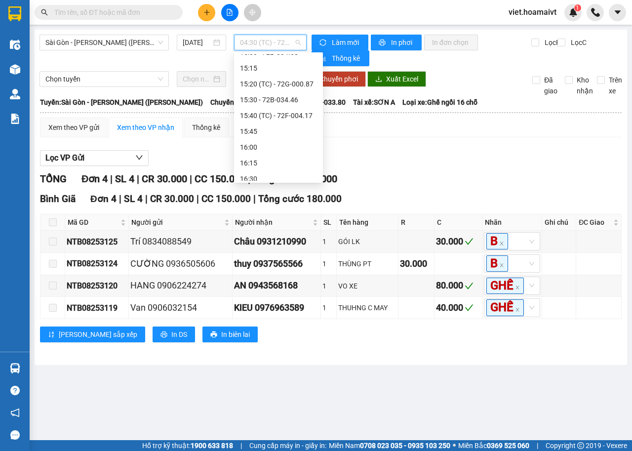
scroll to position [692, 0]
click at [298, 114] on div "15:40 (TC) - 72F-004.17" at bounding box center [278, 113] width 77 height 11
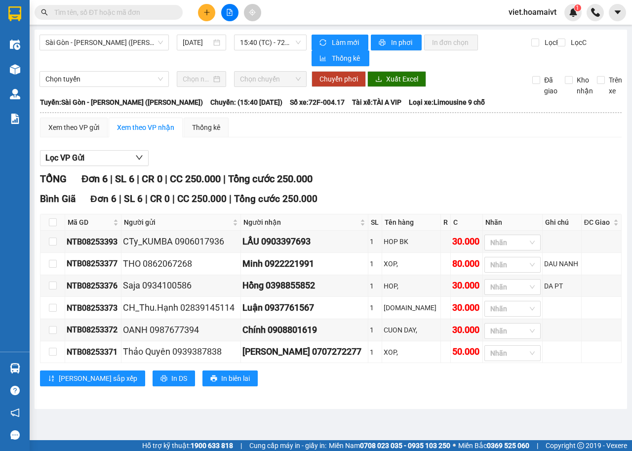
click at [423, 159] on div "Lọc VP Gửi" at bounding box center [331, 158] width 582 height 16
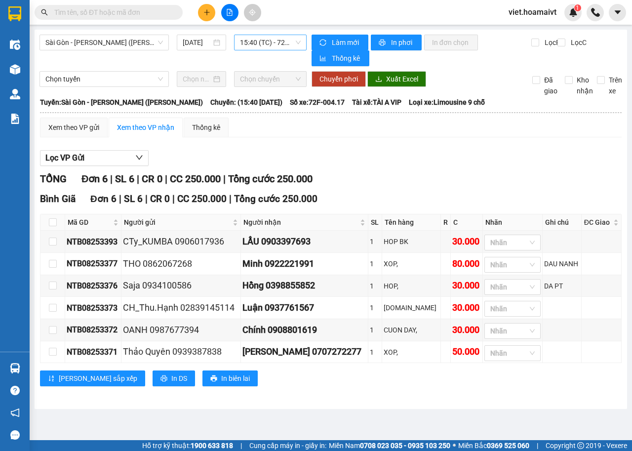
click at [273, 41] on span "15:40 (TC) - 72F-004.17" at bounding box center [270, 42] width 60 height 15
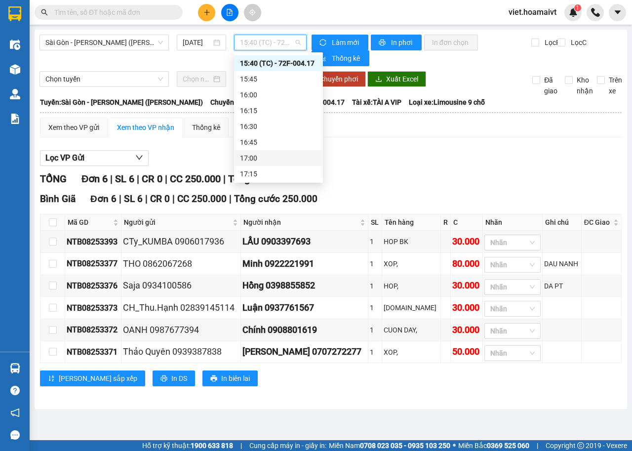
scroll to position [692, 0]
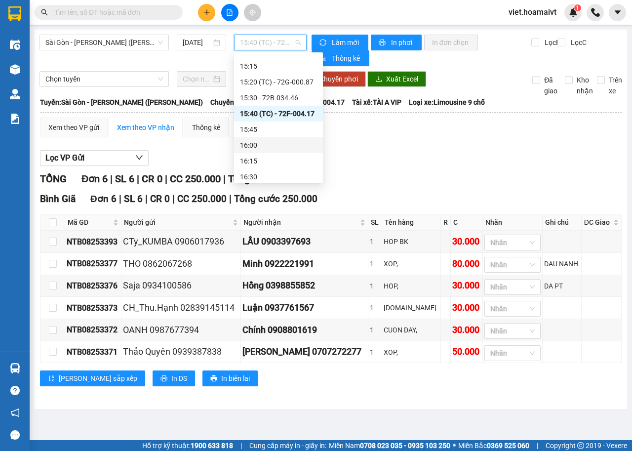
click at [278, 143] on div "16:00" at bounding box center [278, 145] width 77 height 11
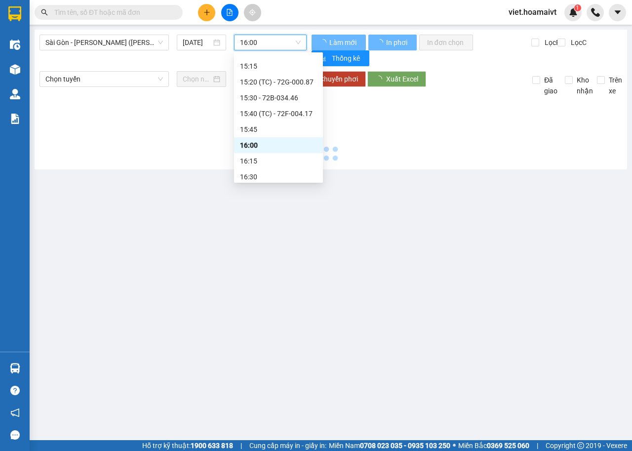
click at [403, 168] on div "Sài Gòn - Vũng Tàu (Hàng Hoá) 11/08/2025 16:00 16:00 Làm mới In phơi In đơn c…" at bounding box center [331, 100] width 593 height 140
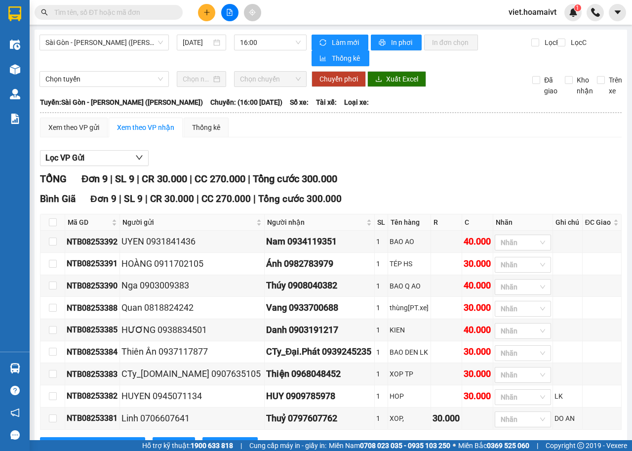
click at [403, 168] on div "Lọc VP Gửi TỔNG Đơn 9 | SL 9 | CR 30.000 | CC 270.000 | Tổng cước 300.000 Bìn…" at bounding box center [331, 305] width 582 height 320
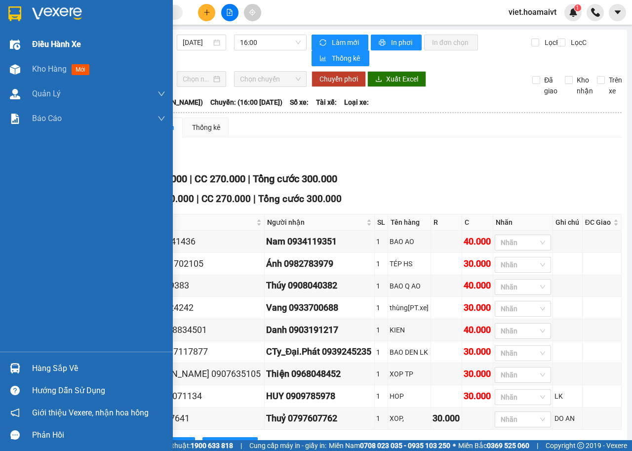
click at [37, 38] on div "Điều hành xe" at bounding box center [98, 44] width 133 height 25
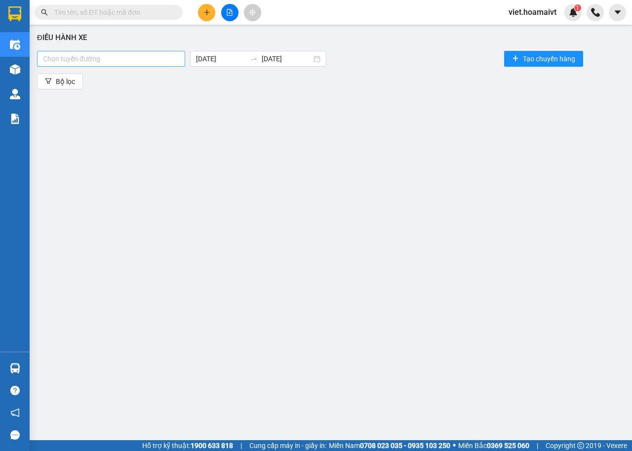
click at [141, 63] on div at bounding box center [111, 59] width 143 height 12
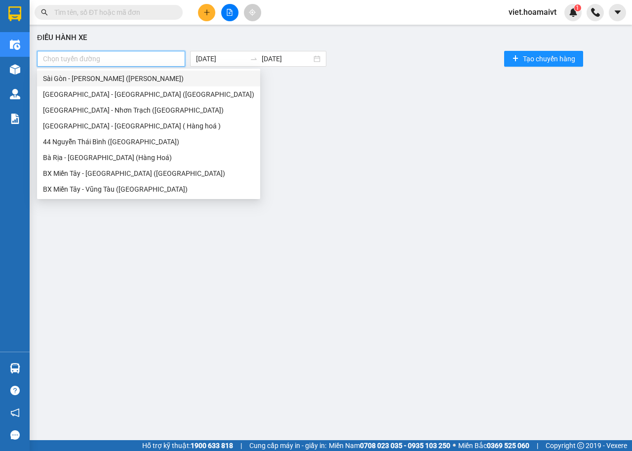
click at [143, 83] on div "Sài Gòn - [PERSON_NAME] ([PERSON_NAME])" at bounding box center [148, 78] width 211 height 11
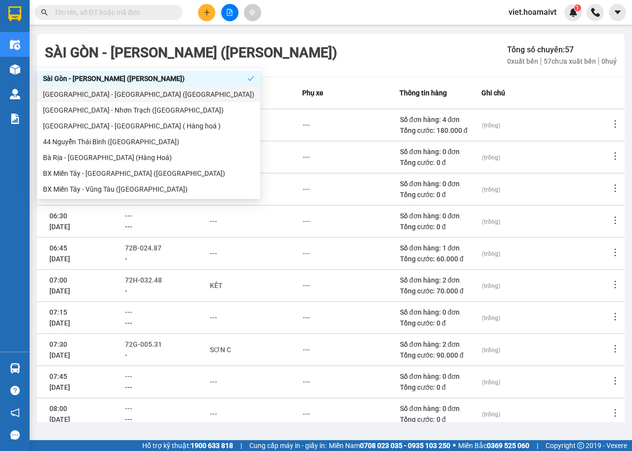
scroll to position [109, 0]
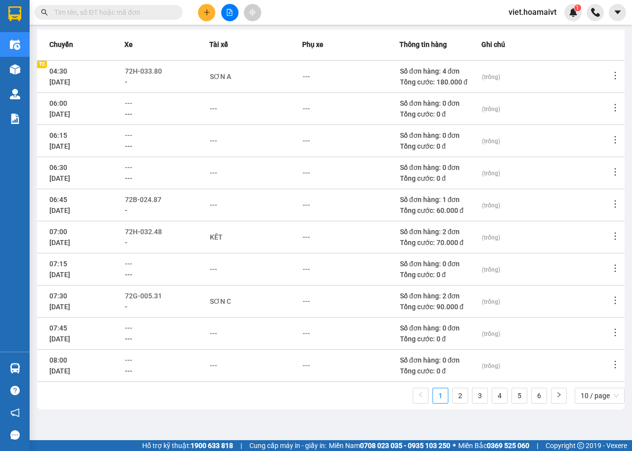
click at [481, 392] on ul "1 2 3 4 5 6 10 / page" at bounding box center [519, 396] width 212 height 16
click at [476, 393] on link "3" at bounding box center [480, 395] width 15 height 15
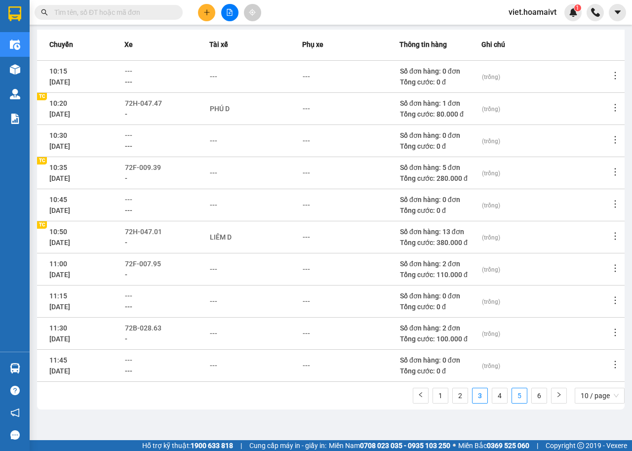
click at [512, 396] on link "5" at bounding box center [519, 395] width 15 height 15
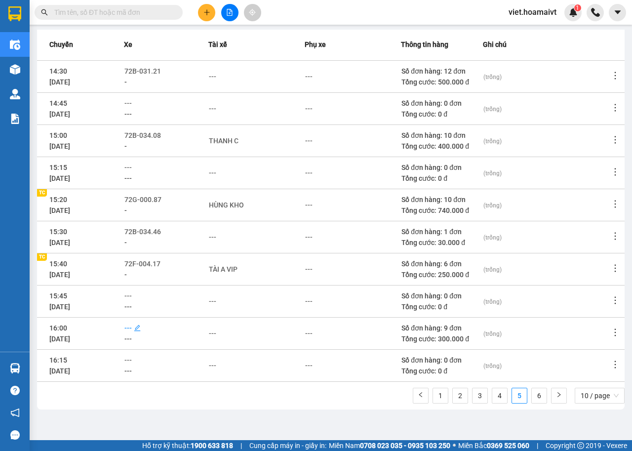
click at [132, 324] on span "---" at bounding box center [127, 328] width 7 height 8
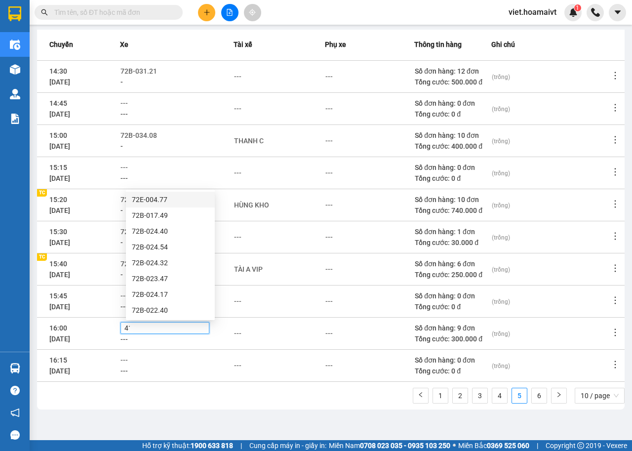
type input "417"
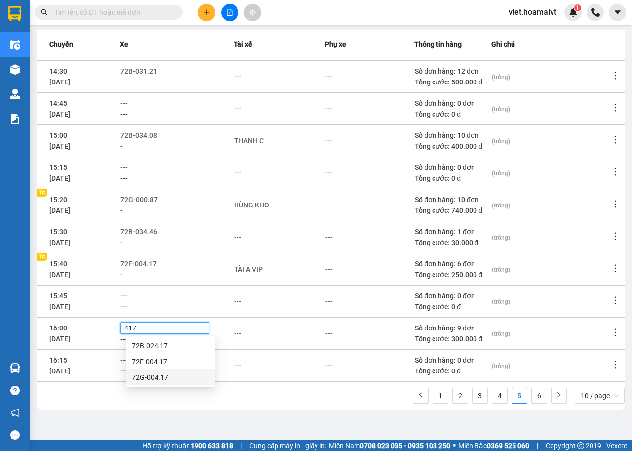
click at [158, 378] on div "72G-004.17" at bounding box center [170, 377] width 77 height 11
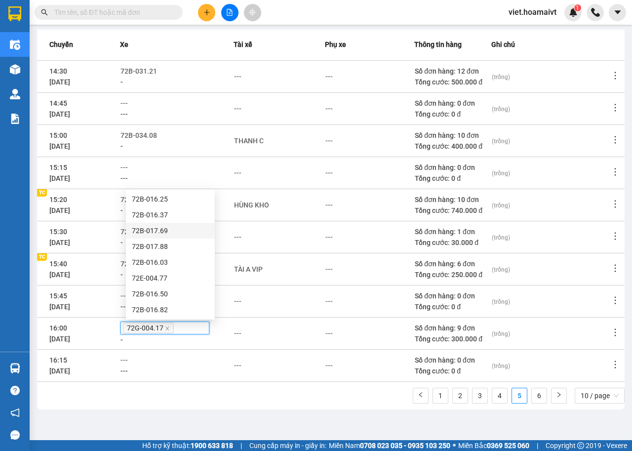
click at [300, 376] on td "---" at bounding box center [279, 365] width 91 height 32
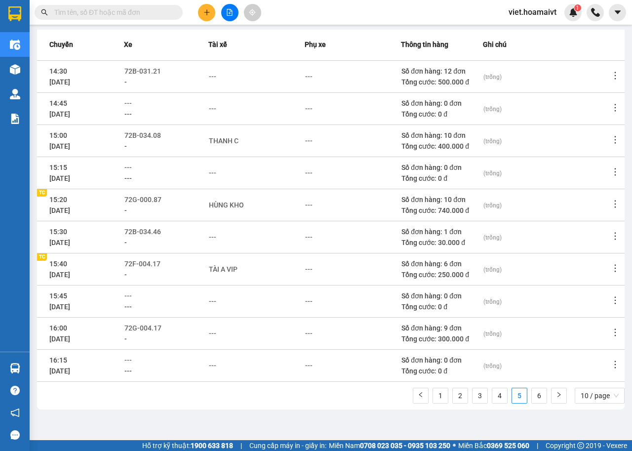
click at [97, 7] on input "text" at bounding box center [112, 12] width 117 height 11
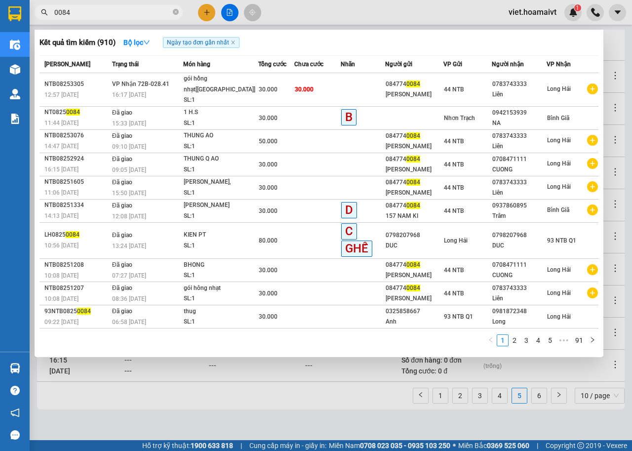
type input "0084"
